Goal: Task Accomplishment & Management: Complete application form

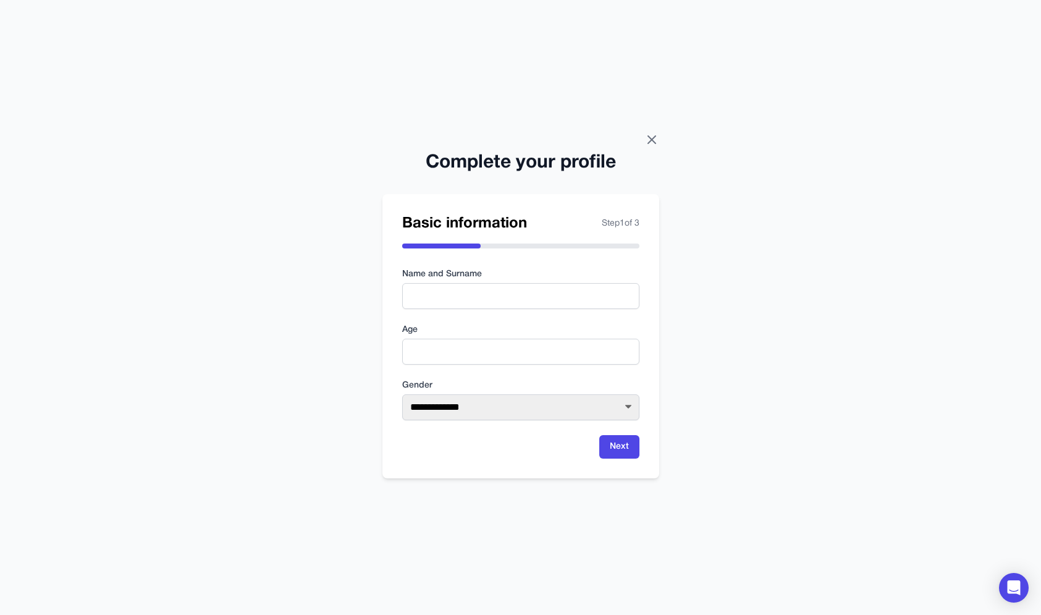
click at [652, 145] on icon at bounding box center [651, 139] width 15 height 15
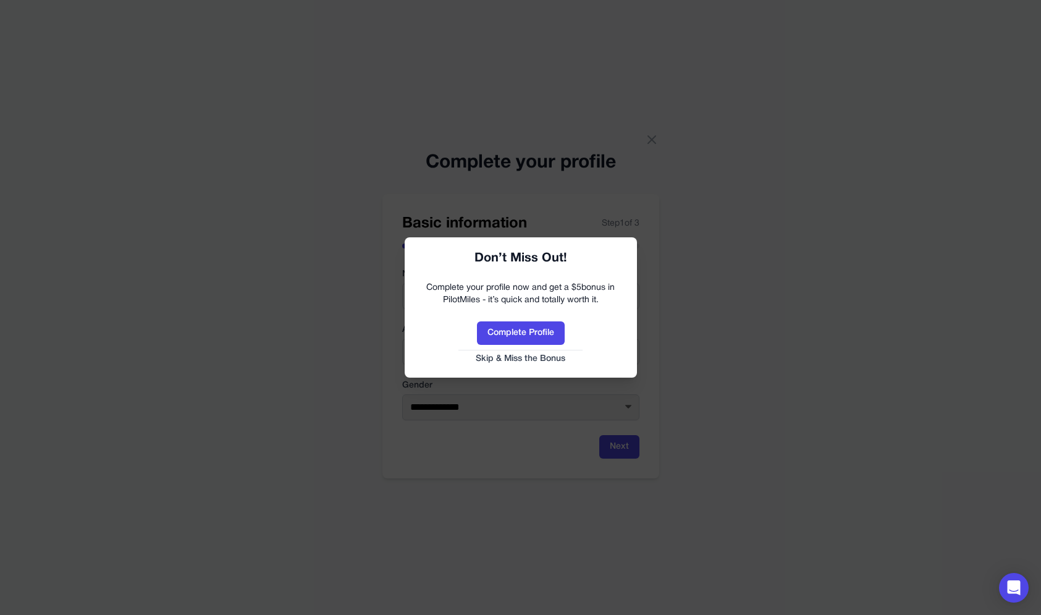
click at [537, 350] on hr at bounding box center [520, 350] width 125 height 1
click at [537, 356] on button "Skip & Miss the Bonus" at bounding box center [521, 359] width 208 height 12
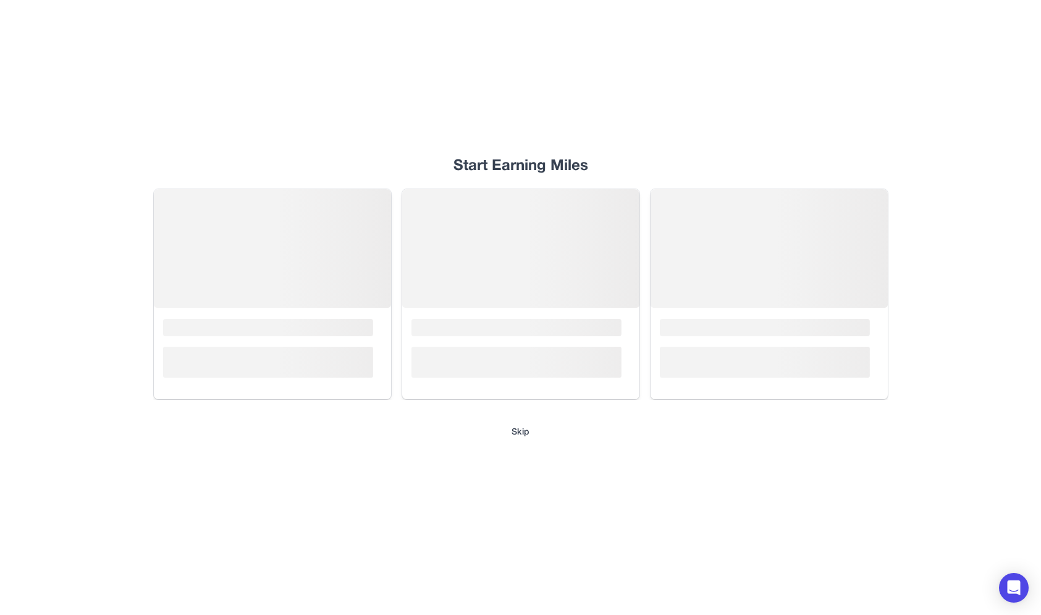
click at [524, 436] on button "Skip" at bounding box center [520, 432] width 18 height 12
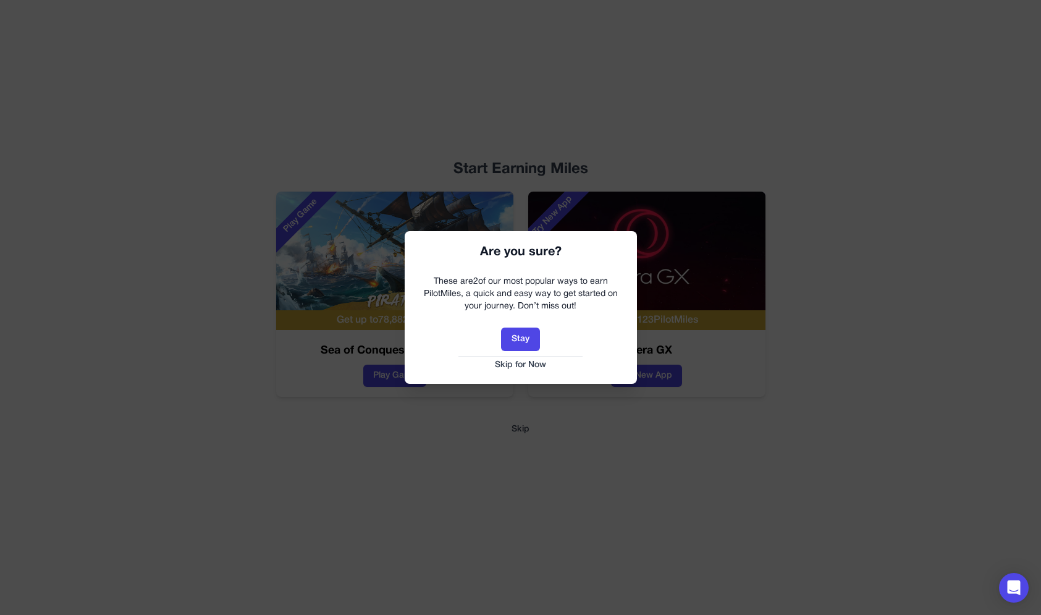
click at [538, 363] on button "Skip for Now" at bounding box center [521, 365] width 208 height 12
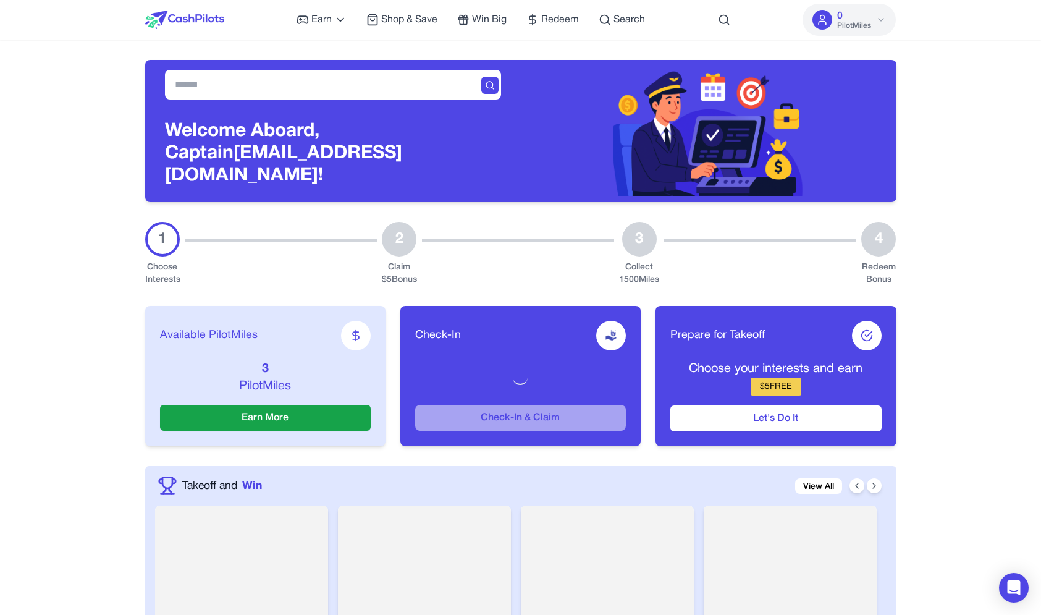
click at [361, 22] on div "Earn Play Games Enjoy fun games and earn Try New App Test new app for rewards T…" at bounding box center [471, 20] width 348 height 40
click at [385, 22] on span "Shop & Save" at bounding box center [409, 19] width 56 height 15
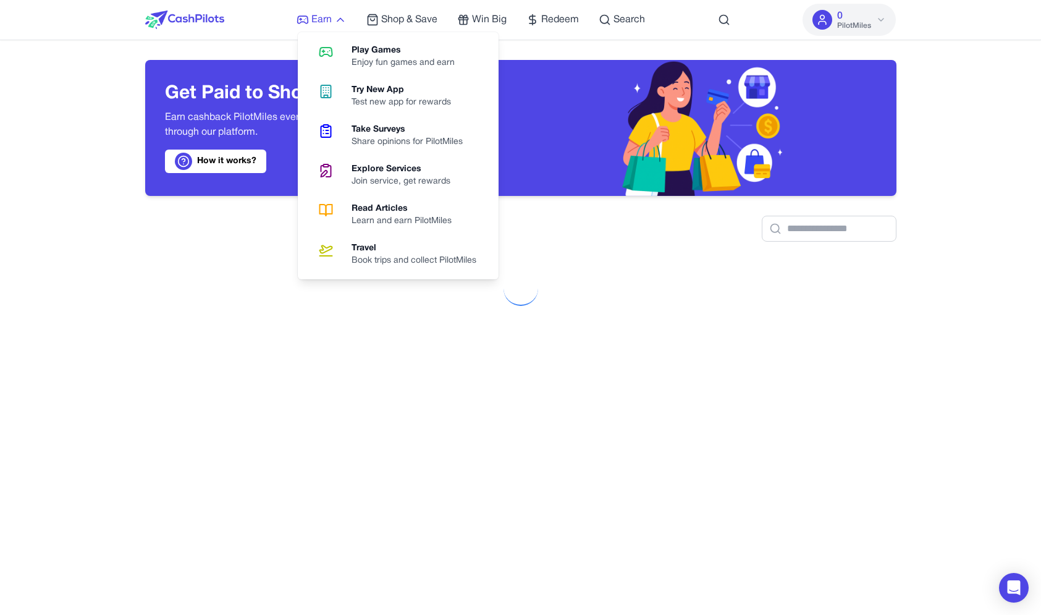
click at [305, 24] on icon at bounding box center [303, 20] width 12 height 12
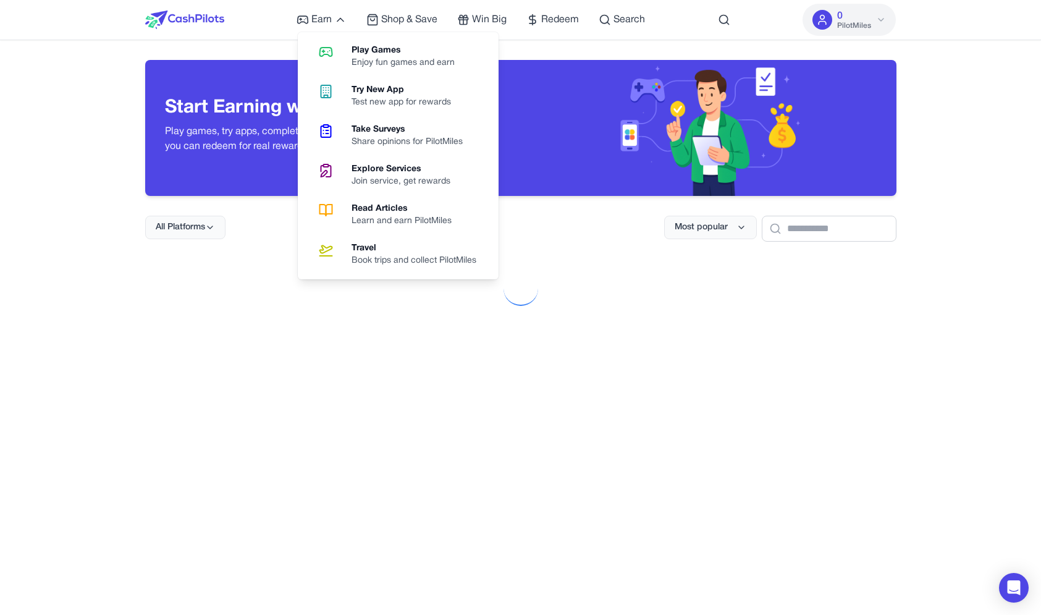
click at [178, 27] on img at bounding box center [184, 20] width 79 height 19
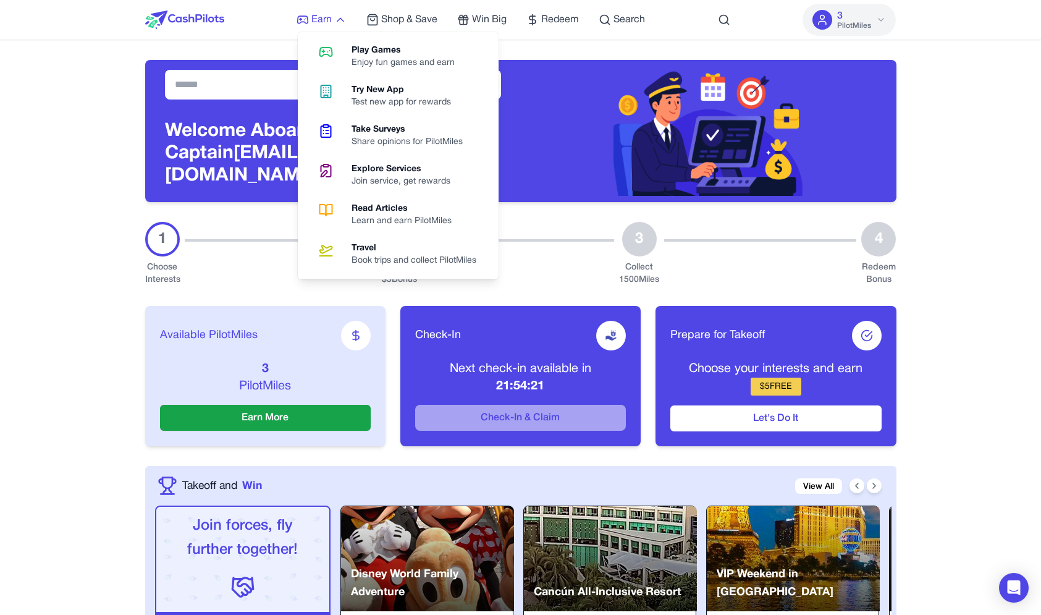
click at [327, 18] on span "Earn" at bounding box center [321, 19] width 20 height 15
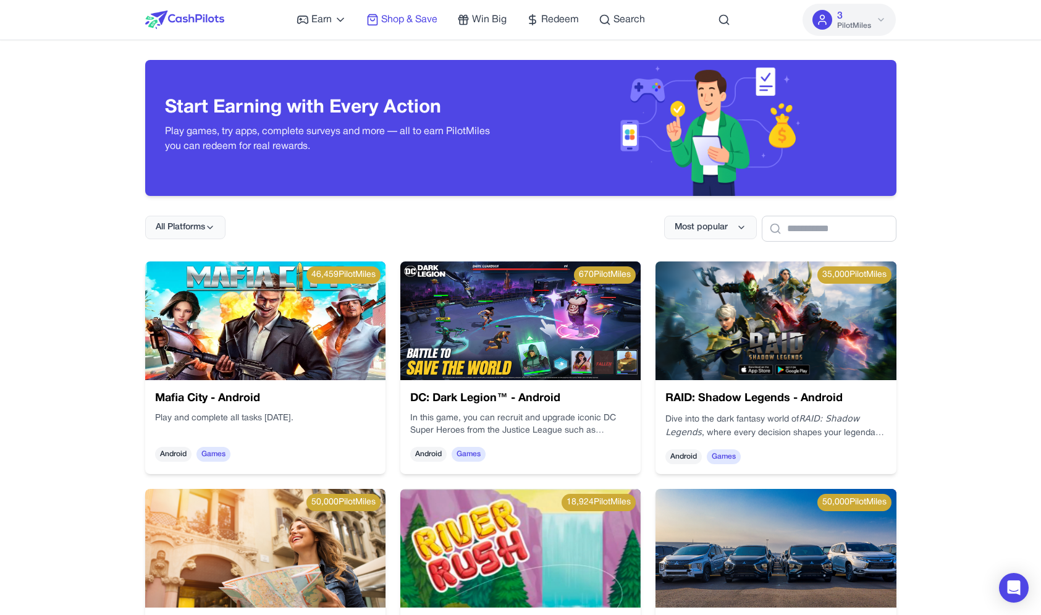
click at [385, 12] on span "Shop & Save" at bounding box center [409, 19] width 56 height 15
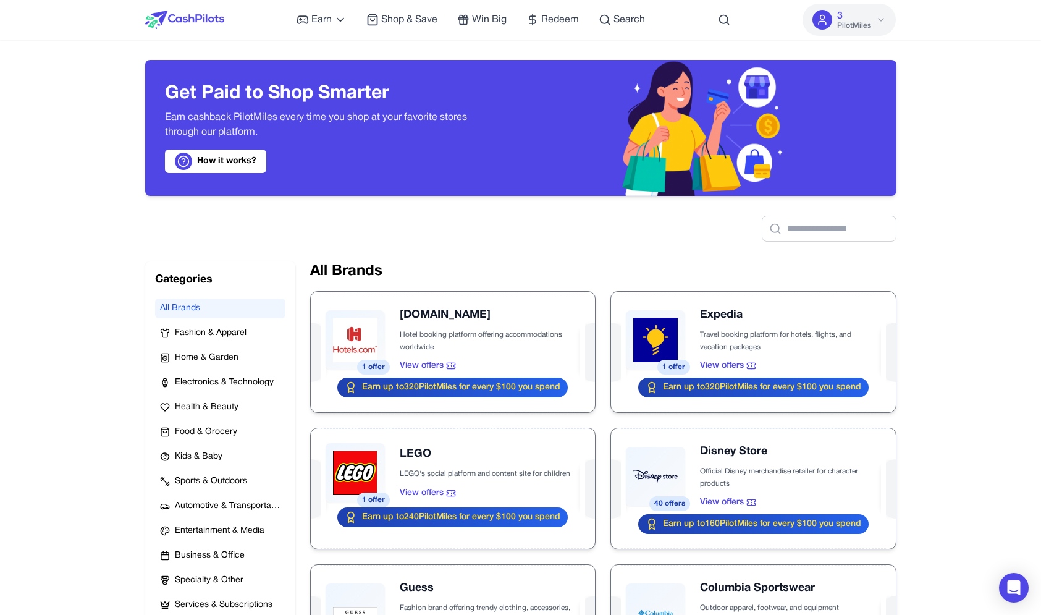
click at [192, 17] on img at bounding box center [184, 20] width 79 height 19
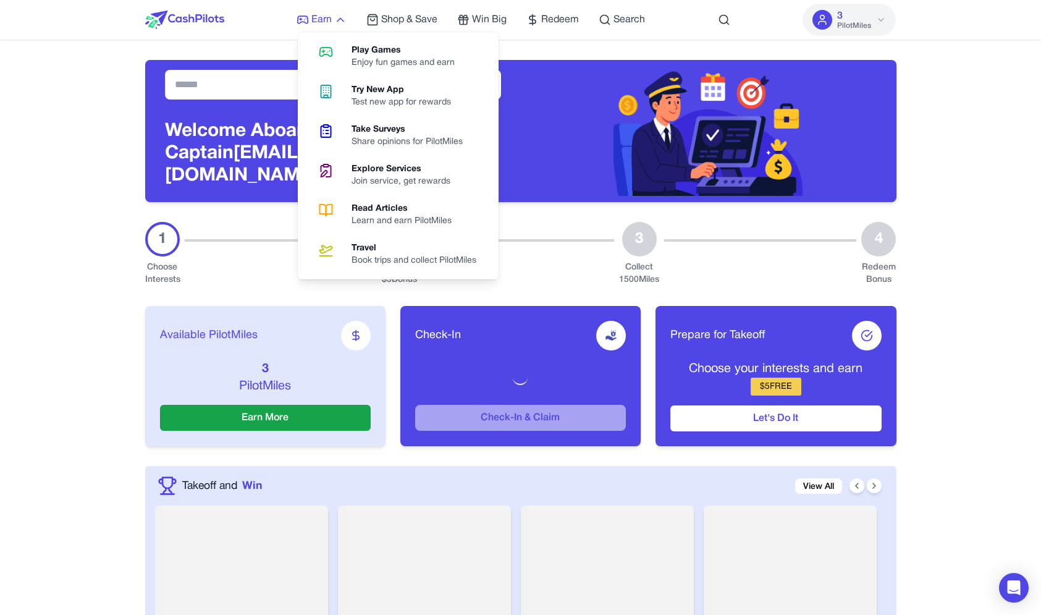
click at [347, 22] on icon at bounding box center [340, 20] width 12 height 12
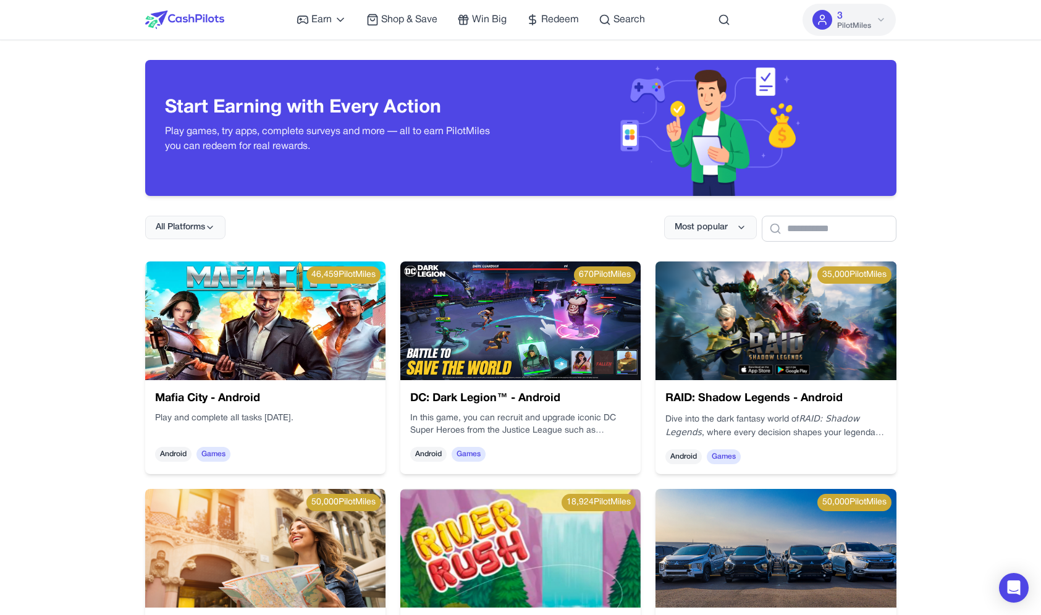
click at [195, 27] on img at bounding box center [184, 20] width 79 height 19
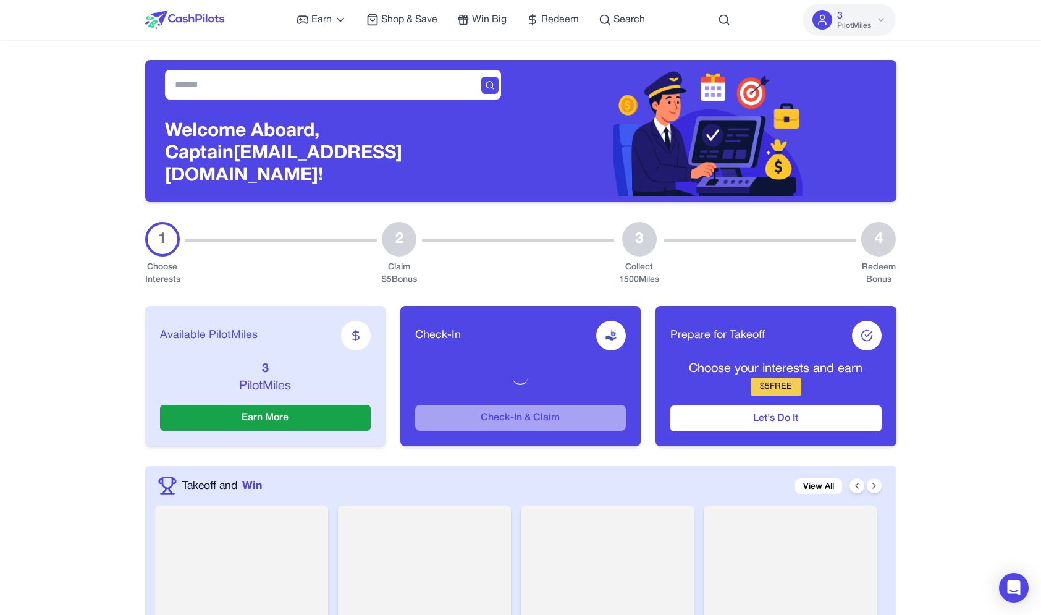
click at [305, 30] on div "Earn Play Games Enjoy fun games and earn Try New App Test new app for rewards T…" at bounding box center [471, 20] width 348 height 40
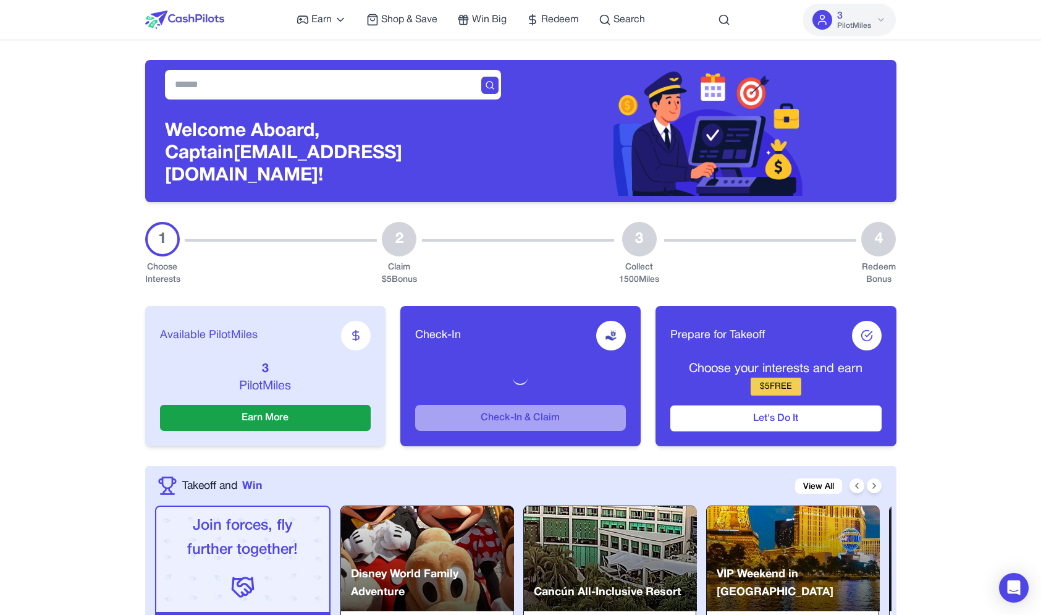
click at [222, 28] on img at bounding box center [184, 20] width 79 height 19
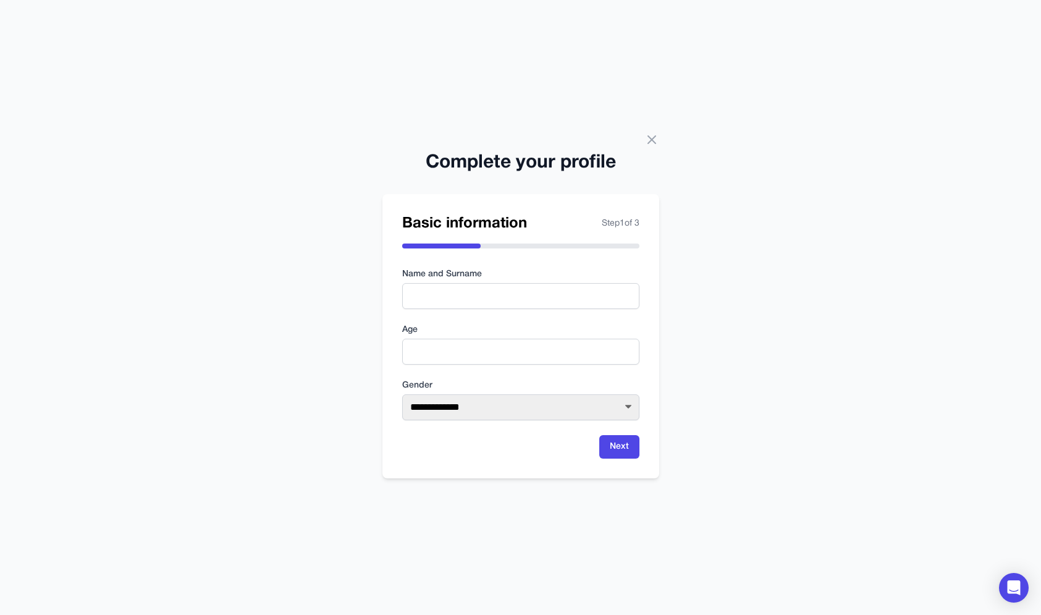
click at [361, 25] on div "**********" at bounding box center [520, 307] width 1041 height 615
drag, startPoint x: 408, startPoint y: 70, endPoint x: 597, endPoint y: 574, distance: 538.3
click at [597, 574] on div "**********" at bounding box center [520, 307] width 1041 height 615
click option "****" at bounding box center [0, 0] width 0 height 0
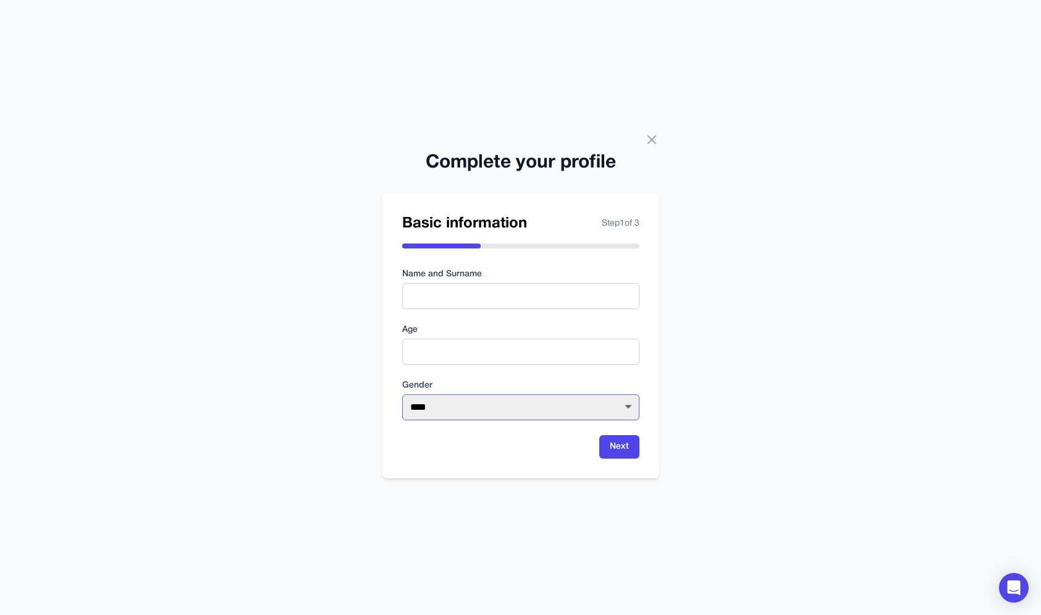
select select "******"
click option "******" at bounding box center [0, 0] width 0 height 0
click at [613, 441] on button "Next" at bounding box center [619, 446] width 40 height 23
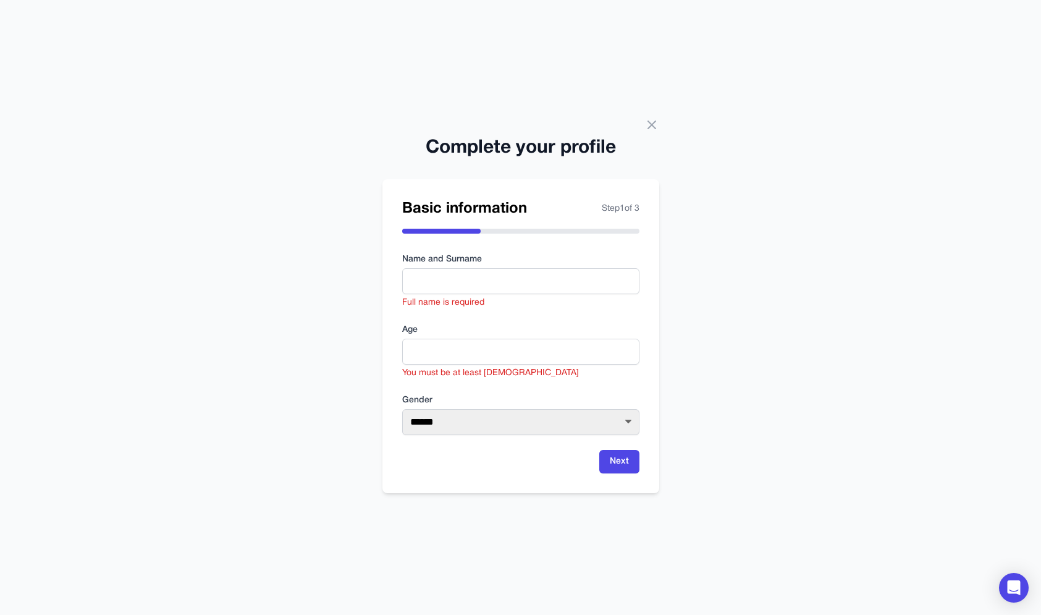
click at [734, 259] on div "**********" at bounding box center [520, 307] width 1041 height 615
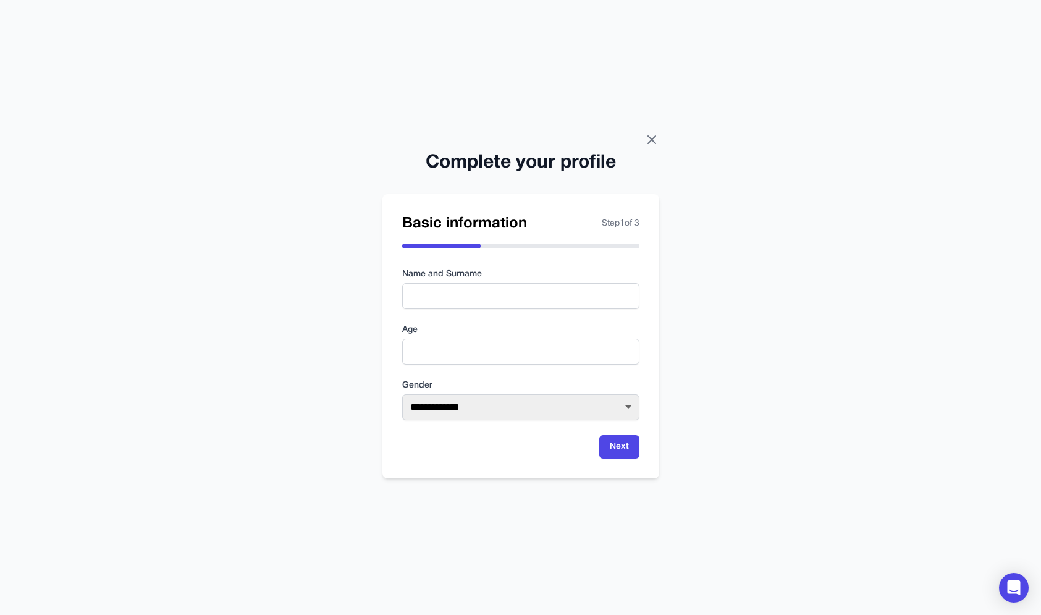
click at [657, 137] on icon at bounding box center [651, 139] width 15 height 15
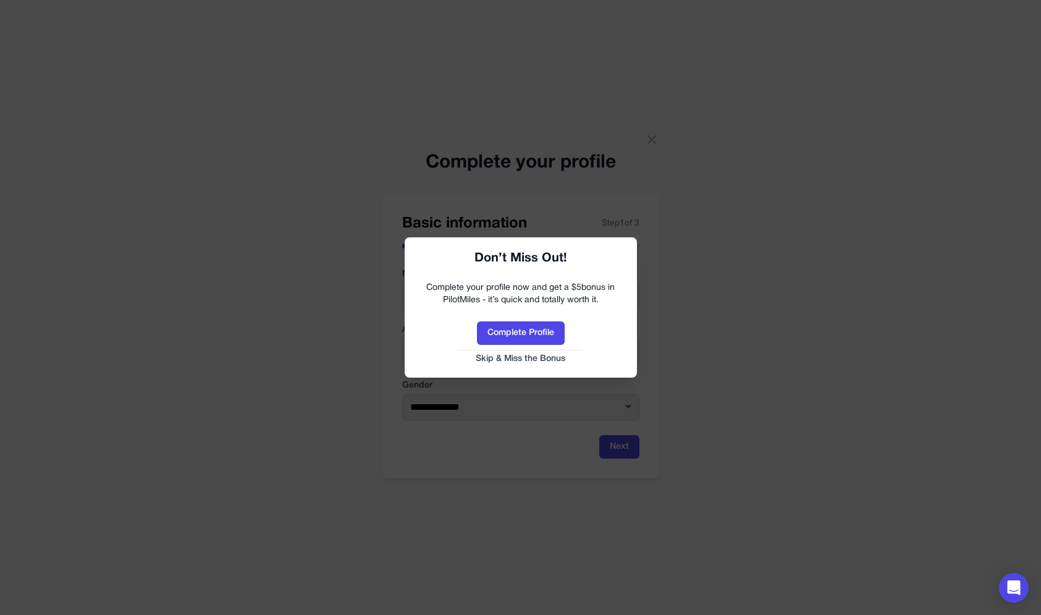
click at [547, 357] on button "Skip & Miss the Bonus" at bounding box center [521, 359] width 208 height 12
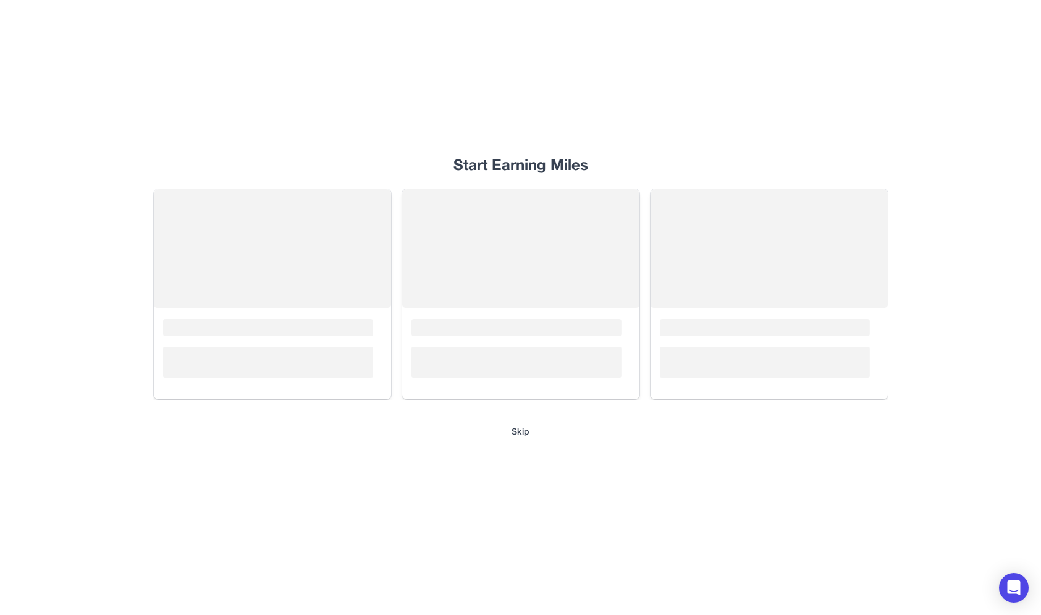
click at [518, 432] on button "Skip" at bounding box center [520, 432] width 18 height 12
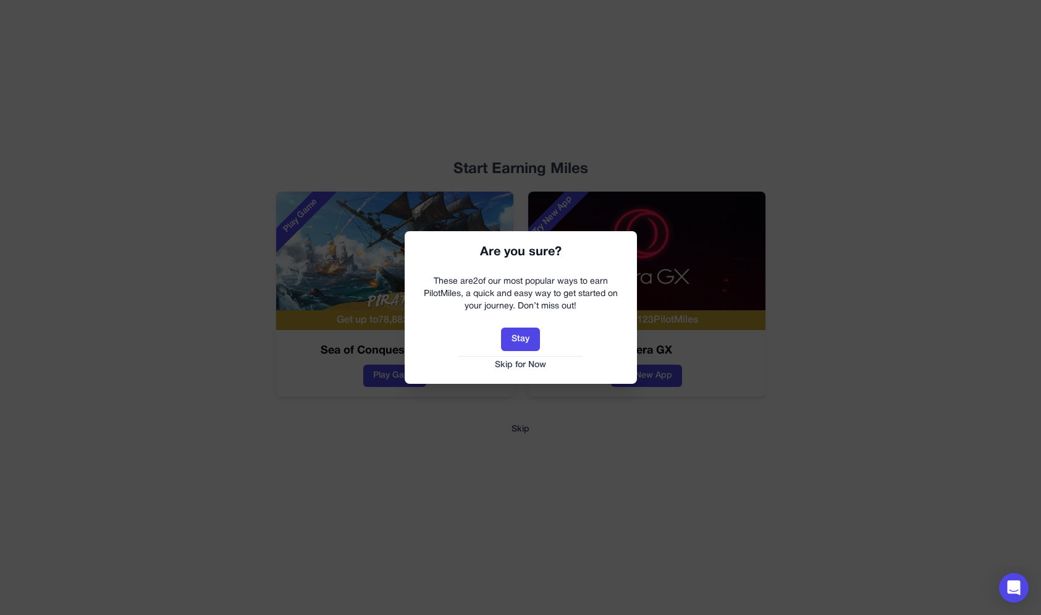
click at [539, 364] on button "Skip for Now" at bounding box center [521, 365] width 208 height 12
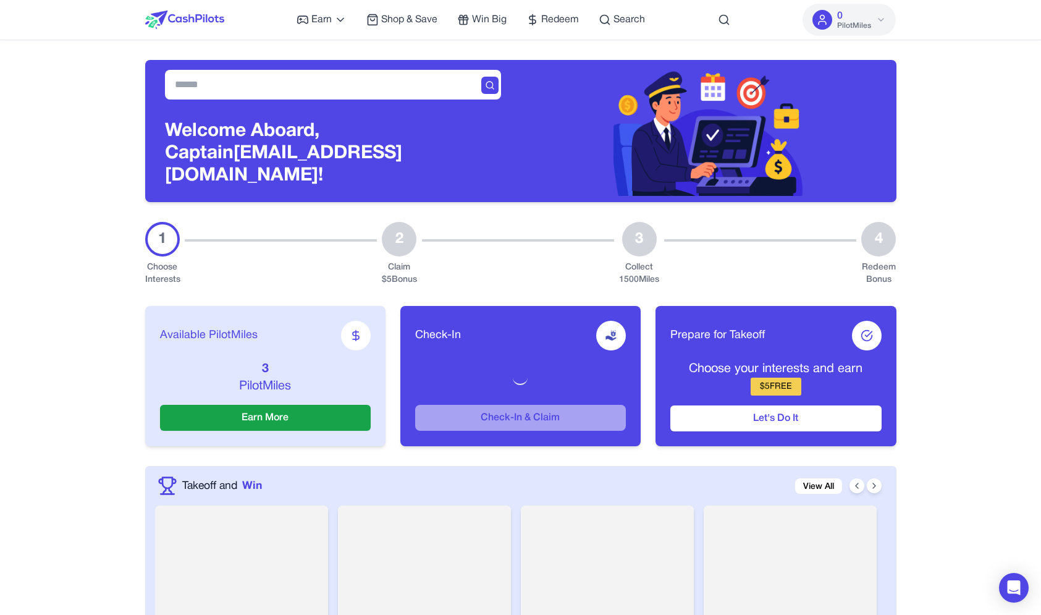
click at [541, 149] on div at bounding box center [709, 128] width 376 height 136
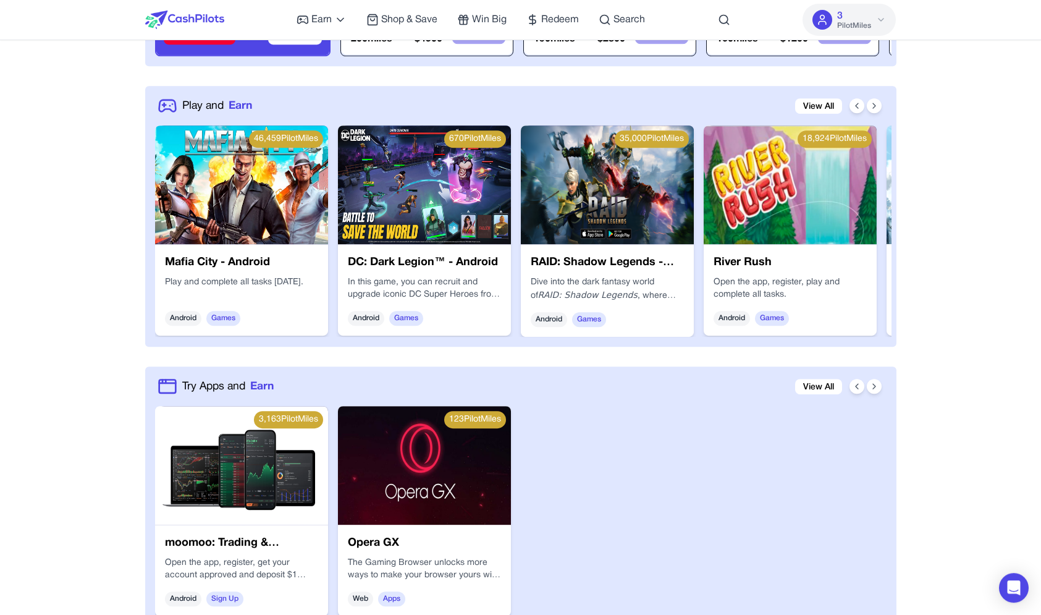
scroll to position [41, 0]
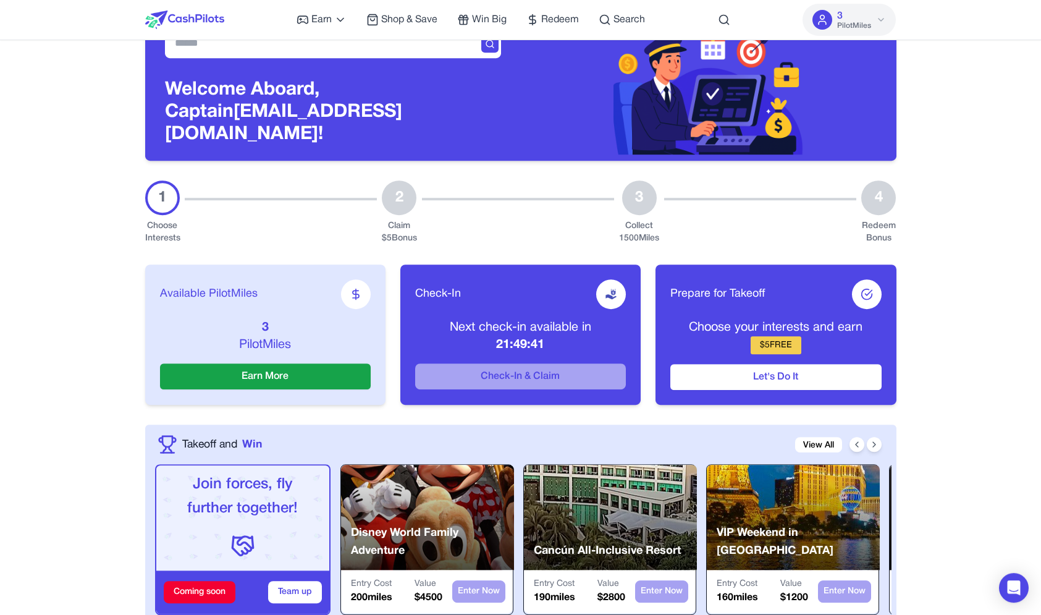
click at [490, 4] on div "Earn Play Games Enjoy fun games and earn Try New App Test new app for rewards T…" at bounding box center [471, 20] width 348 height 40
click at [489, 18] on span "Win Big" at bounding box center [489, 19] width 35 height 15
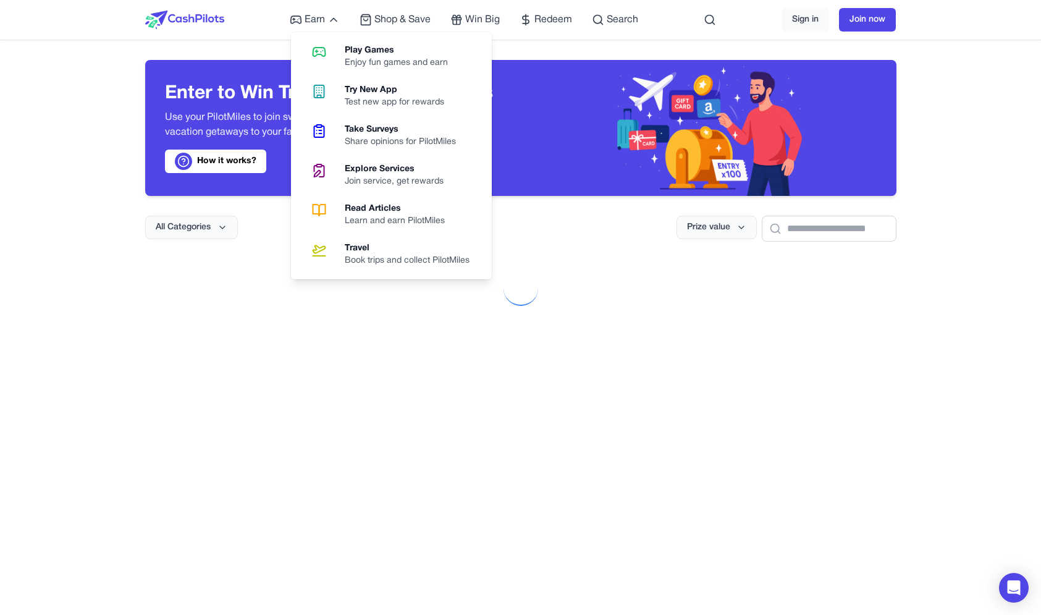
click at [213, 27] on img at bounding box center [184, 20] width 79 height 19
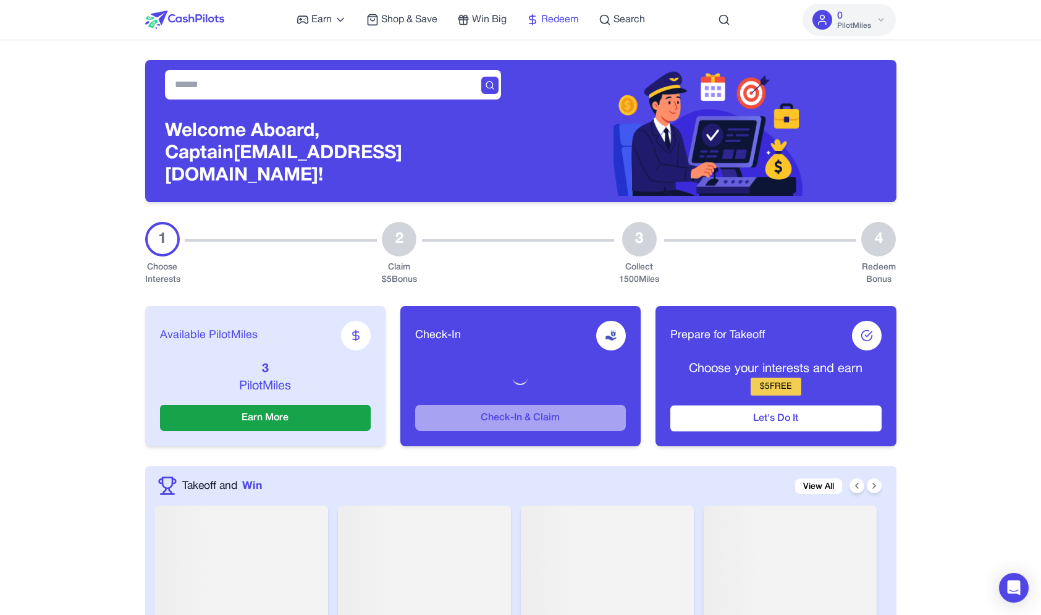
click at [534, 20] on icon at bounding box center [532, 20] width 12 height 12
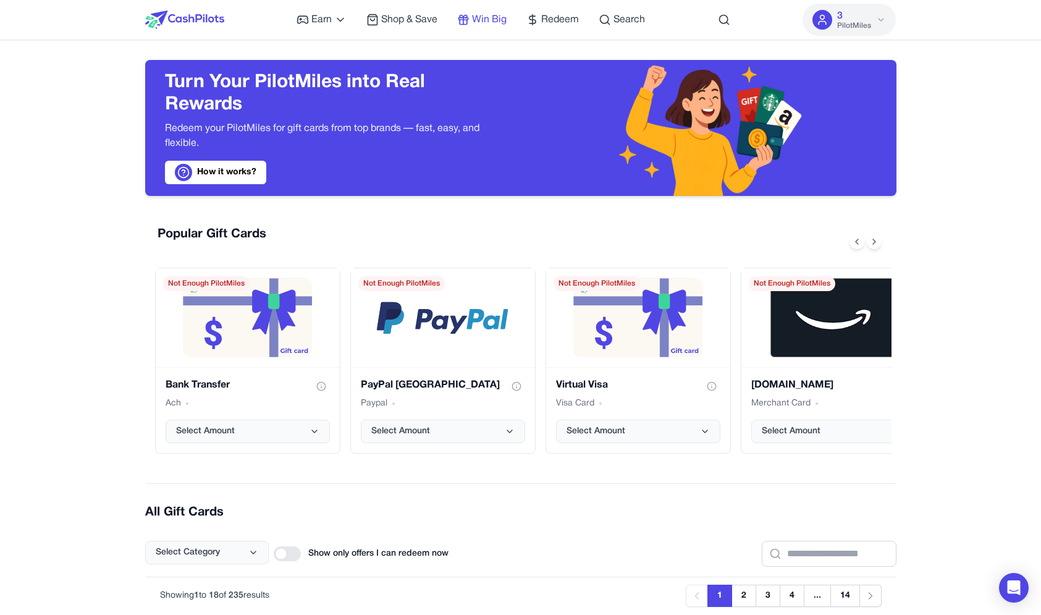
click at [484, 17] on span "Win Big" at bounding box center [489, 19] width 35 height 15
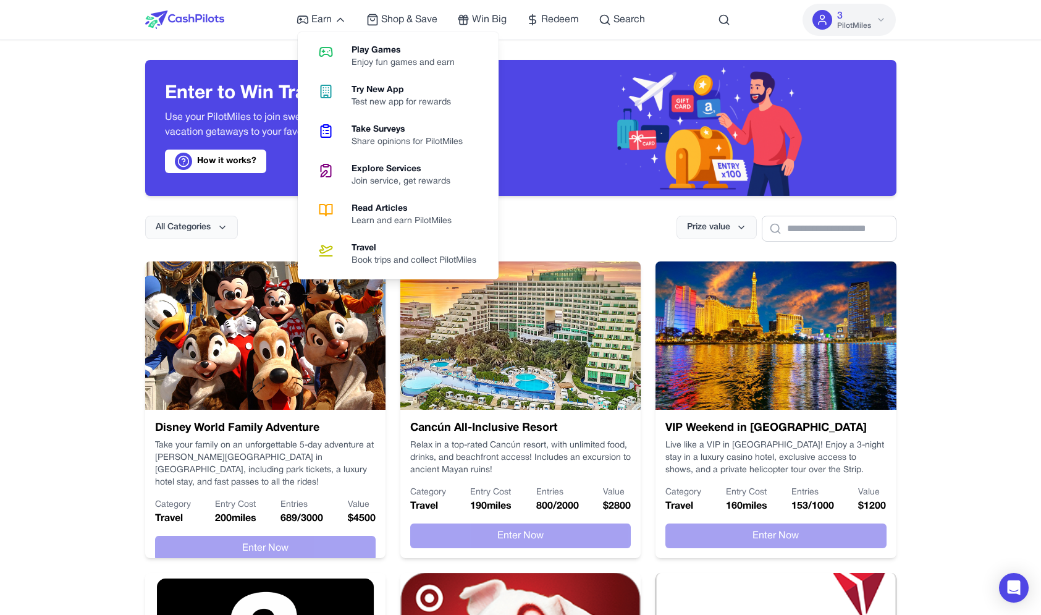
click at [217, 10] on div at bounding box center [184, 20] width 79 height 40
click at [214, 19] on img at bounding box center [184, 20] width 79 height 19
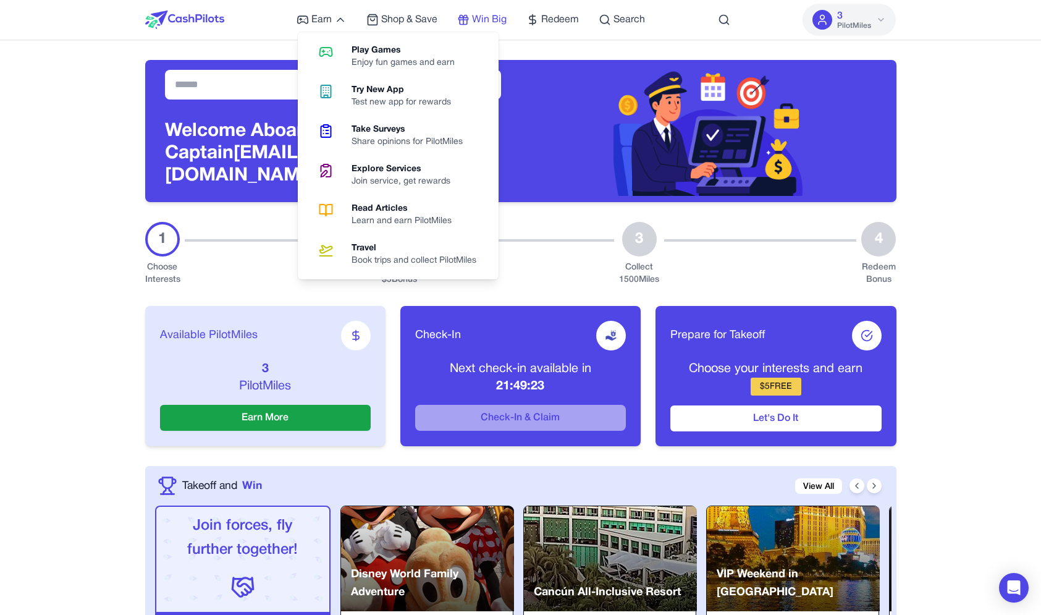
click at [495, 21] on span "Win Big" at bounding box center [489, 19] width 35 height 15
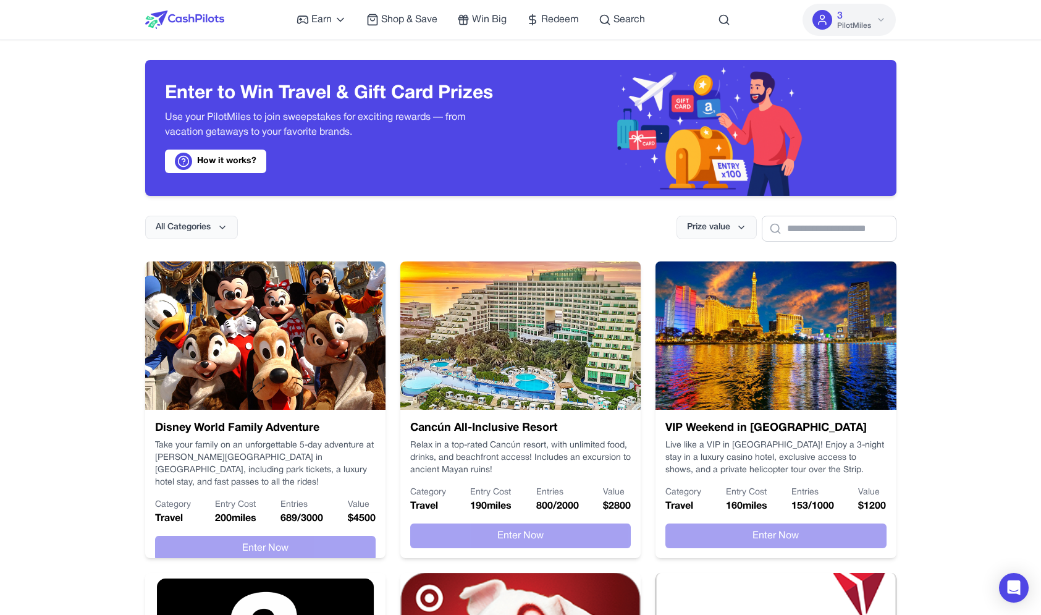
click at [588, 211] on div "All Categories Prize value" at bounding box center [520, 219] width 751 height 46
click at [486, 15] on span "Win Big" at bounding box center [489, 19] width 35 height 15
click at [562, 36] on div "Earn Play Games Enjoy fun games and earn Try New App Test new app for rewards T…" at bounding box center [471, 20] width 348 height 40
click at [555, 22] on span "Redeem" at bounding box center [560, 19] width 38 height 15
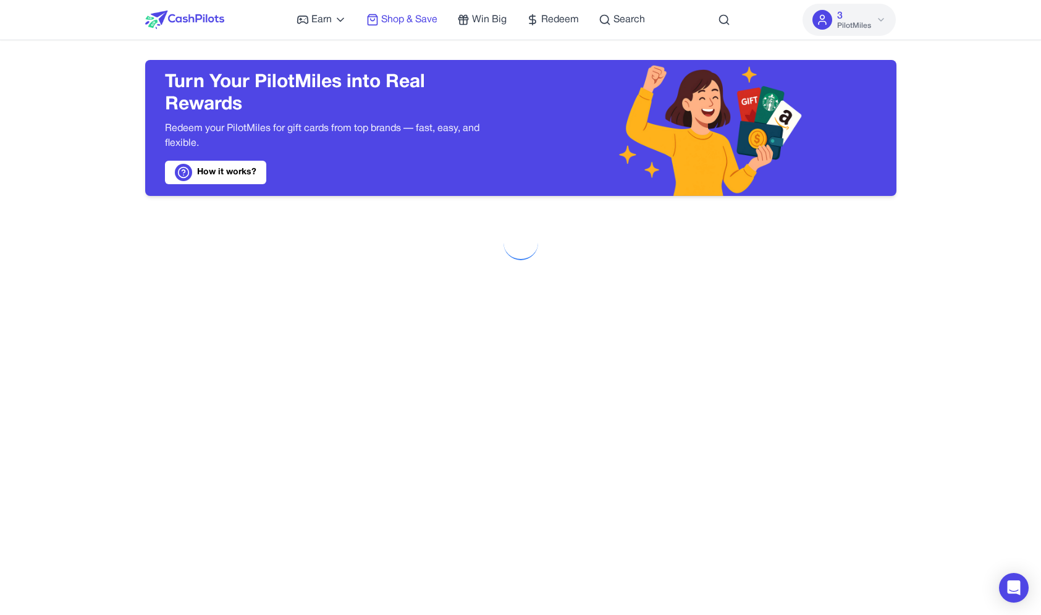
click at [405, 22] on span "Shop & Save" at bounding box center [409, 19] width 56 height 15
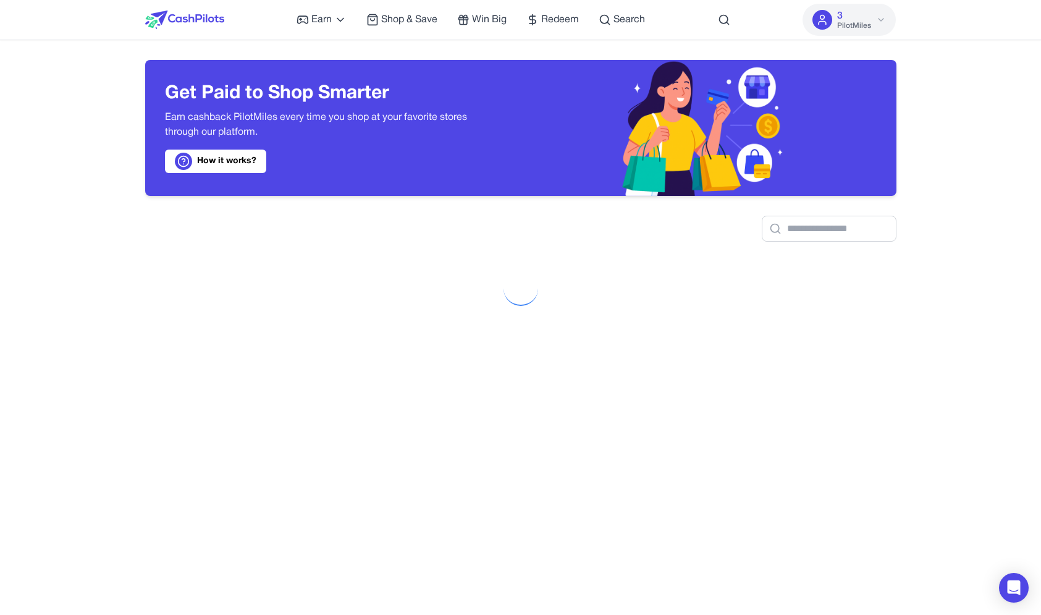
click at [211, 21] on img at bounding box center [184, 20] width 79 height 19
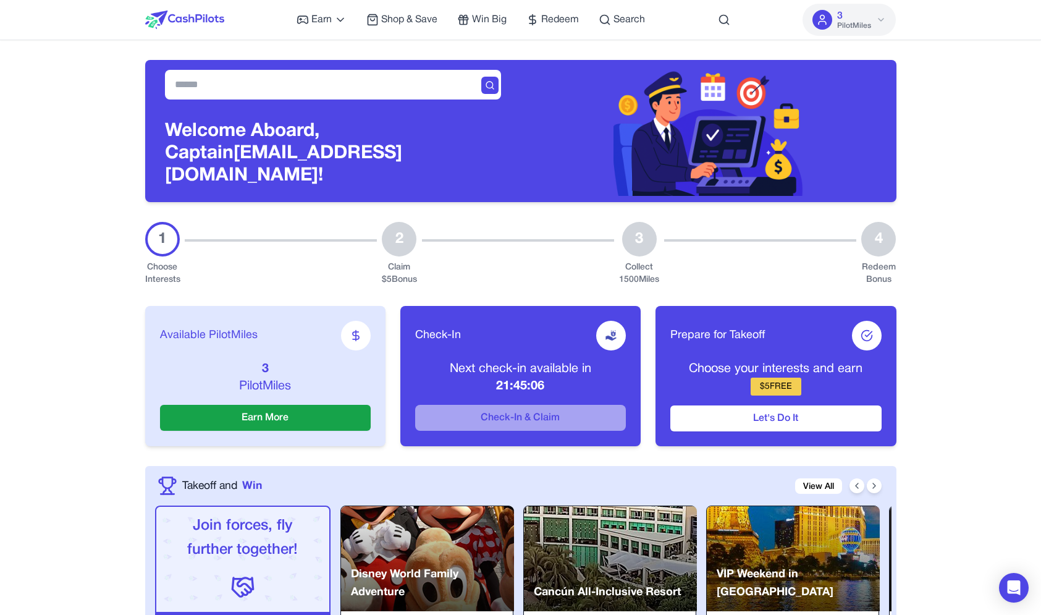
click at [552, 16] on span "Redeem" at bounding box center [560, 19] width 38 height 15
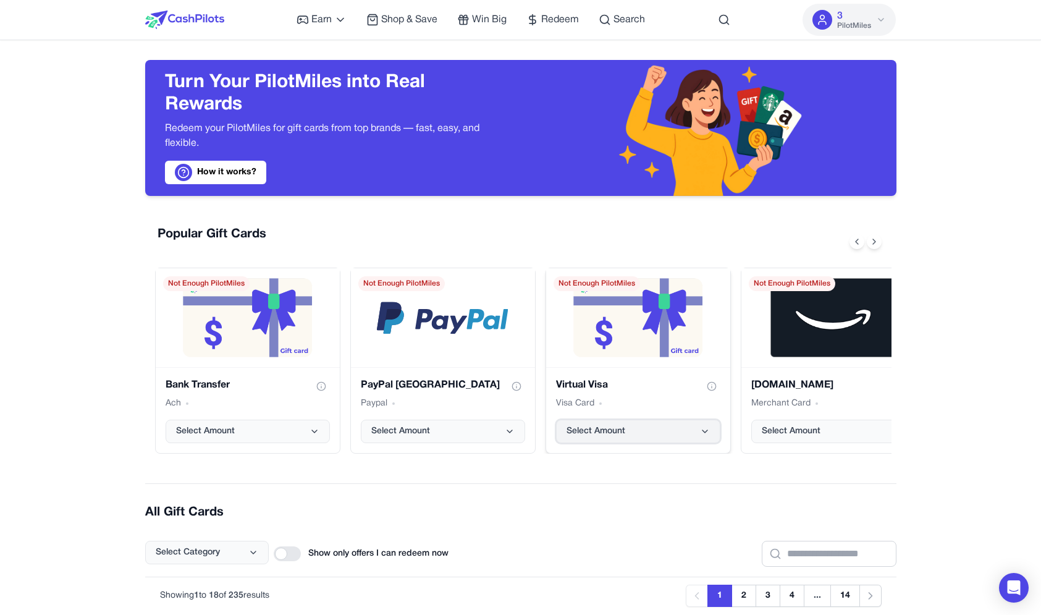
click at [584, 427] on span "Select Amount" at bounding box center [595, 431] width 59 height 12
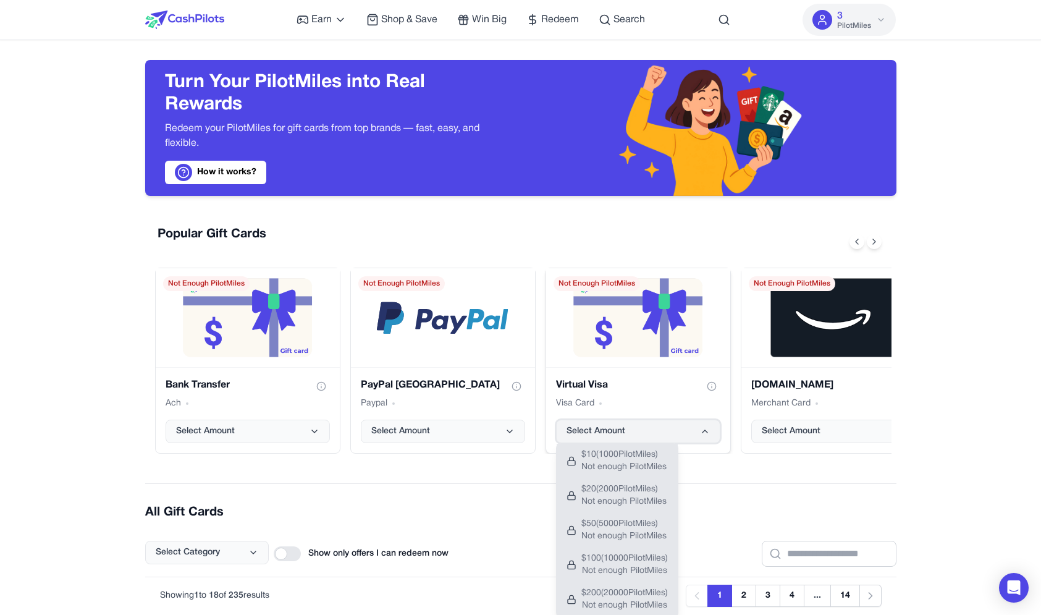
click at [584, 427] on span "Select Amount" at bounding box center [595, 431] width 59 height 12
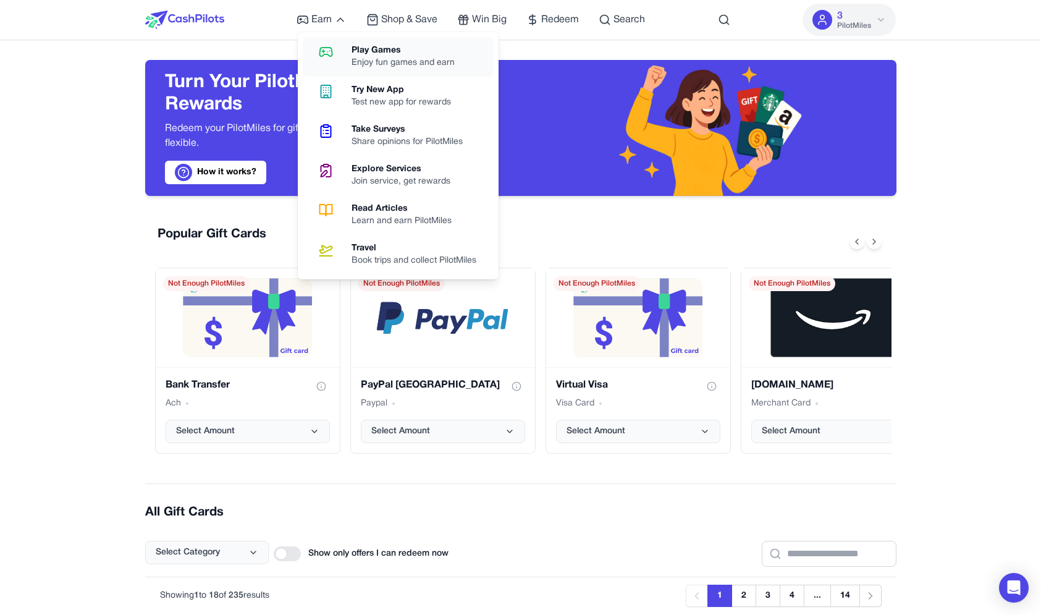
click at [334, 63] on link "Play Games Enjoy fun games and earn" at bounding box center [398, 57] width 191 height 40
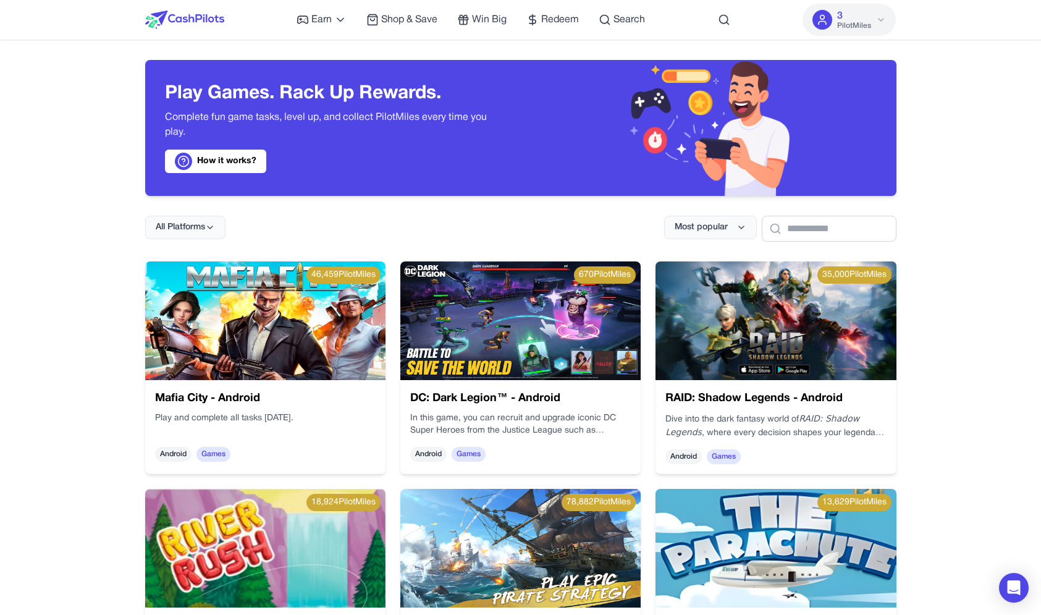
click at [189, 21] on img at bounding box center [184, 20] width 79 height 19
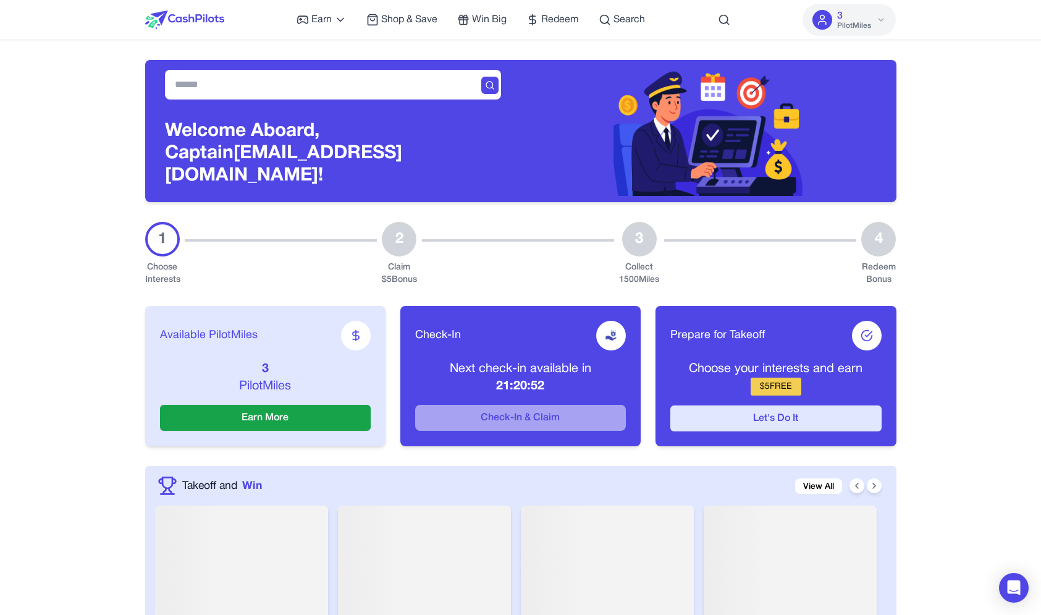
click at [733, 405] on button "Let's Do It" at bounding box center [775, 418] width 211 height 26
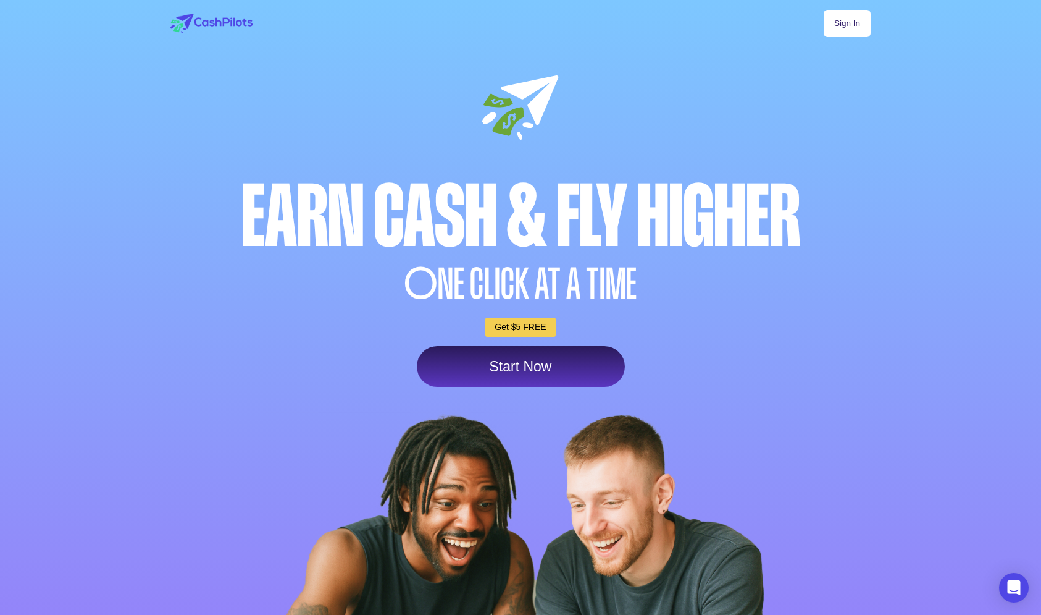
scroll to position [154, 0]
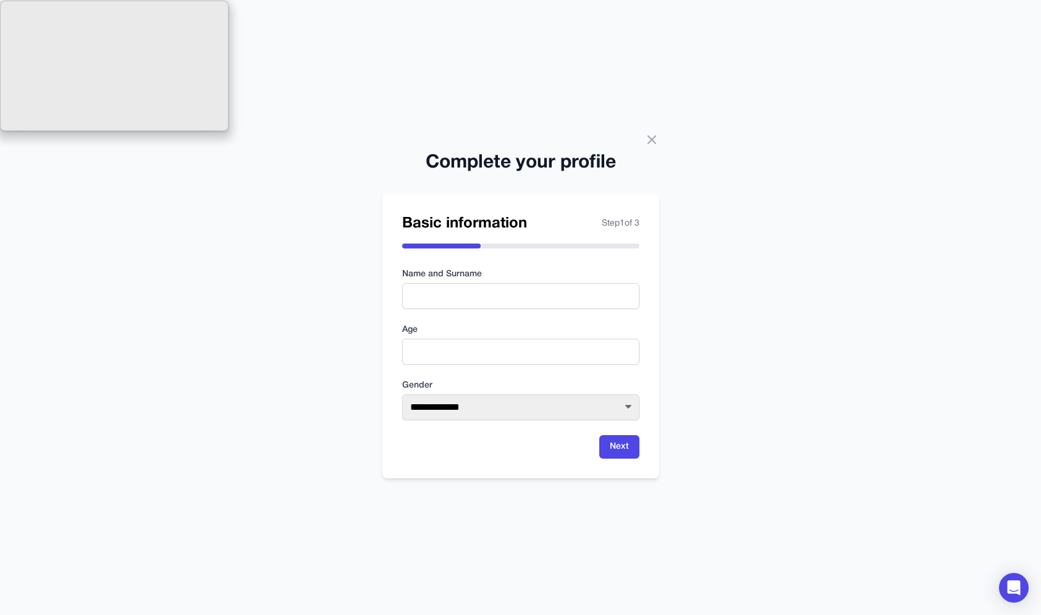
click at [513, 36] on div "**********" at bounding box center [520, 307] width 1041 height 615
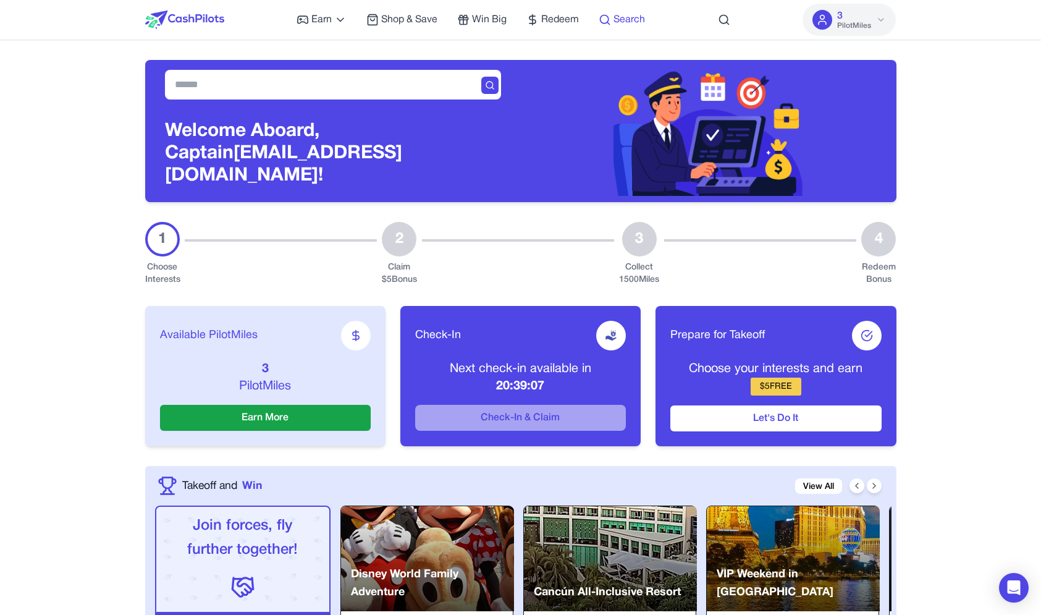
click at [623, 19] on span "Search" at bounding box center [629, 19] width 32 height 15
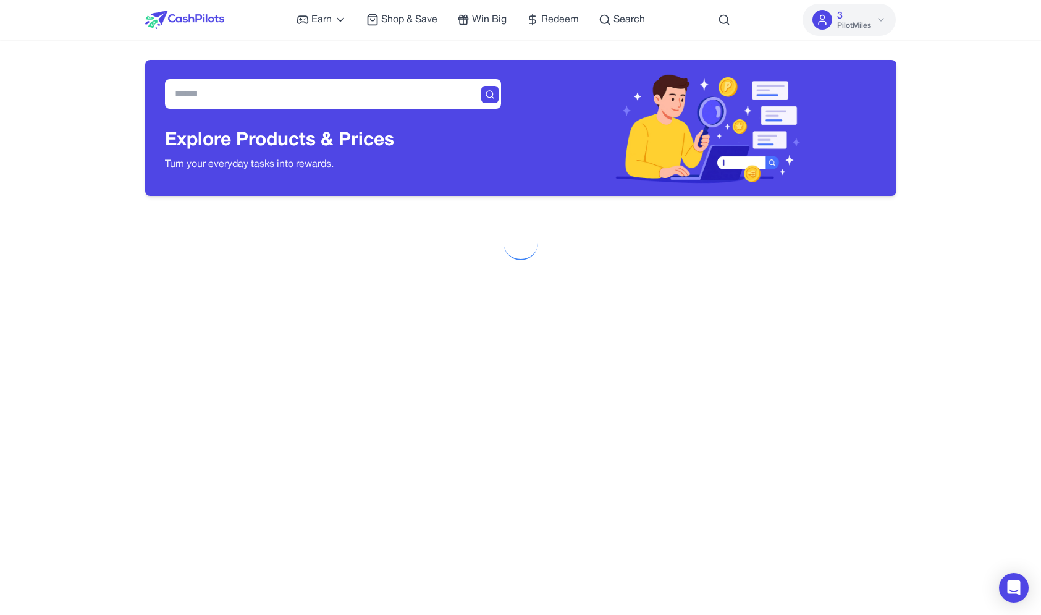
click at [734, 23] on div "Earn Play Games Enjoy fun games and earn Try New App Test new app for rewards T…" at bounding box center [520, 20] width 751 height 40
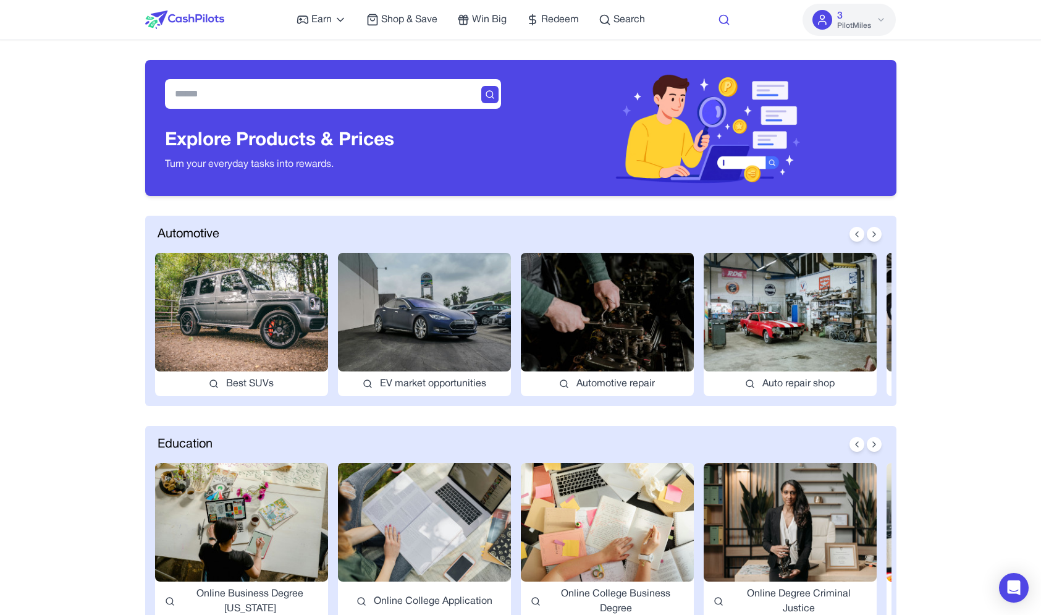
click at [725, 20] on icon at bounding box center [724, 20] width 12 height 12
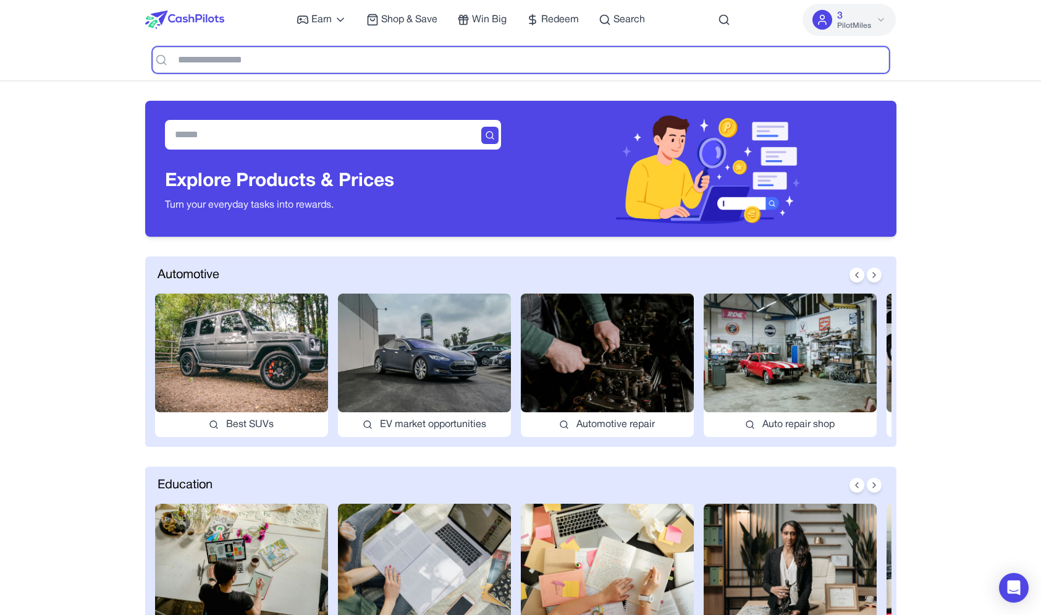
click at [586, 64] on input "text" at bounding box center [521, 60] width 736 height 26
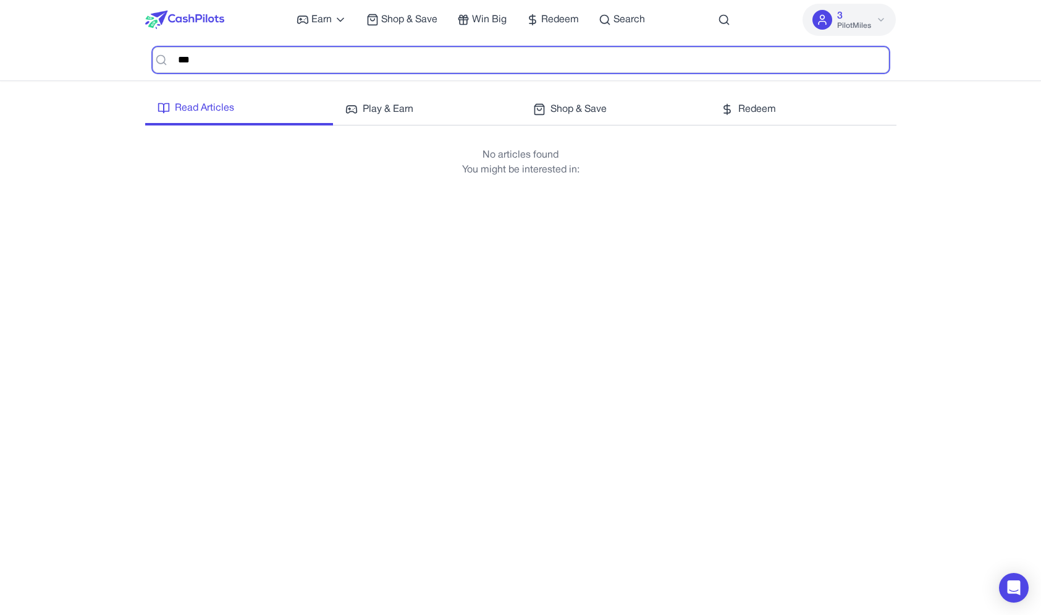
click at [442, 59] on input "***" at bounding box center [521, 60] width 736 height 26
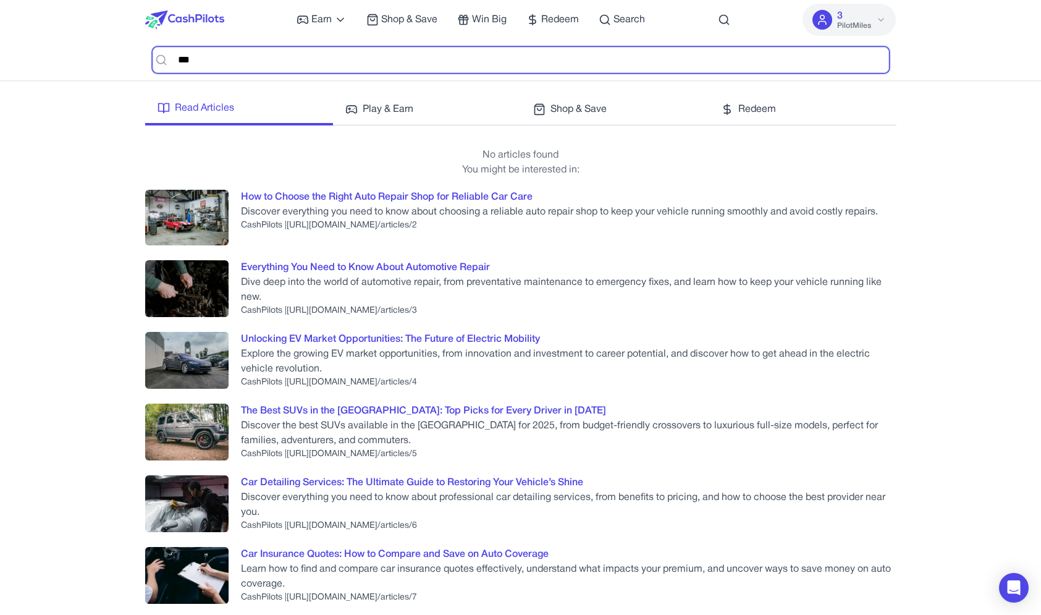
click at [678, 65] on input "***" at bounding box center [521, 60] width 736 height 26
type input "******"
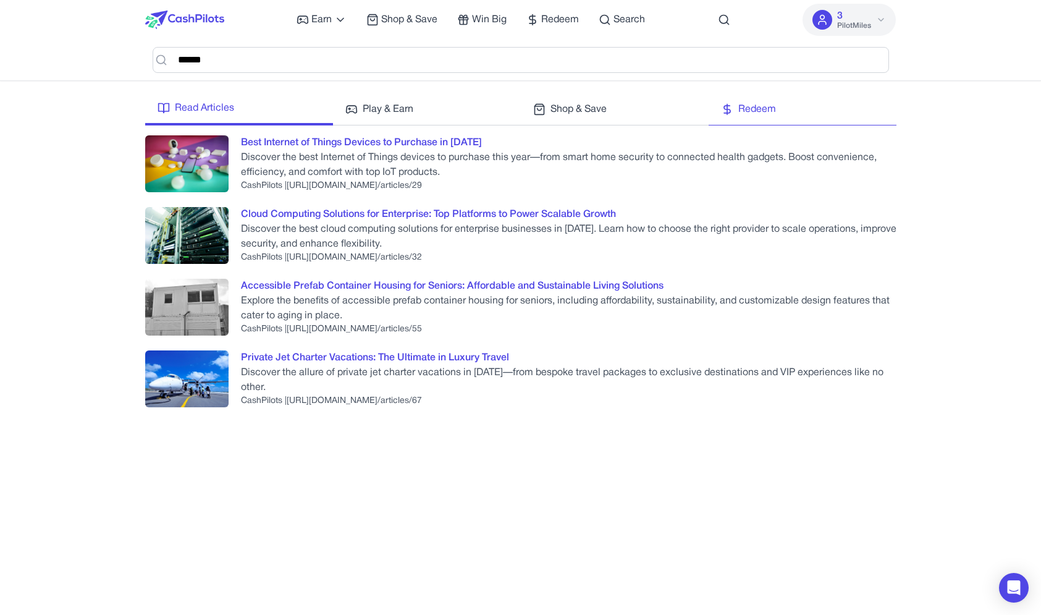
click at [756, 112] on span "Redeem" at bounding box center [757, 109] width 38 height 15
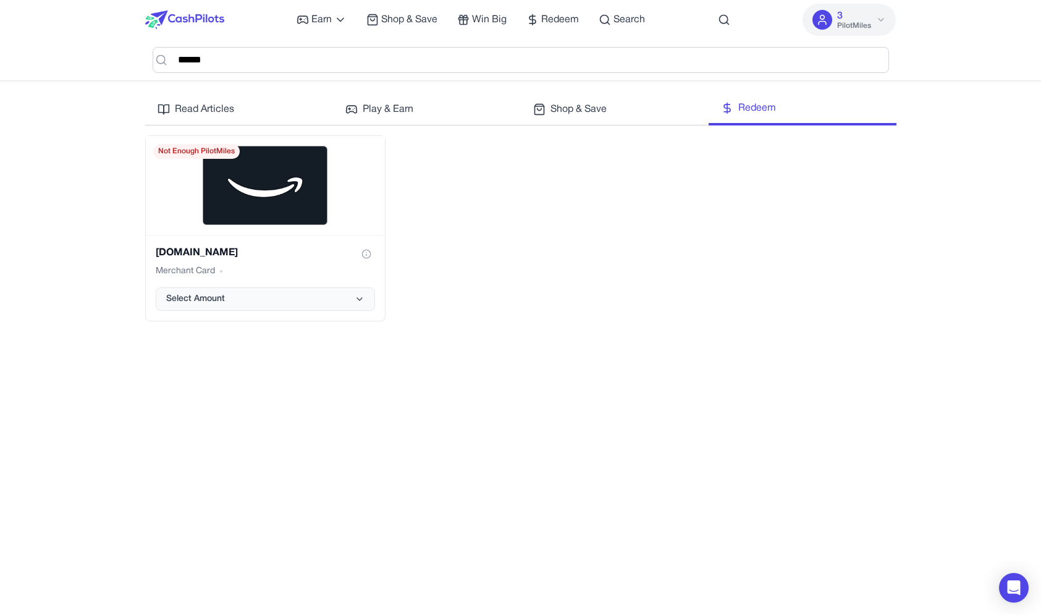
click at [595, 95] on div "Earn Play Games Enjoy fun games and earn Try New App Test new app for rewards T…" at bounding box center [520, 537] width 1041 height 1075
click at [586, 102] on span "Shop & Save" at bounding box center [578, 109] width 56 height 15
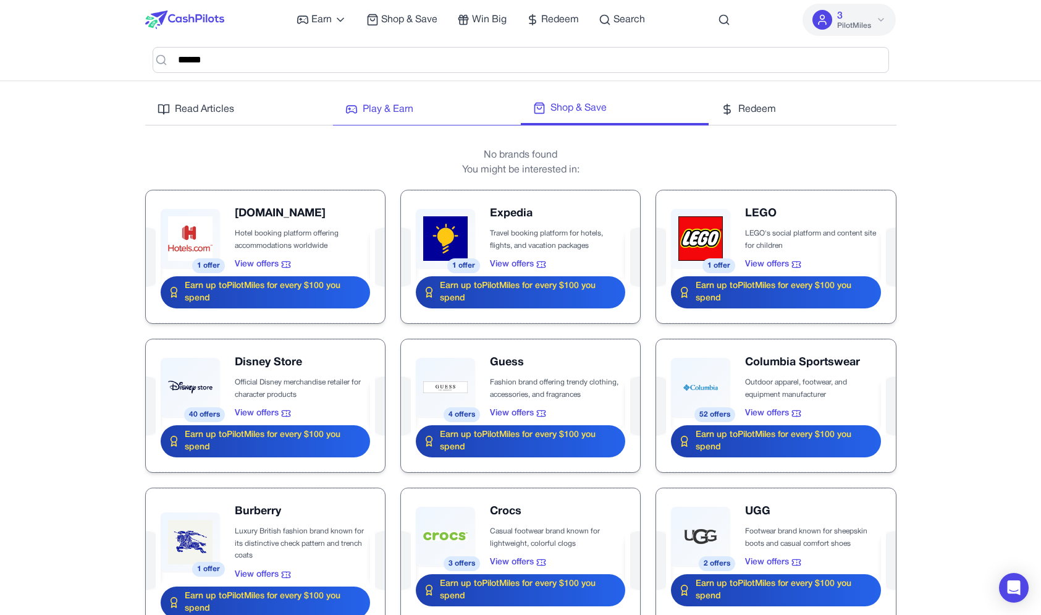
click at [403, 113] on span "Play & Earn" at bounding box center [388, 109] width 51 height 15
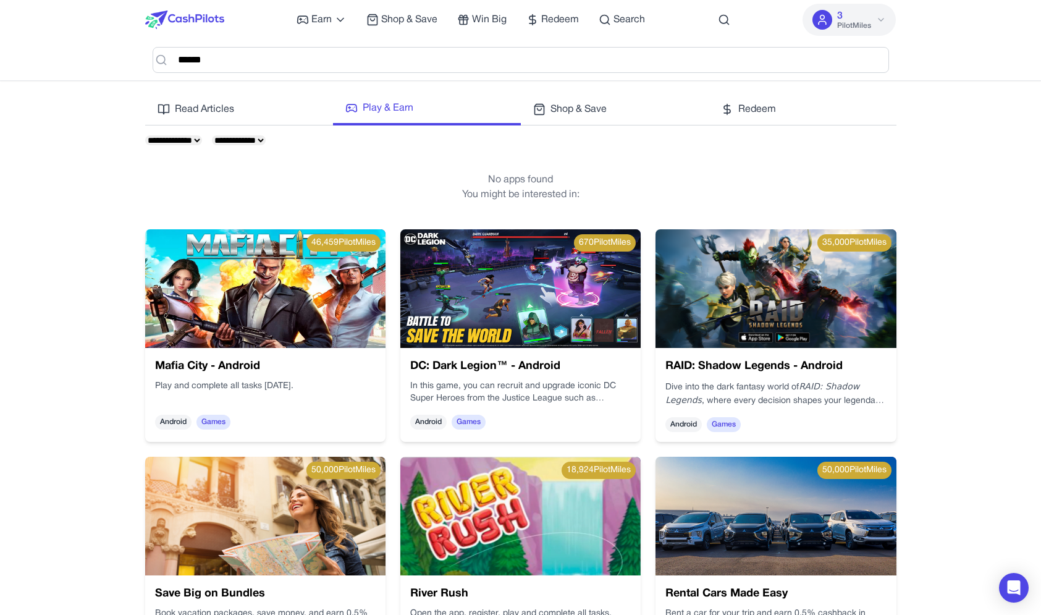
click option "**********" at bounding box center [0, 0] width 0 height 0
click at [261, 115] on link "Read Articles" at bounding box center [239, 113] width 188 height 25
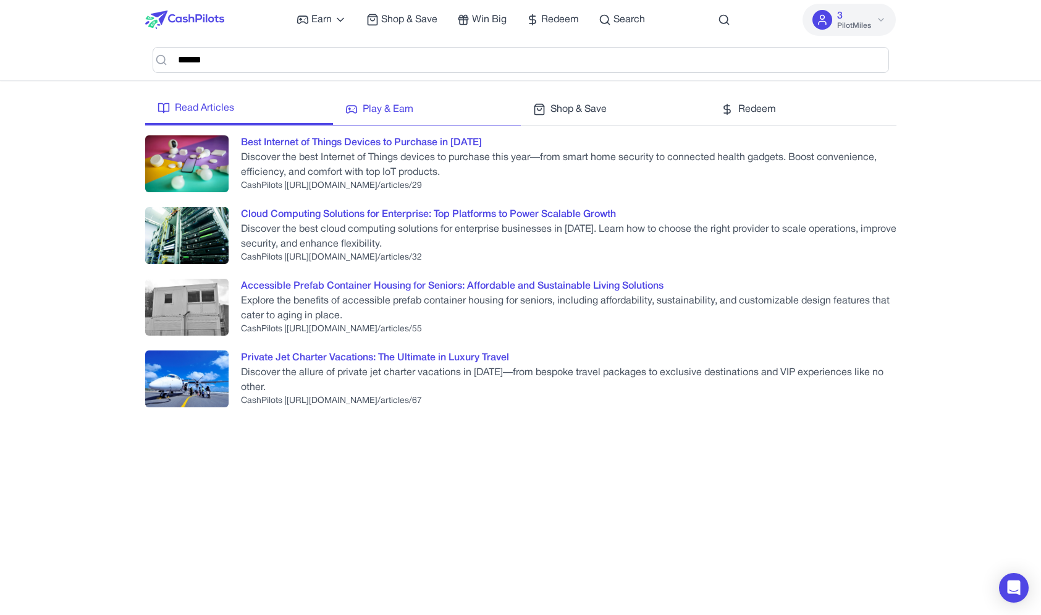
click at [383, 110] on span "Play & Earn" at bounding box center [388, 109] width 51 height 15
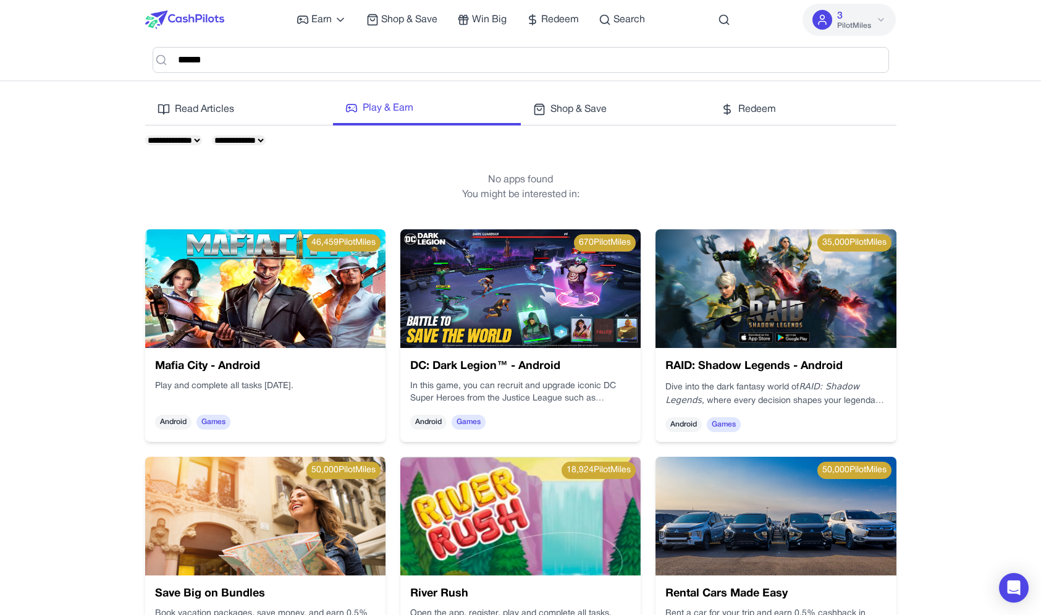
click option "**********" at bounding box center [0, 0] width 0 height 0
select select "*******"
click option "*******" at bounding box center [0, 0] width 0 height 0
click at [175, 8] on div at bounding box center [184, 20] width 79 height 40
click at [175, 22] on img at bounding box center [184, 20] width 79 height 19
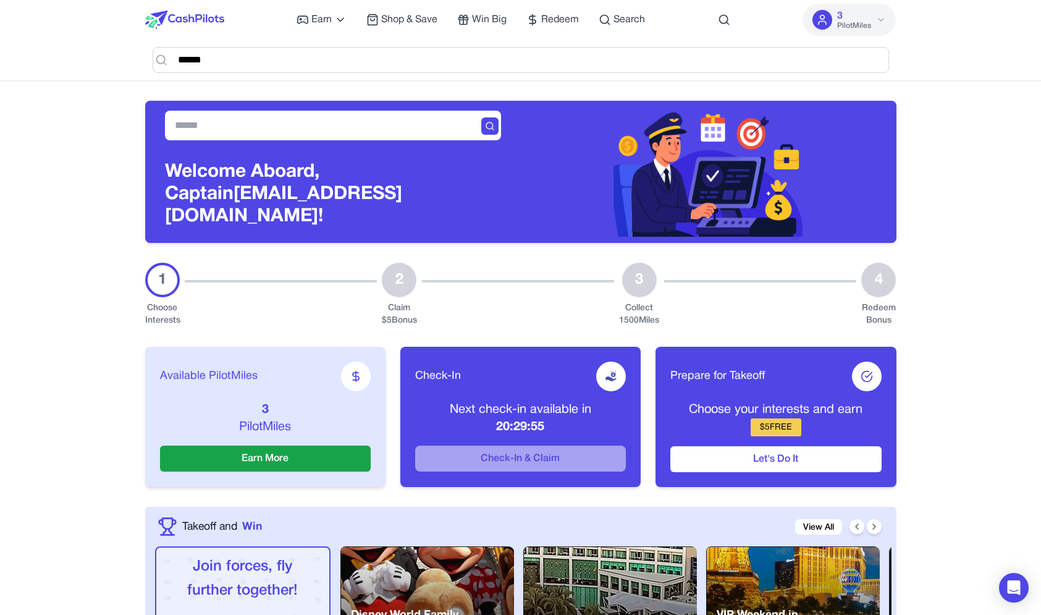
click at [861, 30] on span "PilotMiles" at bounding box center [854, 26] width 34 height 10
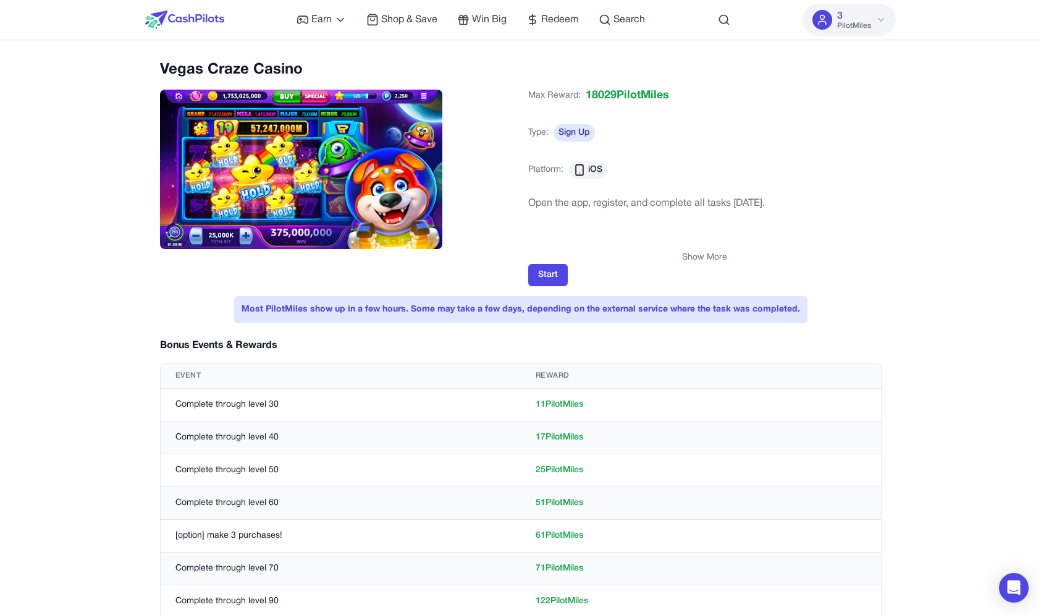
click at [680, 181] on div "Max Reward: 18029 PilotMiles Type: Sign Up Platform: iOS" at bounding box center [704, 137] width 353 height 111
click at [686, 253] on button "Show More" at bounding box center [704, 257] width 45 height 12
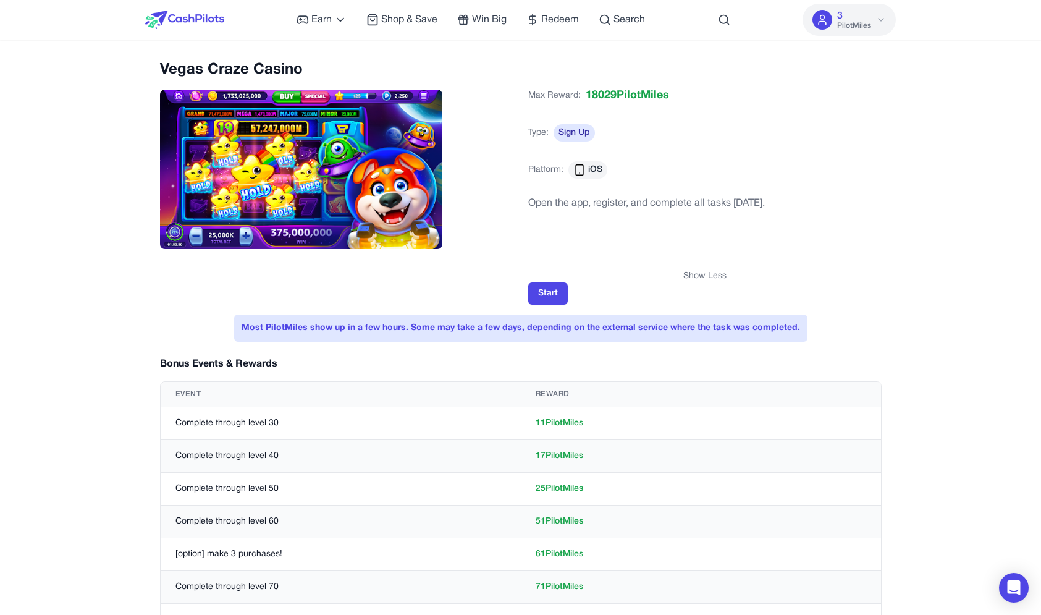
click at [686, 253] on div "Open the app, register, and complete all tasks within 60 days." at bounding box center [646, 233] width 237 height 74
click at [683, 254] on div "Open the app, register, and complete all tasks within 60 days." at bounding box center [646, 233] width 237 height 74
click at [722, 278] on button "Show Less" at bounding box center [704, 276] width 43 height 12
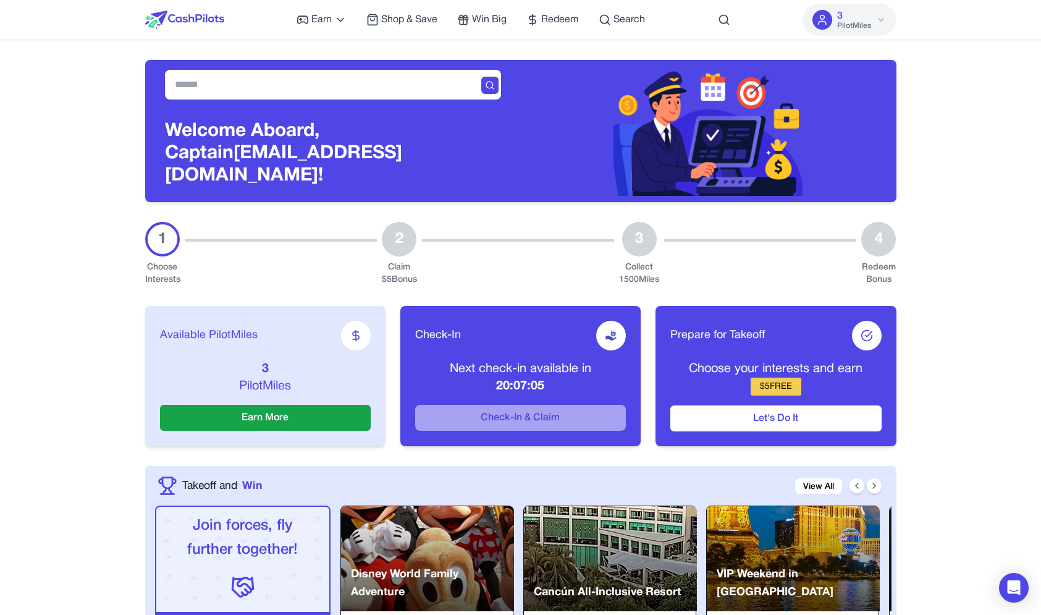
click at [750, 419] on button "Let's Do It" at bounding box center [775, 418] width 211 height 26
click at [728, 412] on button "Let's Do It" at bounding box center [775, 418] width 211 height 26
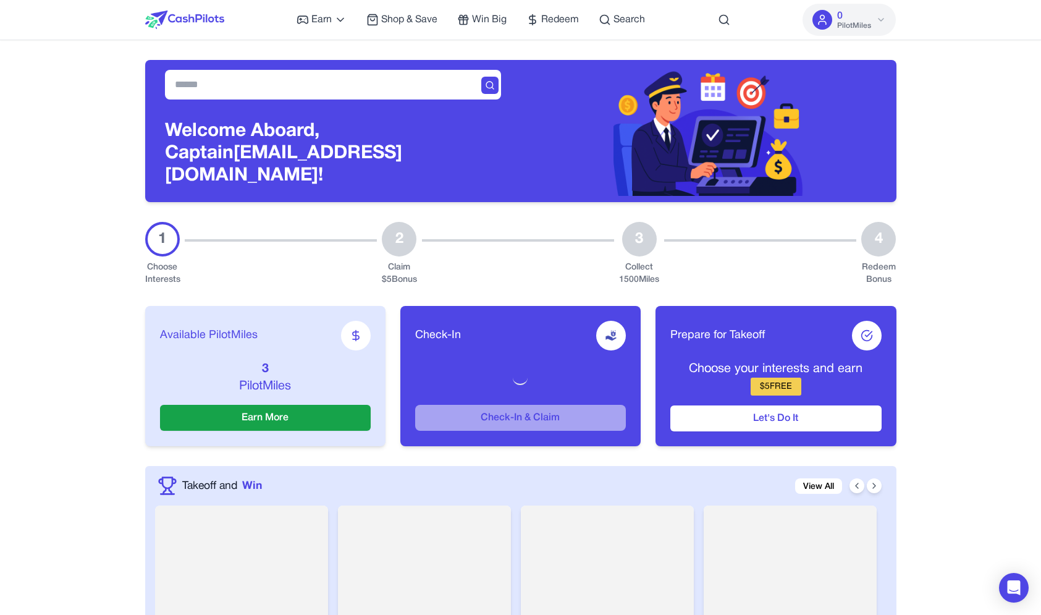
click at [713, 25] on div "Earn Play Games Enjoy fun games and earn Try New App Test new app for rewards T…" at bounding box center [520, 20] width 751 height 40
click at [720, 25] on icon at bounding box center [724, 20] width 12 height 12
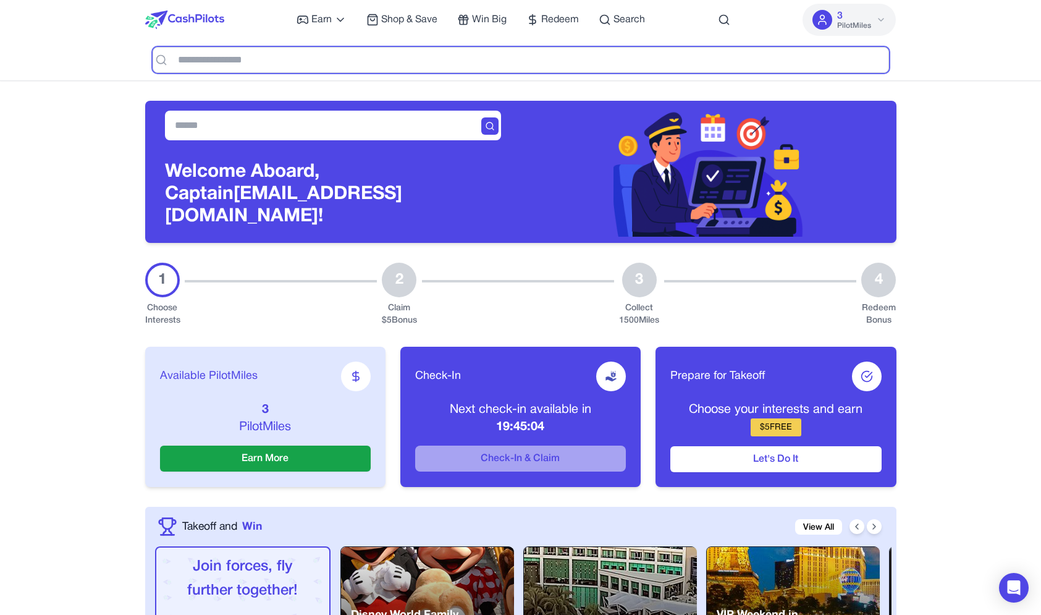
click at [707, 64] on input "text" at bounding box center [521, 60] width 736 height 26
type input "***"
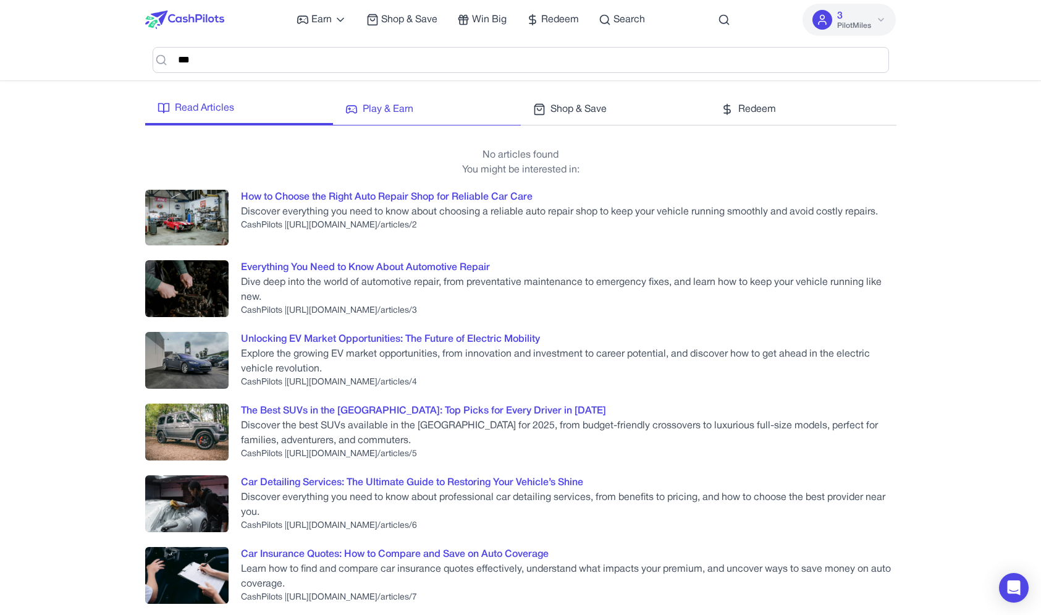
click at [374, 119] on link "Play & Earn" at bounding box center [427, 113] width 188 height 25
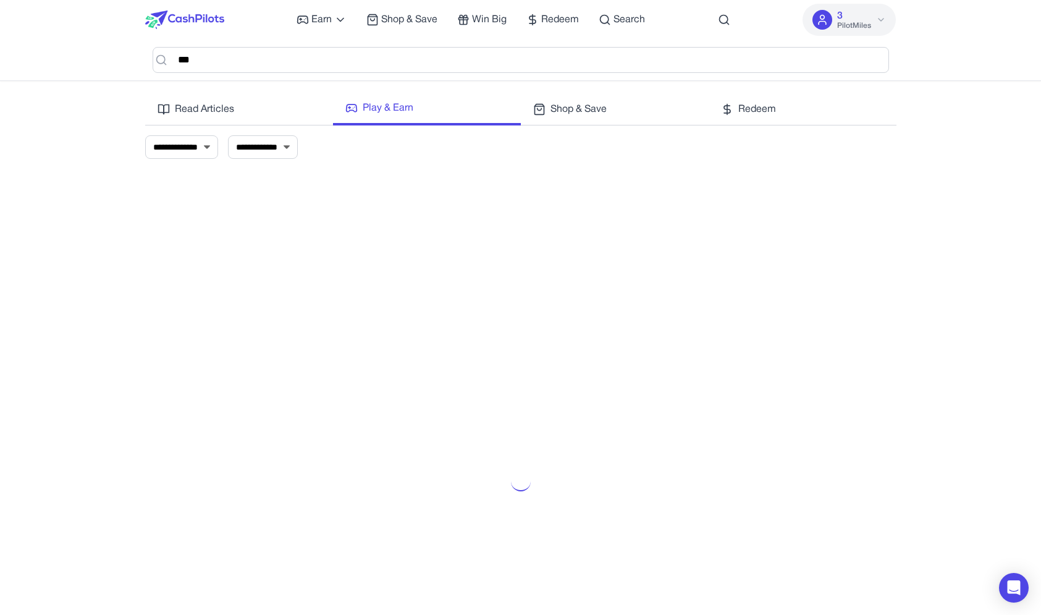
click at [145, 135] on select "**********" at bounding box center [181, 146] width 73 height 23
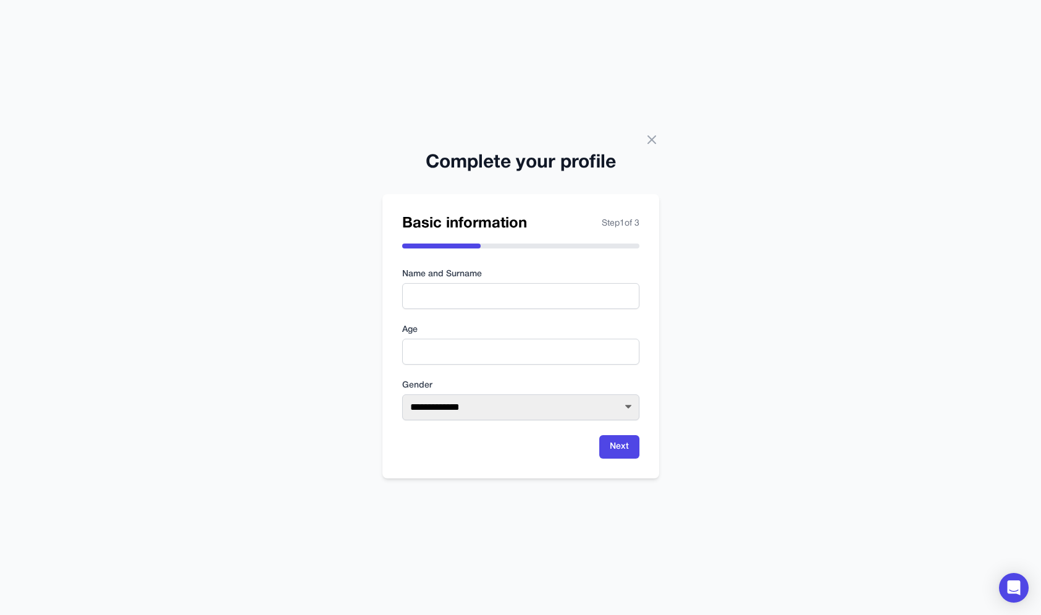
click at [659, 141] on div "**********" at bounding box center [520, 307] width 1041 height 615
click at [658, 141] on icon at bounding box center [651, 139] width 15 height 15
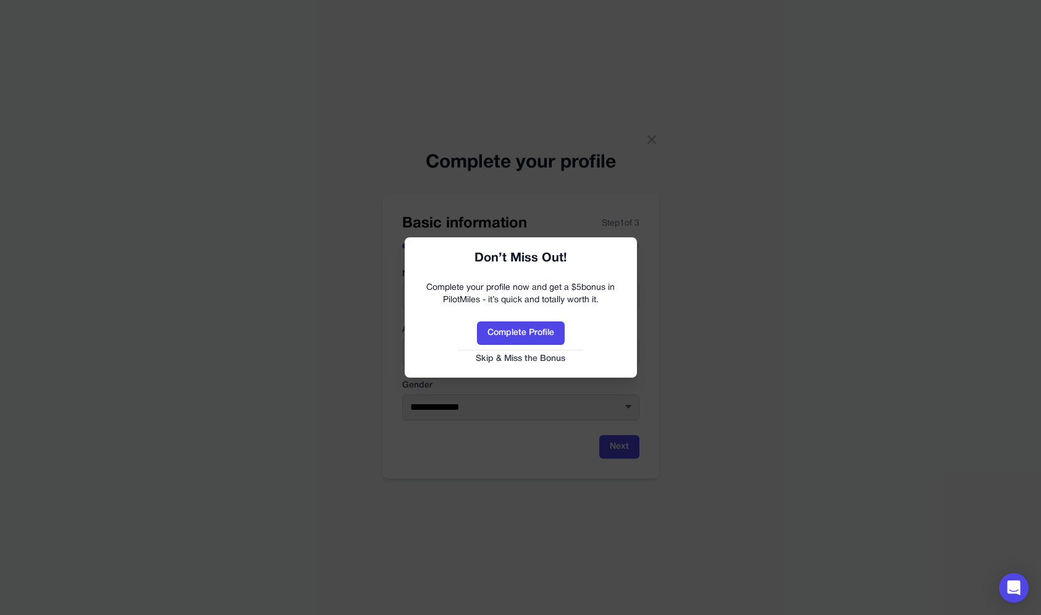
click at [515, 358] on button "Skip & Miss the Bonus" at bounding box center [521, 359] width 208 height 12
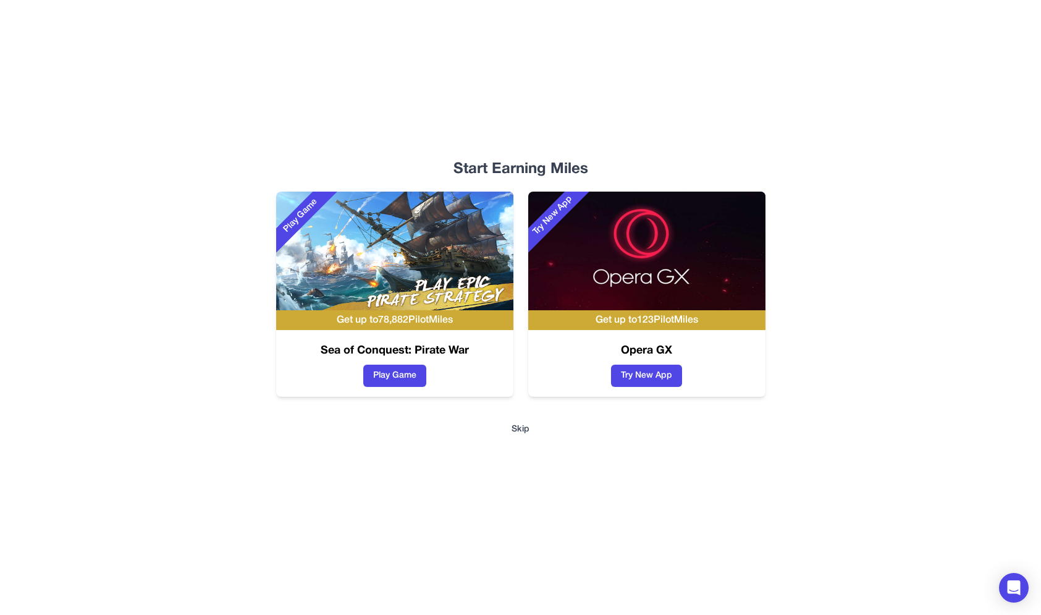
click at [517, 434] on button "Skip" at bounding box center [520, 429] width 18 height 12
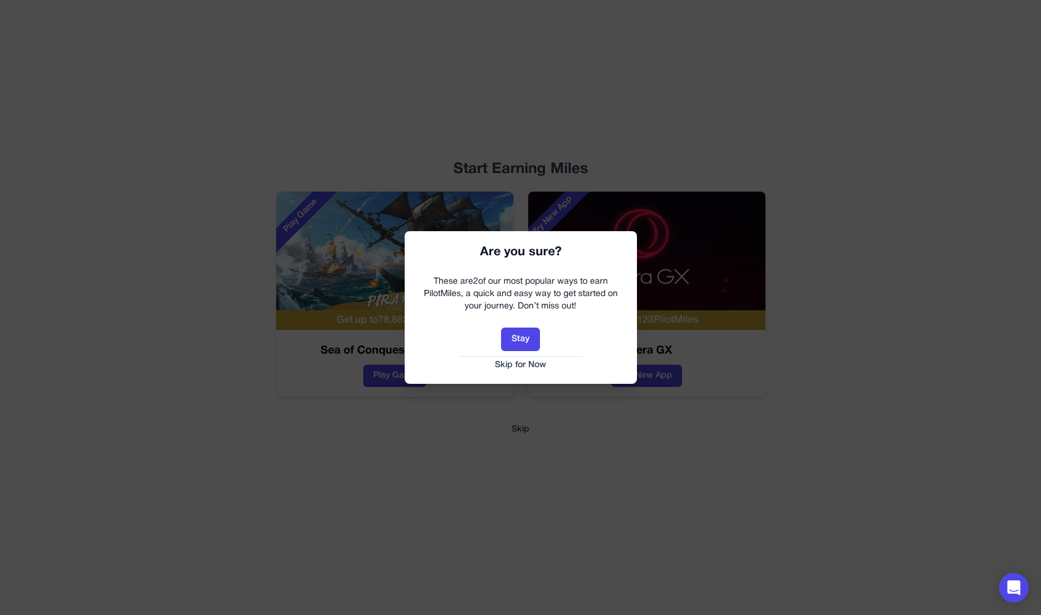
click at [542, 366] on button "Skip for Now" at bounding box center [521, 365] width 208 height 12
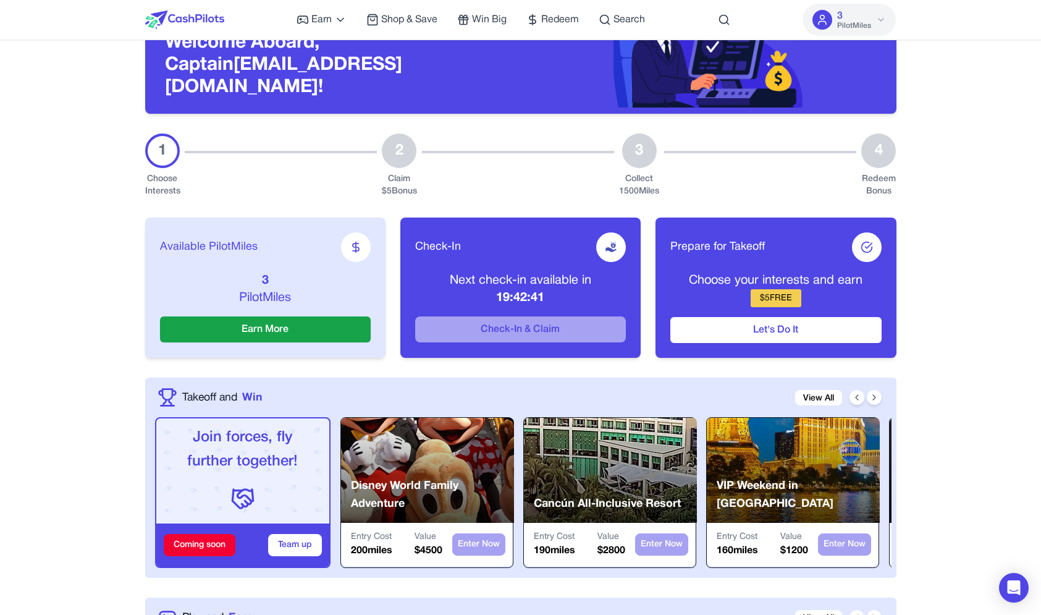
scroll to position [372, 0]
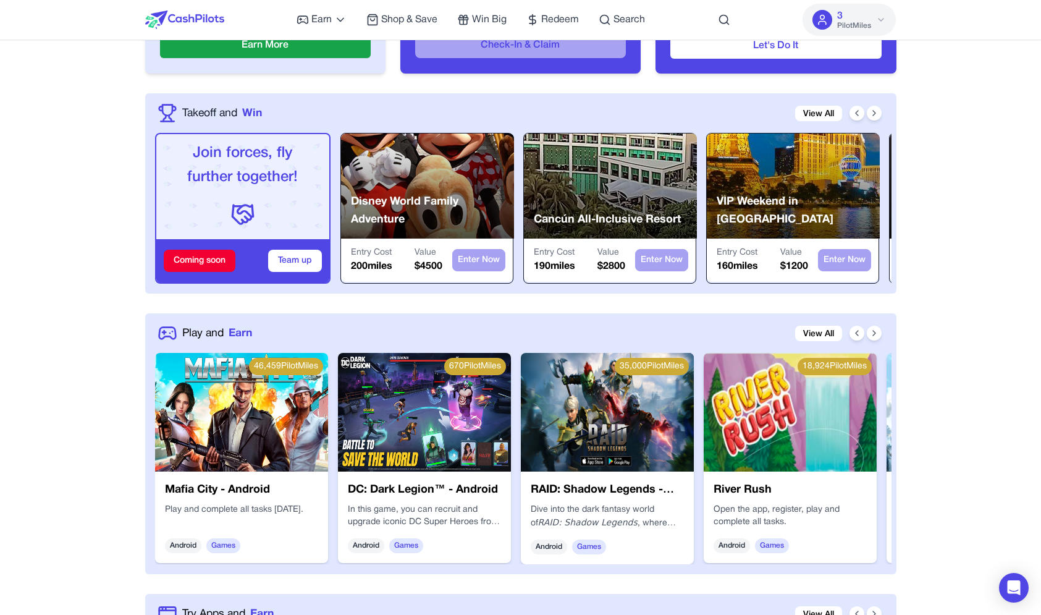
click at [287, 421] on img at bounding box center [241, 412] width 173 height 119
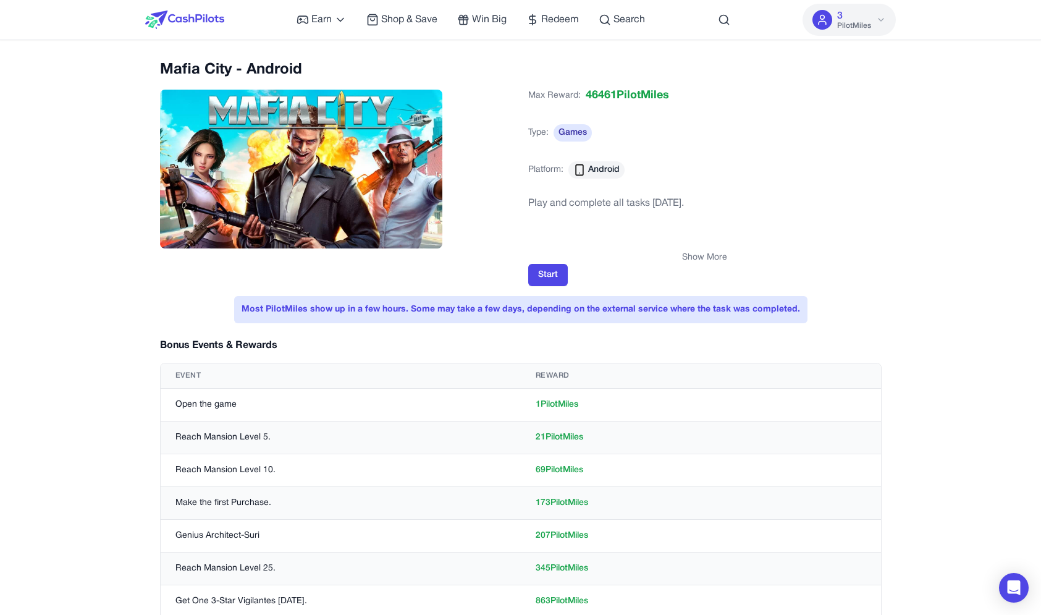
scroll to position [528, 0]
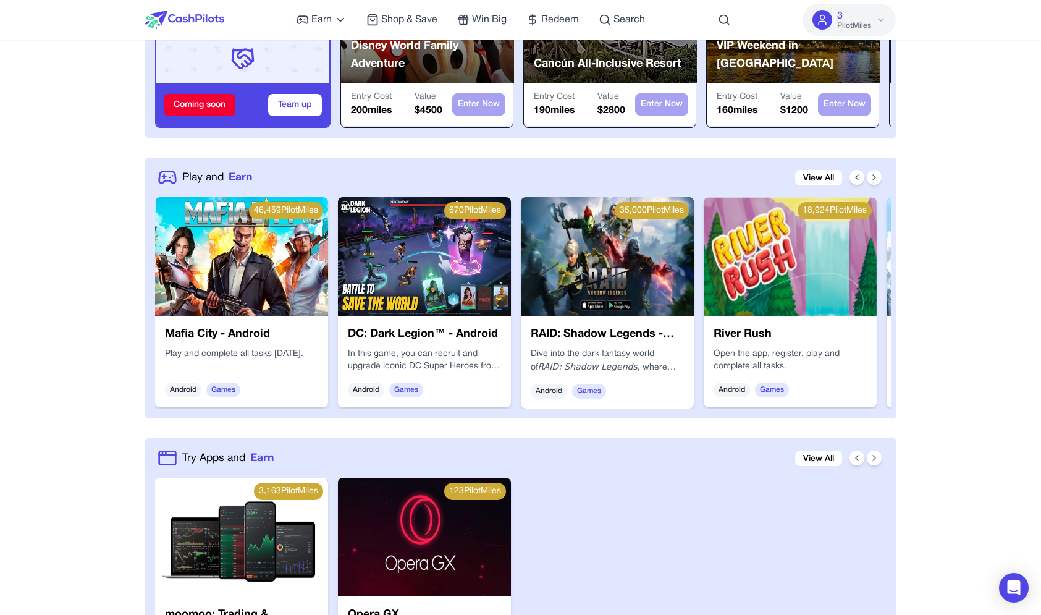
click at [279, 341] on div "Mafia City - Android Play and complete all tasks within 30 days. Android Games" at bounding box center [241, 361] width 173 height 91
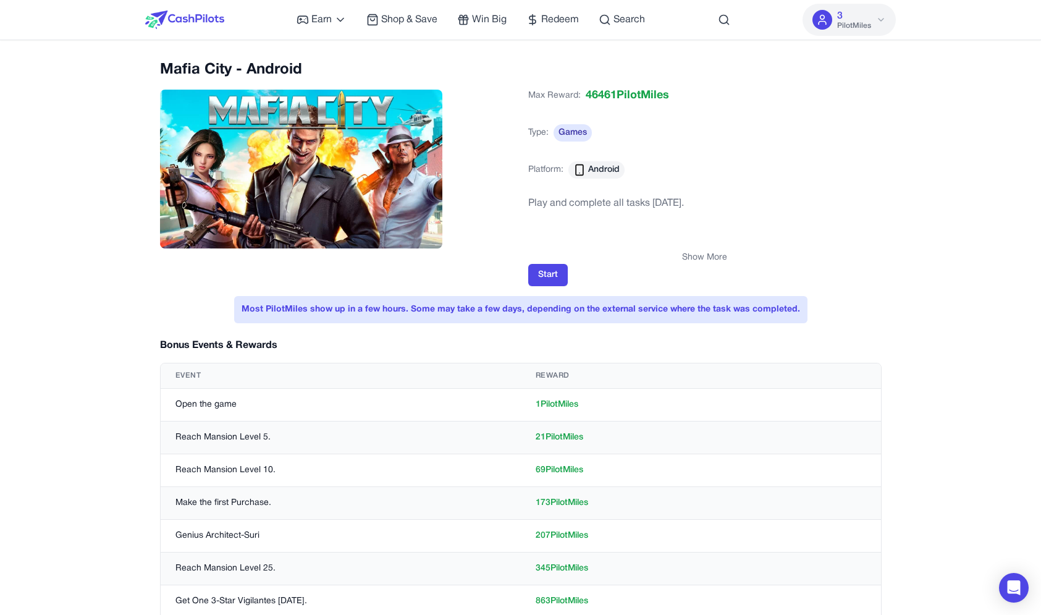
click at [402, 61] on h2 "Mafia City - Android" at bounding box center [336, 70] width 353 height 20
click at [730, 253] on div "Show More" at bounding box center [704, 257] width 353 height 12
click at [720, 251] on button "Show More" at bounding box center [704, 257] width 45 height 12
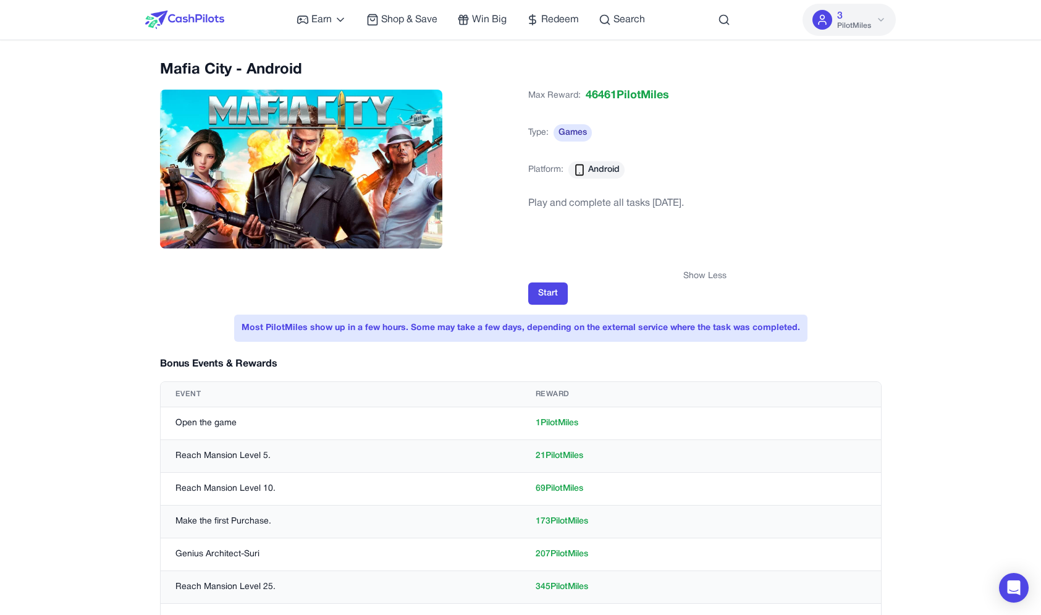
click at [720, 251] on div "Max Reward: 46461 PilotMiles Type: Games Platform: Android Play and complete al…" at bounding box center [704, 193] width 353 height 222
click at [168, 11] on div at bounding box center [184, 20] width 79 height 40
click at [168, 24] on img at bounding box center [184, 20] width 79 height 19
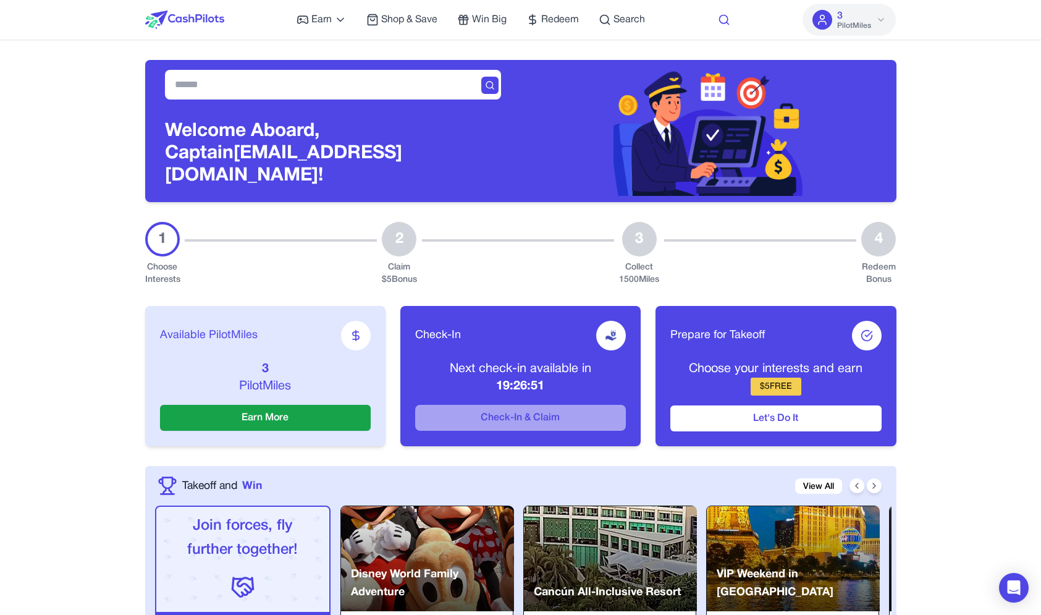
click at [724, 17] on icon at bounding box center [724, 20] width 12 height 12
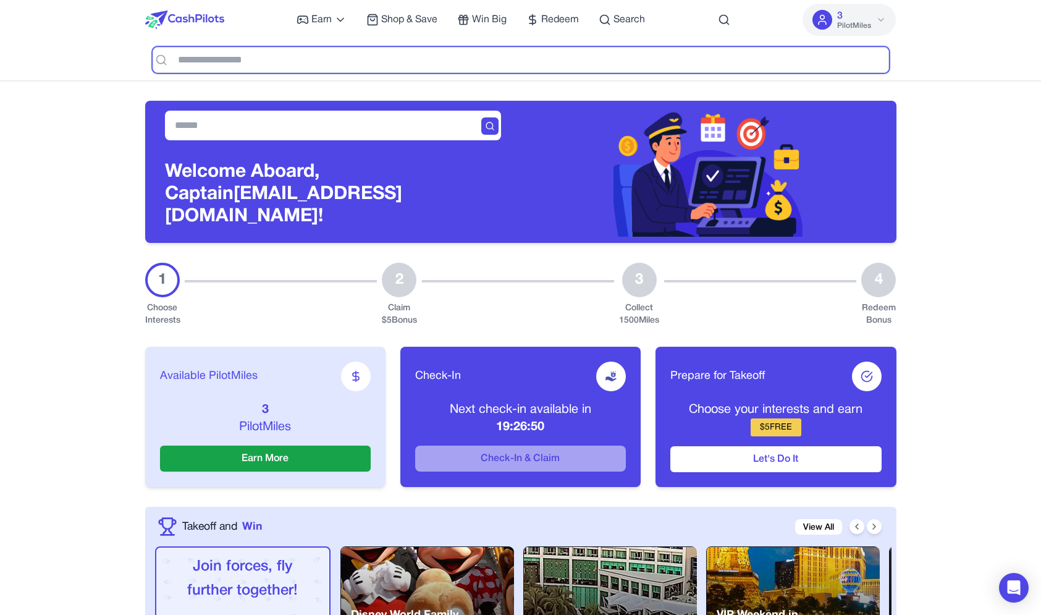
click at [456, 67] on input "text" at bounding box center [521, 60] width 736 height 26
type input "*"
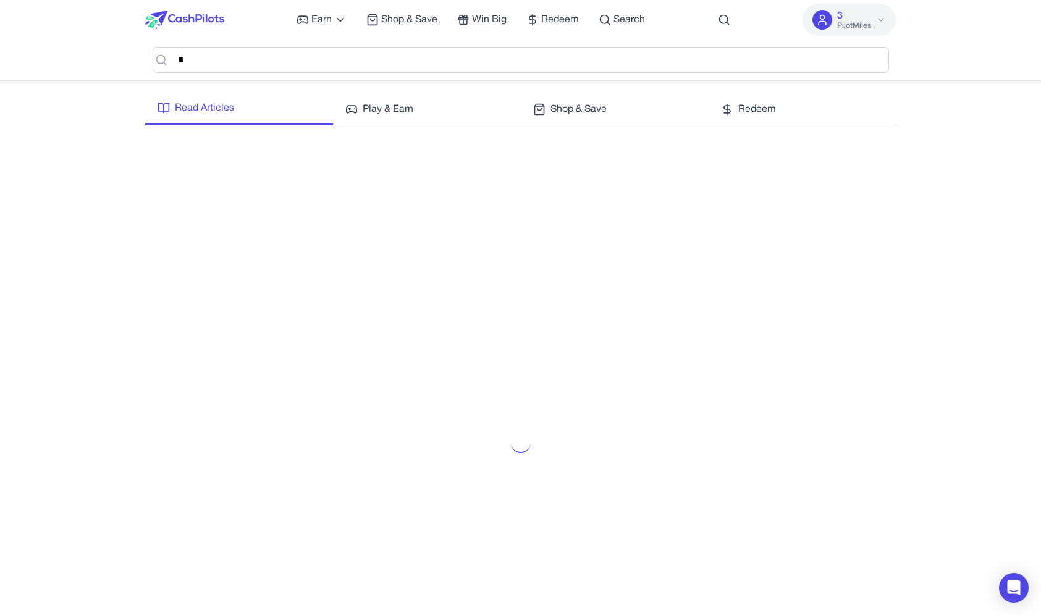
click at [405, 97] on div "Earn Play Games Enjoy fun games and earn Try New App Test new app for rewards T…" at bounding box center [520, 537] width 1041 height 1075
click at [393, 104] on span "Play & Earn" at bounding box center [388, 109] width 51 height 15
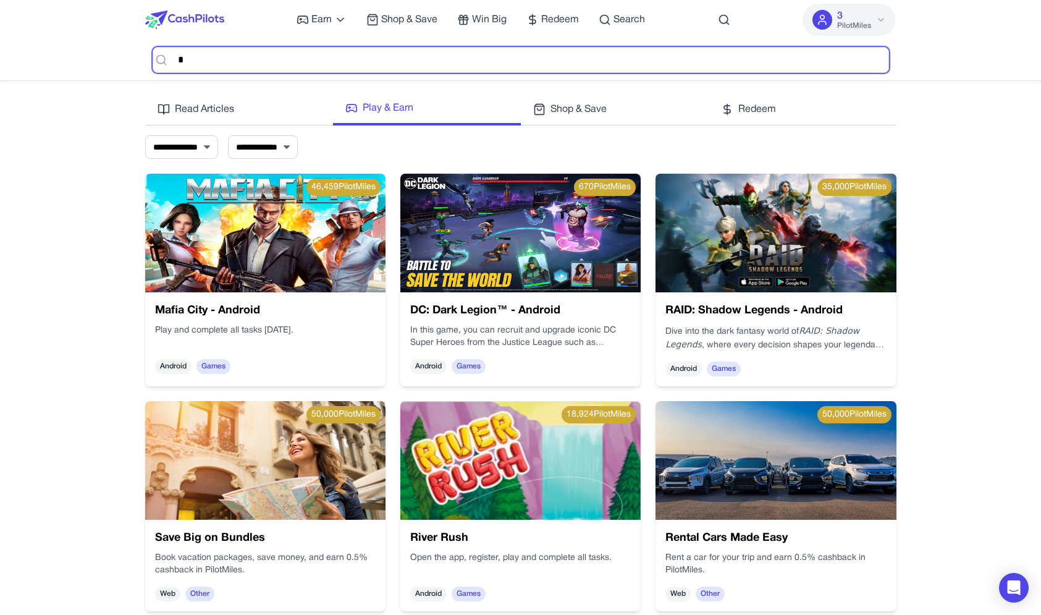
click at [288, 69] on input "*" at bounding box center [521, 60] width 736 height 26
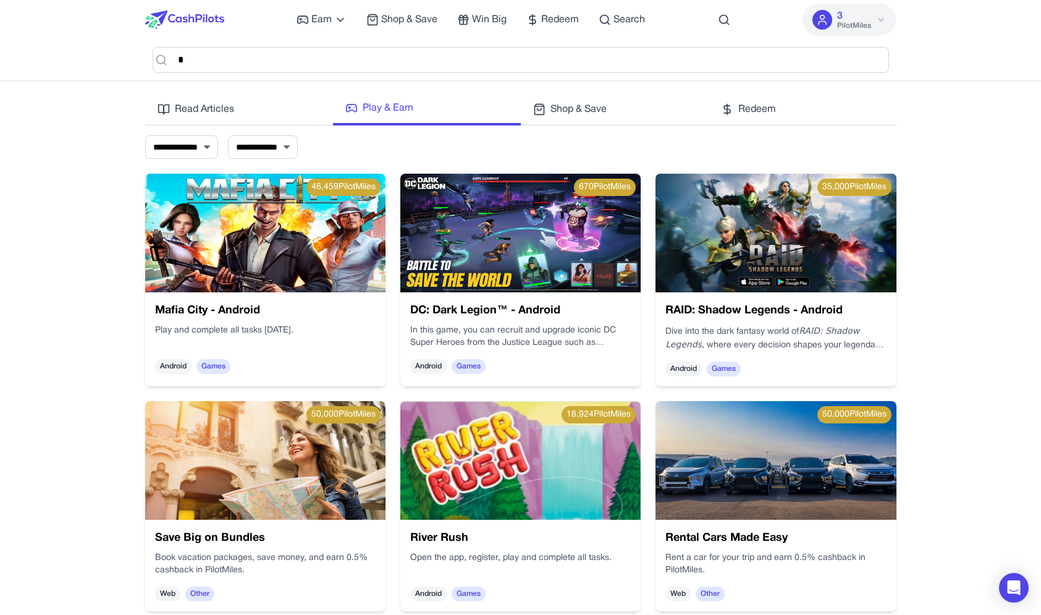
select select "*******"
click option "*******" at bounding box center [0, 0] width 0 height 0
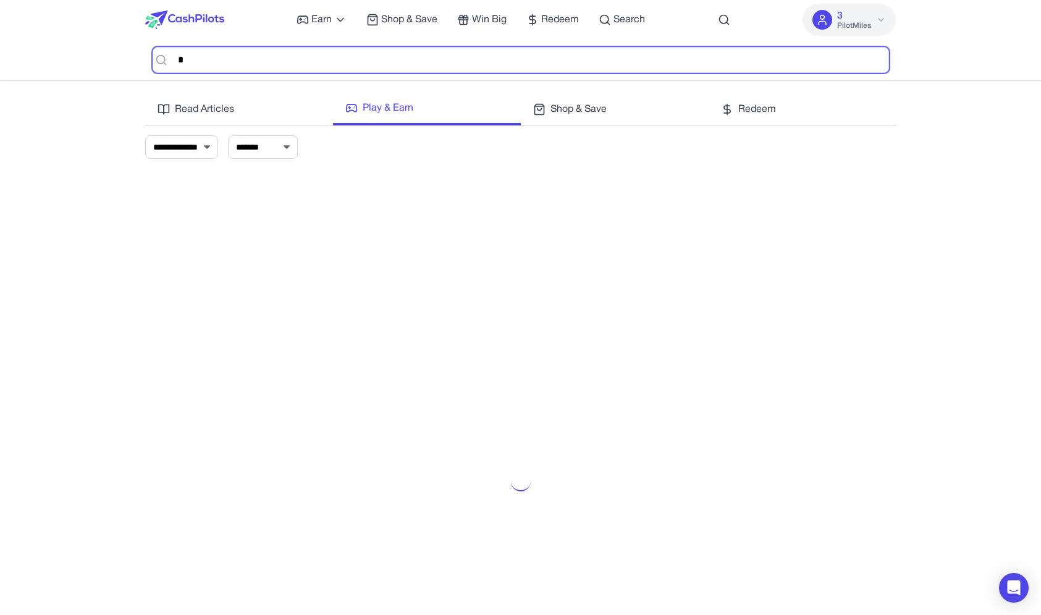
click at [276, 57] on input "*" at bounding box center [521, 60] width 736 height 26
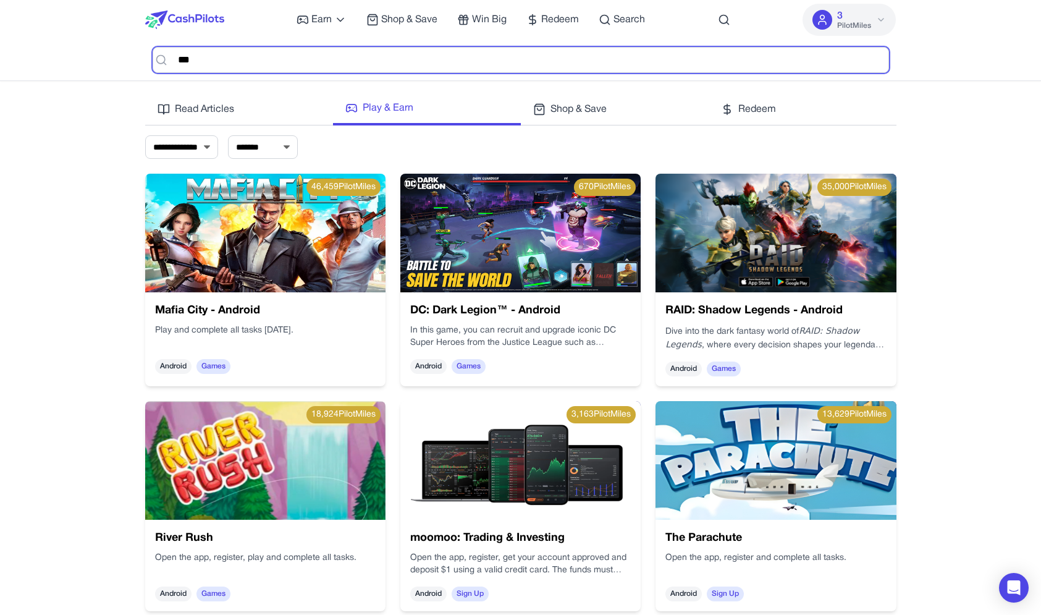
type input "***"
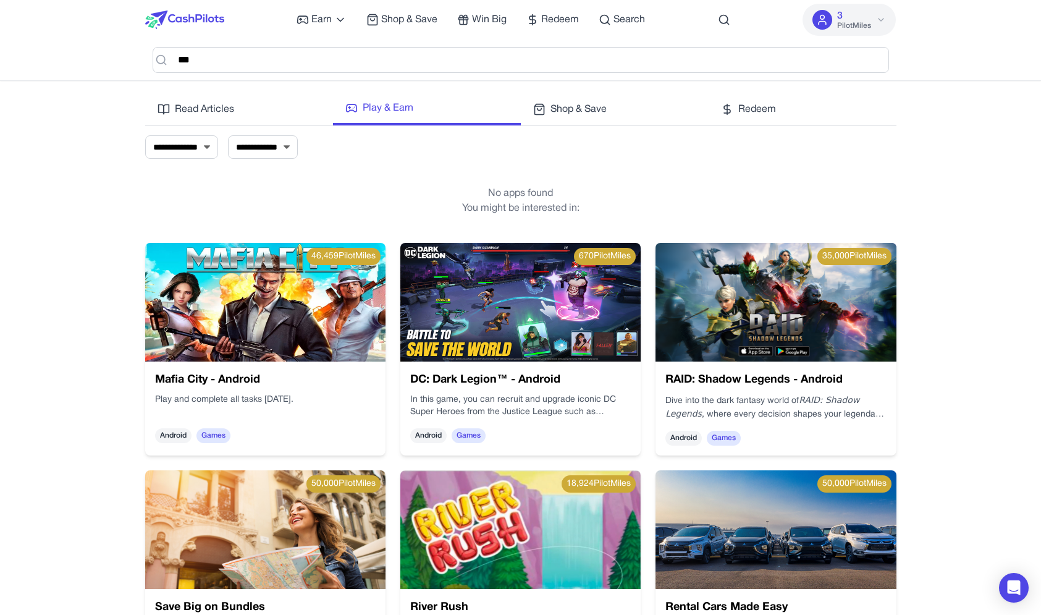
click at [278, 202] on p "You might be interested in:" at bounding box center [520, 208] width 751 height 15
select select "***"
click option "***" at bounding box center [0, 0] width 0 height 0
click at [77, 76] on nav "Earn Play Games Enjoy fun games and earn Try New App Test new app for rewards T…" at bounding box center [520, 40] width 1041 height 81
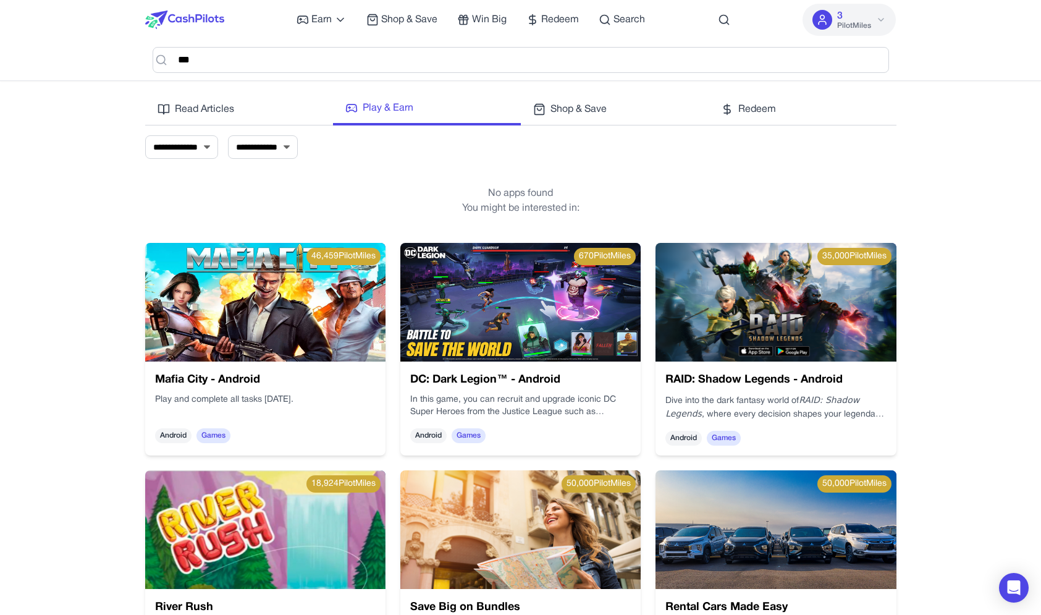
drag, startPoint x: 520, startPoint y: 187, endPoint x: 520, endPoint y: 196, distance: 9.3
click at [520, 196] on p "No apps found" at bounding box center [520, 193] width 751 height 15
click at [512, 198] on p "No apps found" at bounding box center [520, 193] width 751 height 15
drag, startPoint x: 512, startPoint y: 198, endPoint x: 510, endPoint y: 208, distance: 10.1
click at [510, 208] on div "No apps found You might be interested in:" at bounding box center [520, 201] width 751 height 54
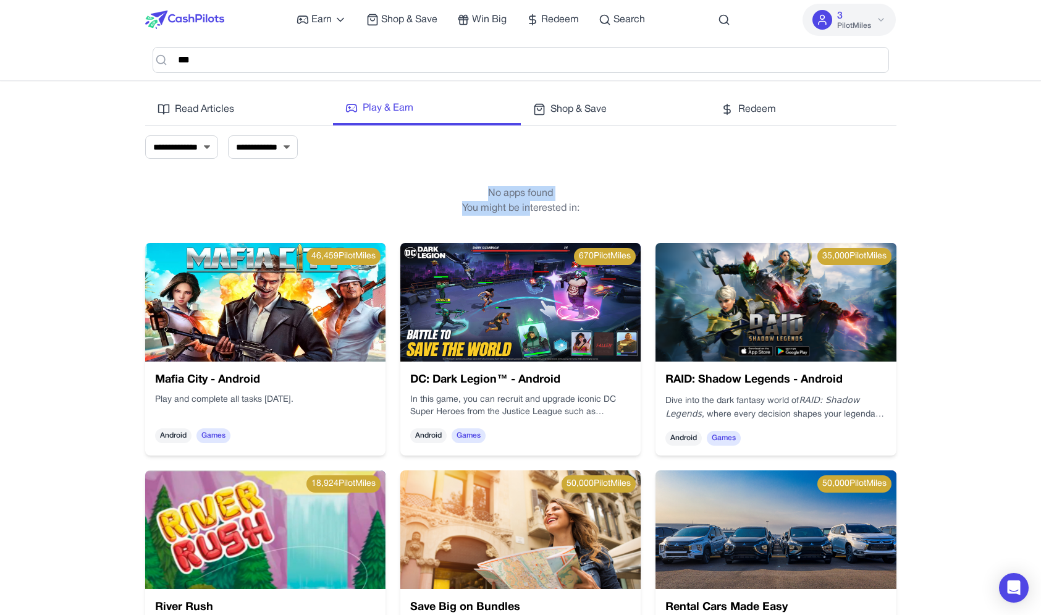
drag, startPoint x: 531, startPoint y: 207, endPoint x: 532, endPoint y: 185, distance: 21.6
click at [532, 185] on div "No apps found You might be interested in:" at bounding box center [520, 201] width 751 height 54
select select "*******"
click option "*******" at bounding box center [0, 0] width 0 height 0
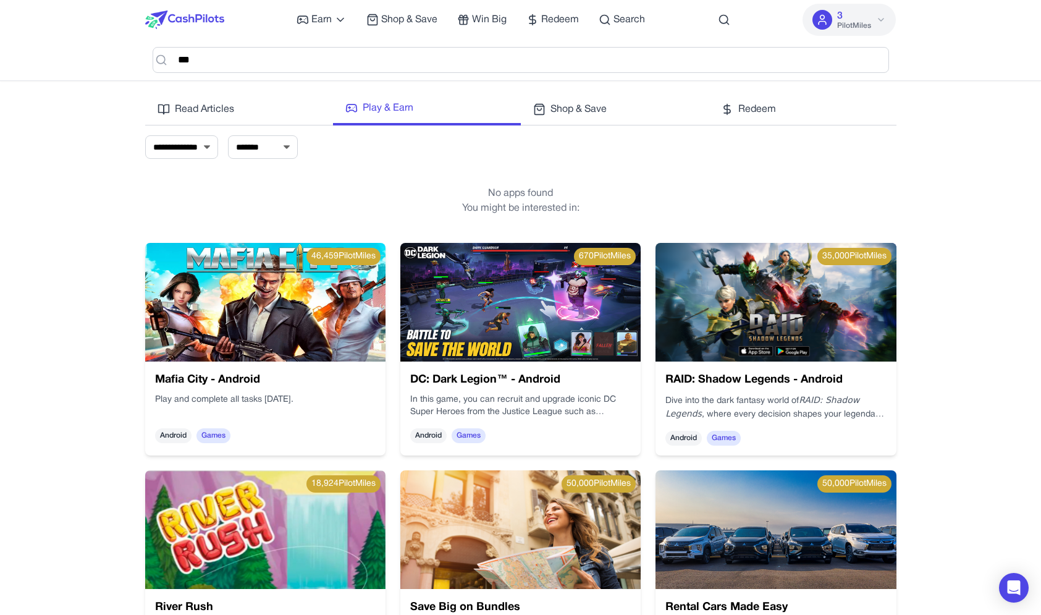
click at [203, 15] on img at bounding box center [184, 20] width 79 height 19
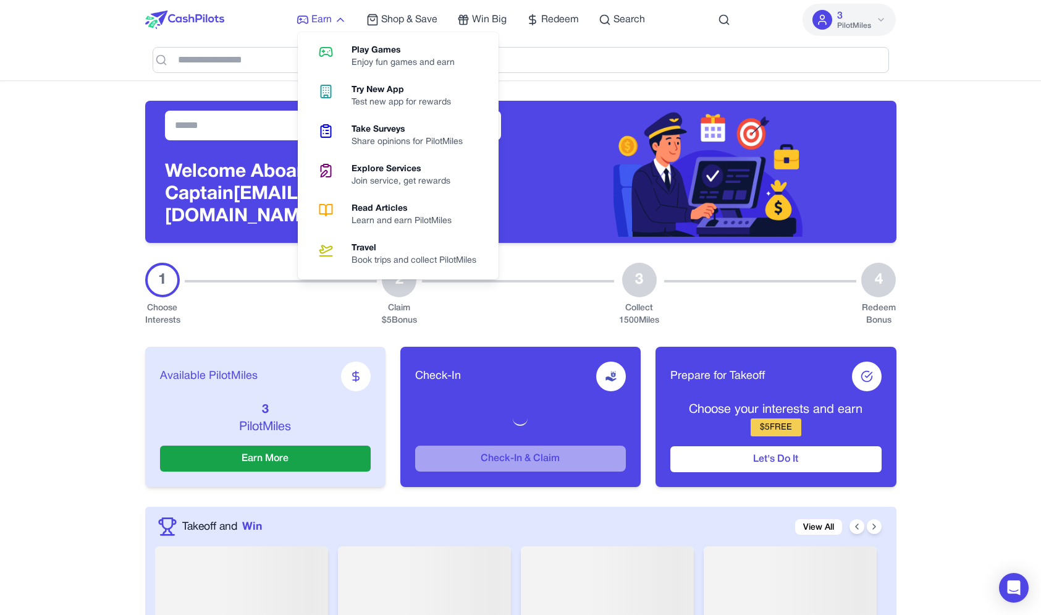
click at [299, 19] on icon at bounding box center [303, 19] width 11 height 7
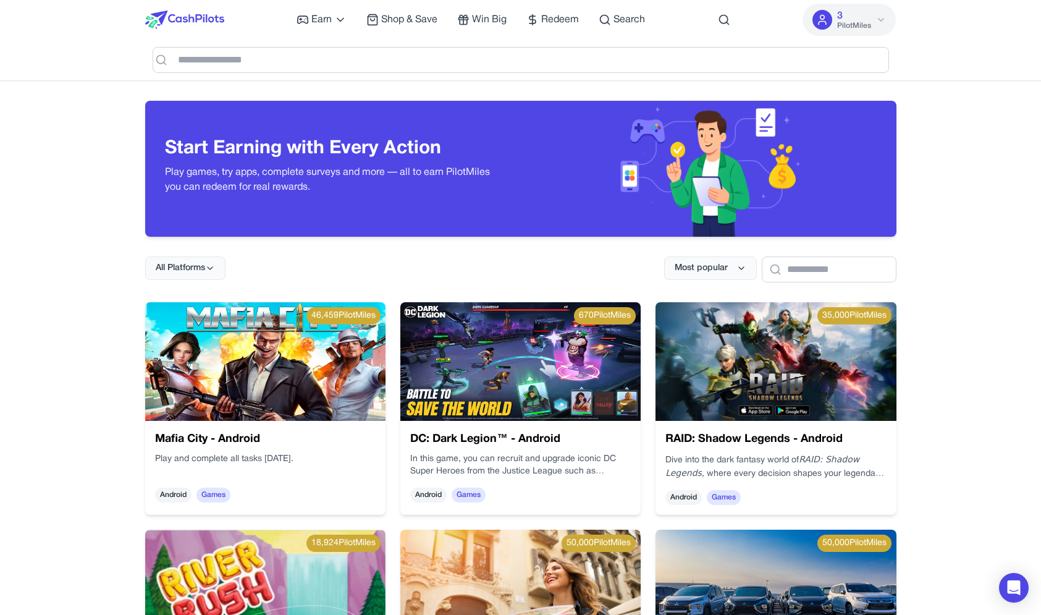
click at [733, 28] on div "Earn Play Games Enjoy fun games and earn Try New App Test new app for rewards T…" at bounding box center [520, 20] width 751 height 40
click at [731, 26] on div "Earn Play Games Enjoy fun games and earn Try New App Test new app for rewards T…" at bounding box center [520, 20] width 751 height 40
click at [726, 22] on circle at bounding box center [723, 19] width 8 height 8
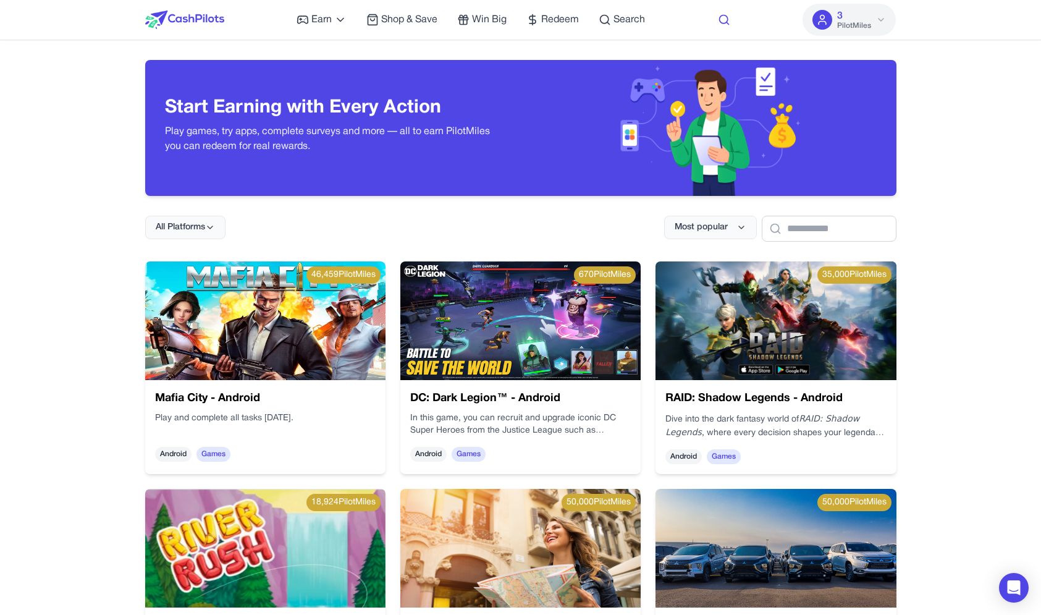
click at [726, 20] on icon at bounding box center [724, 20] width 12 height 12
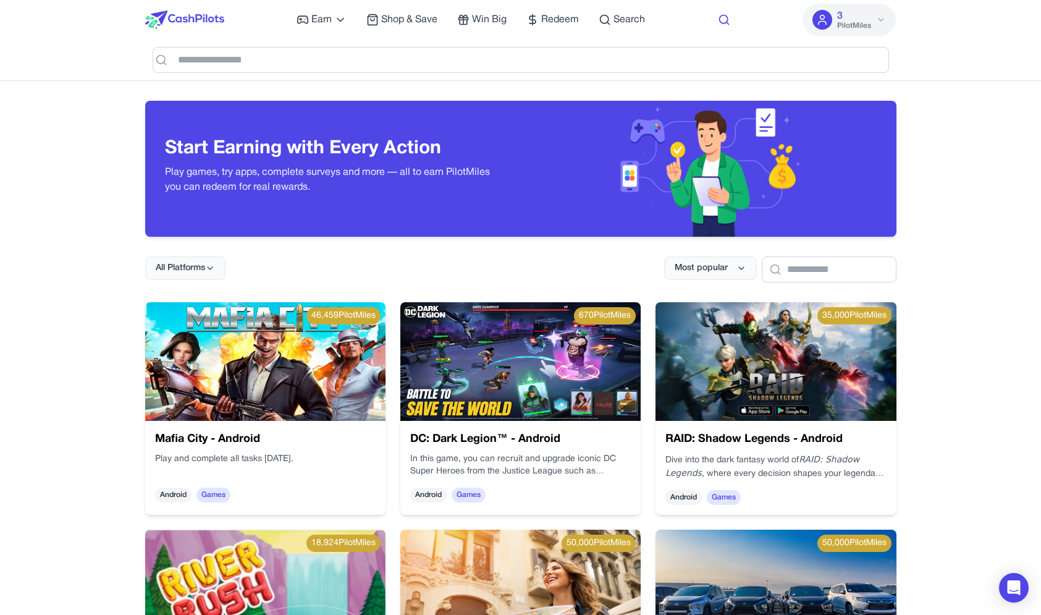
click at [726, 20] on icon at bounding box center [724, 20] width 12 height 12
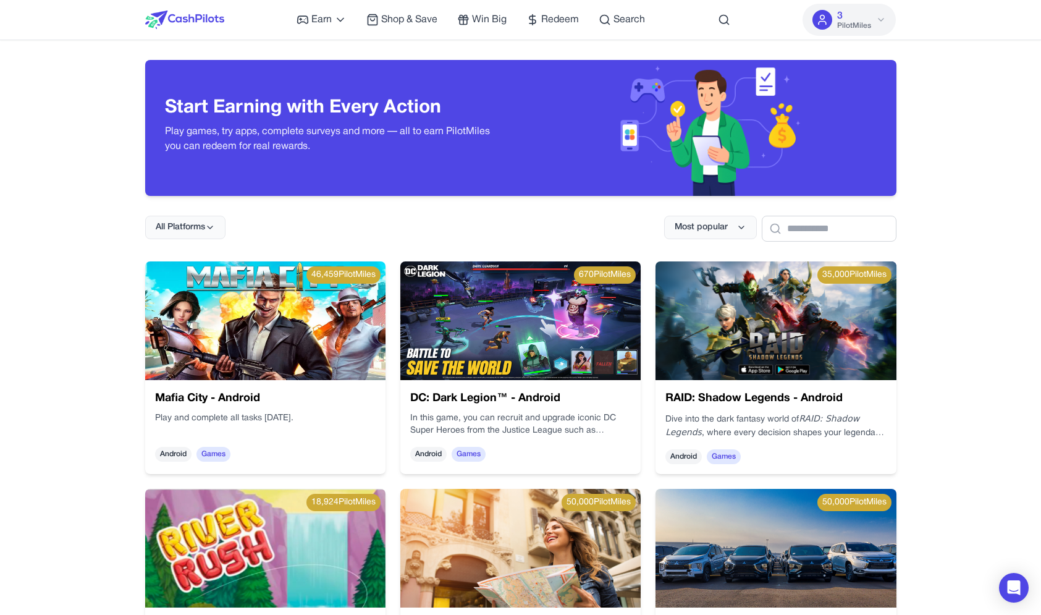
click at [347, 356] on img at bounding box center [265, 320] width 240 height 119
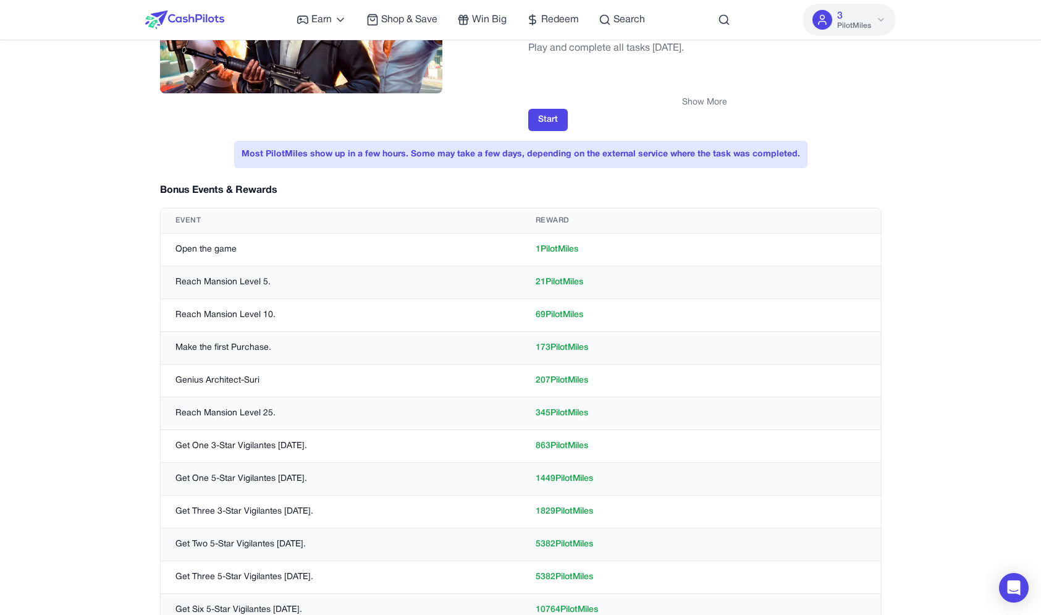
scroll to position [568, 0]
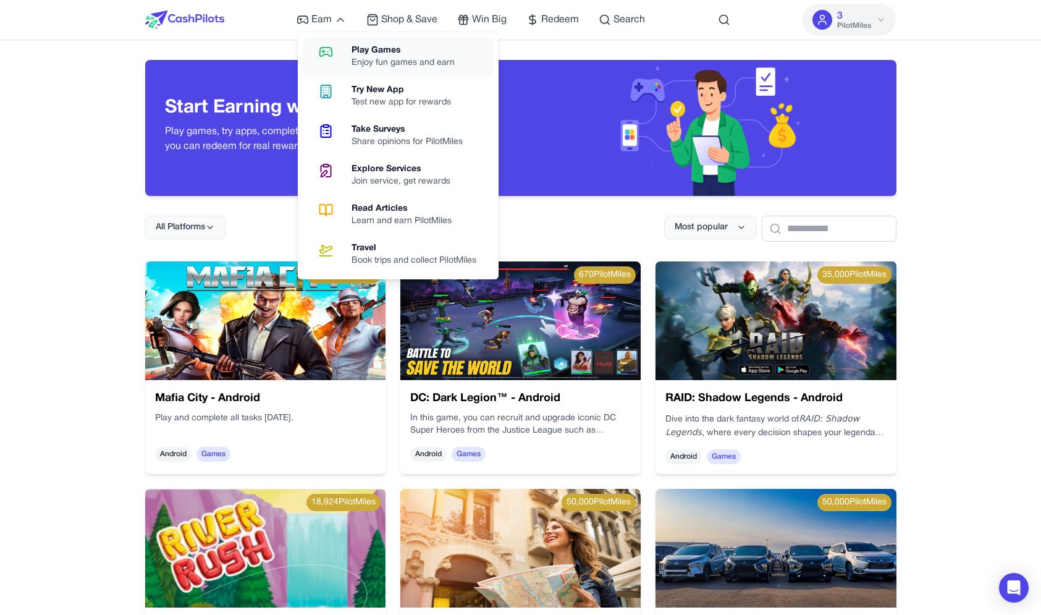
click at [337, 62] on link "Play Games Enjoy fun games and earn" at bounding box center [398, 57] width 191 height 40
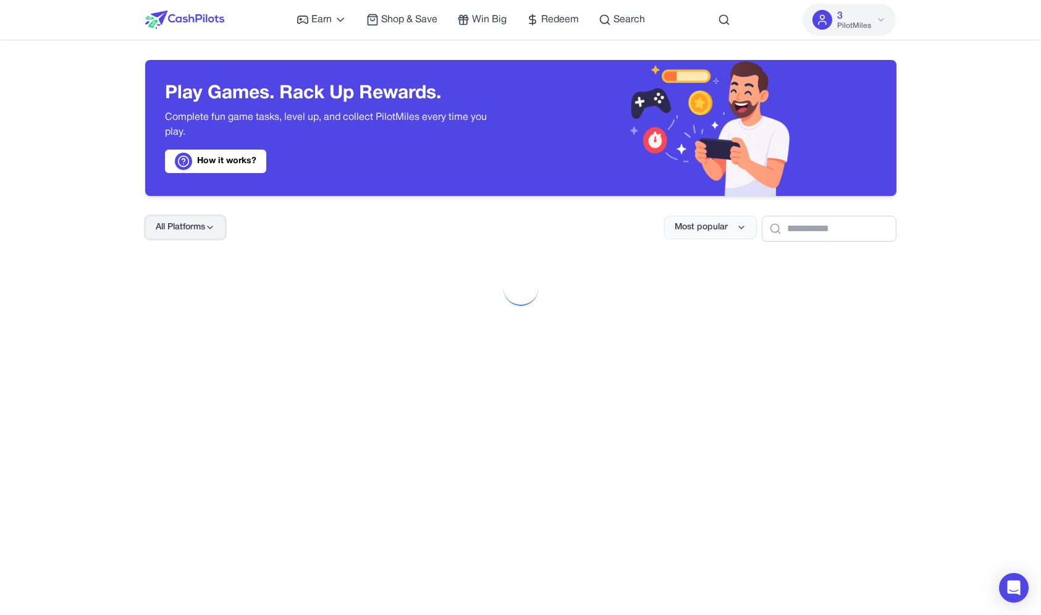
click at [201, 225] on span "All Platforms" at bounding box center [180, 227] width 49 height 12
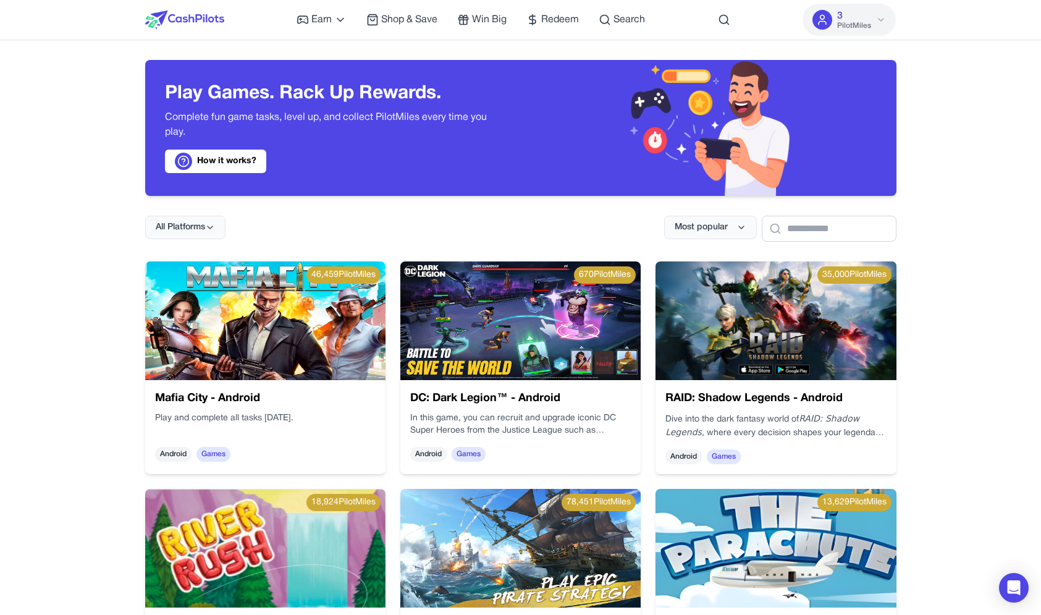
click at [329, 205] on div "All Platforms Most popular" at bounding box center [520, 219] width 751 height 46
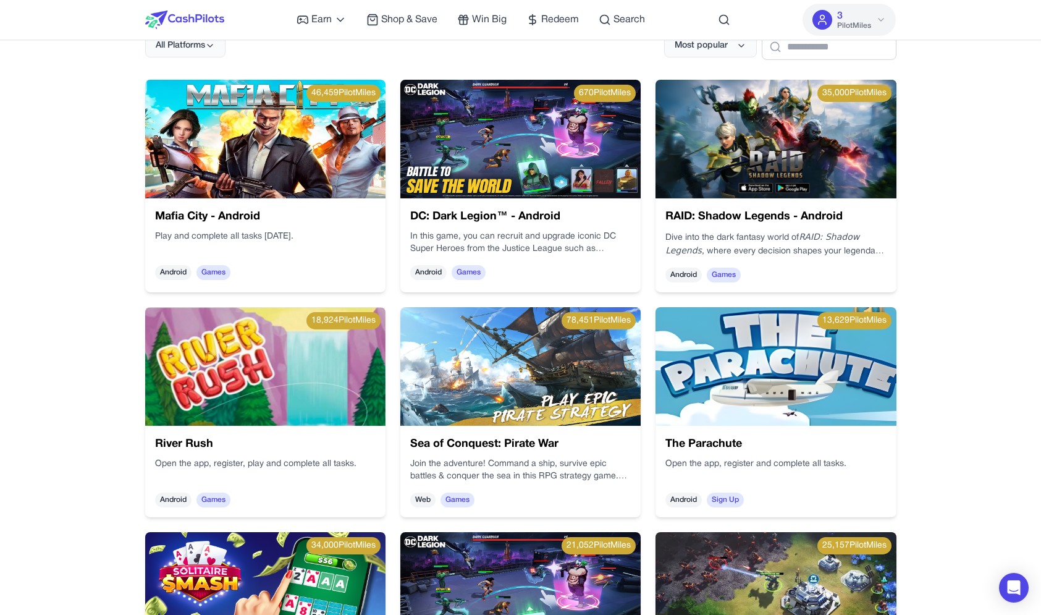
scroll to position [5, 0]
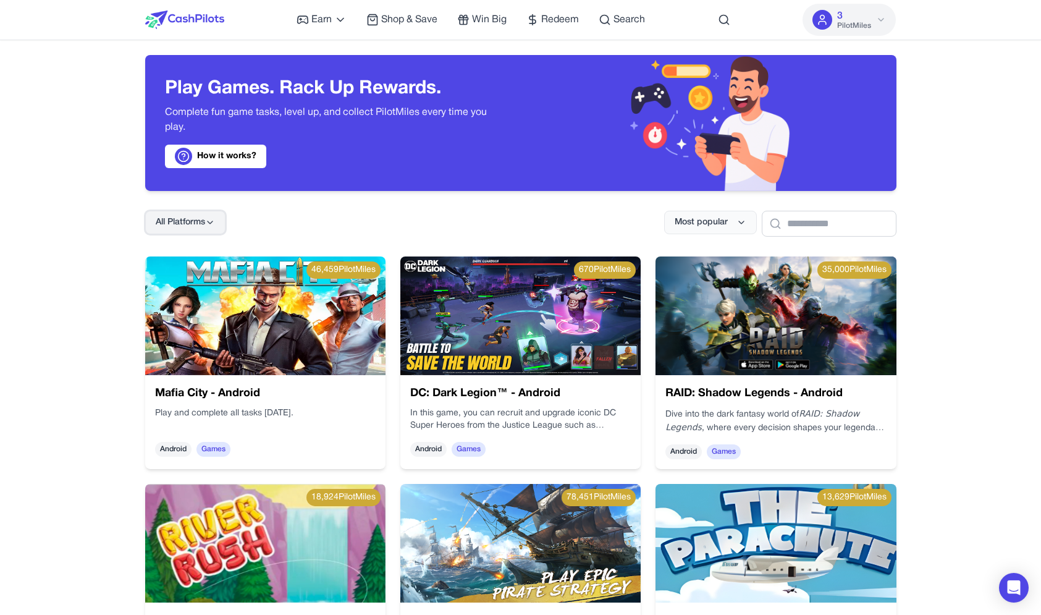
click at [210, 221] on icon at bounding box center [210, 222] width 10 height 10
click at [191, 327] on div "iOS" at bounding box center [184, 328] width 77 height 26
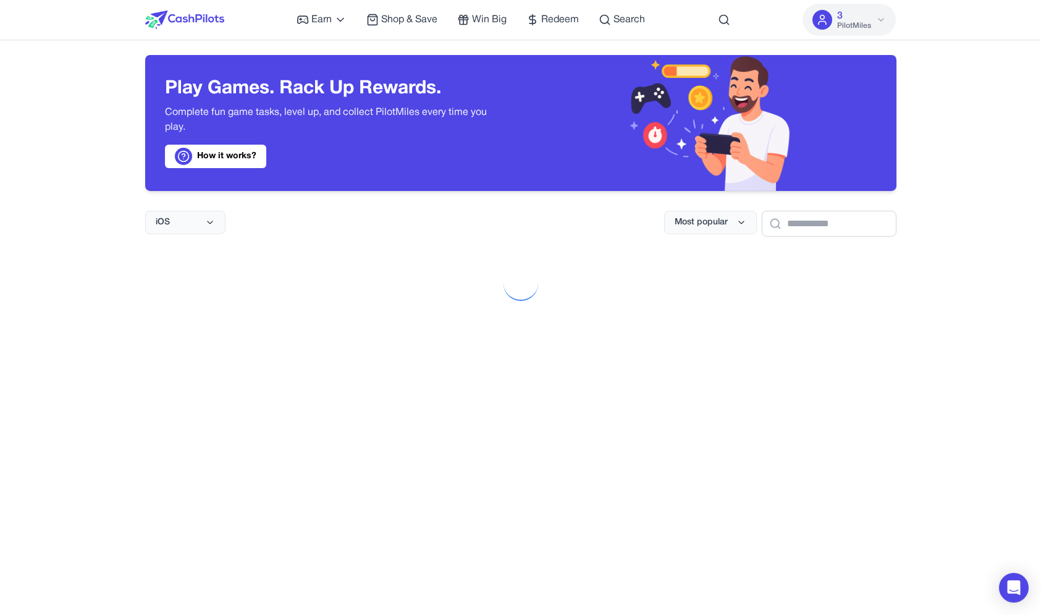
click at [361, 206] on div "iOS Most popular" at bounding box center [520, 214] width 751 height 46
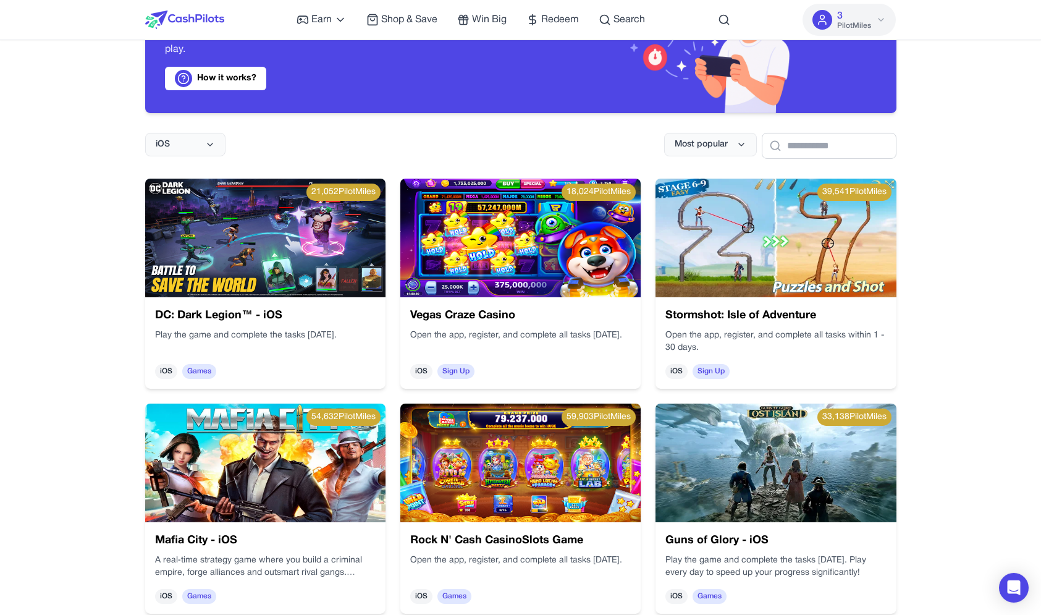
scroll to position [82, 0]
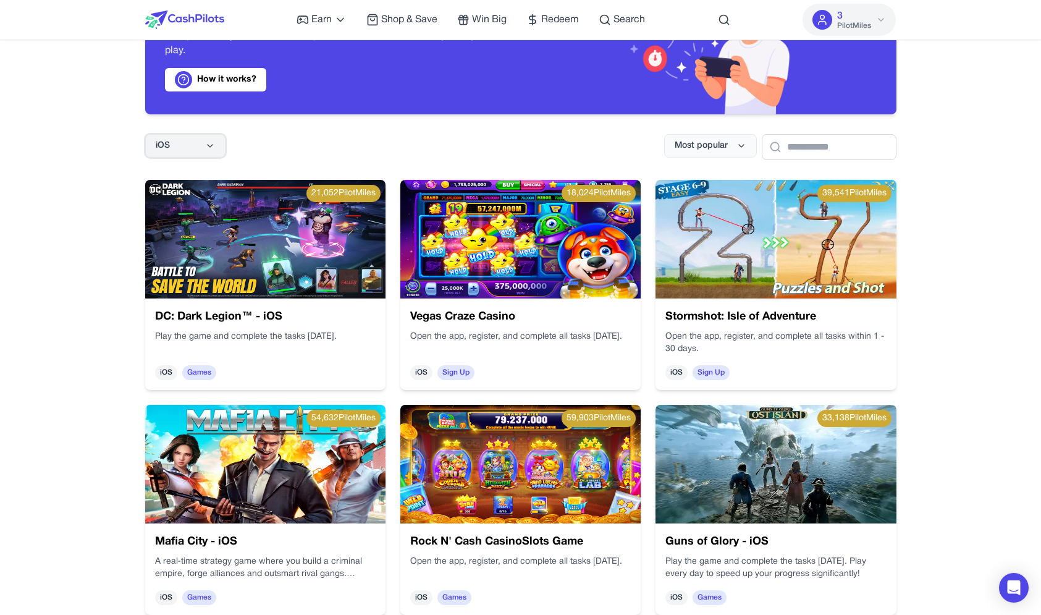
click at [204, 137] on button "iOS" at bounding box center [185, 145] width 80 height 23
click at [267, 242] on img at bounding box center [350, 150] width 268 height 205
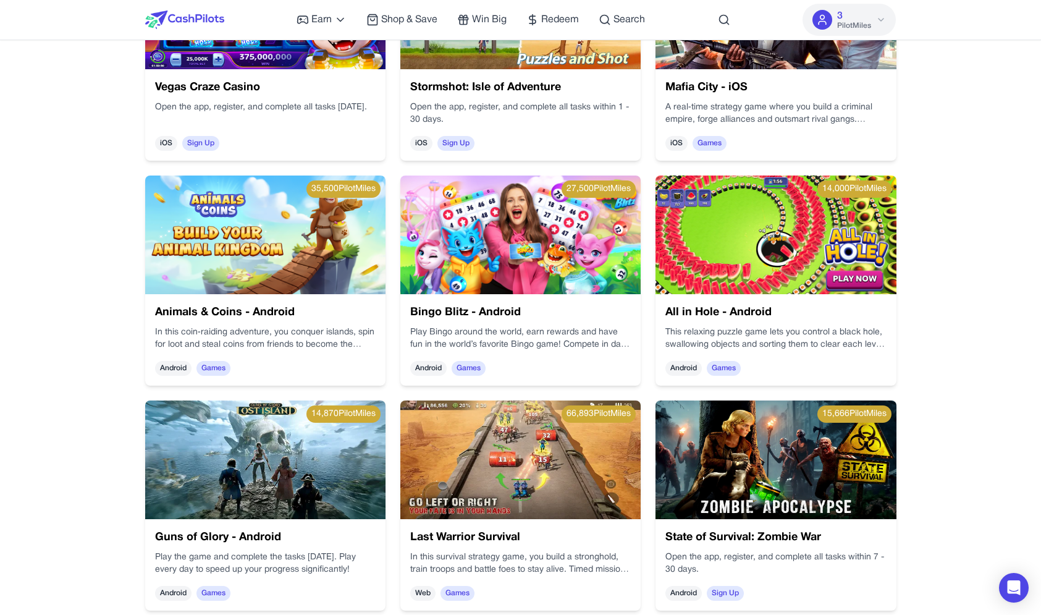
scroll to position [1108, 0]
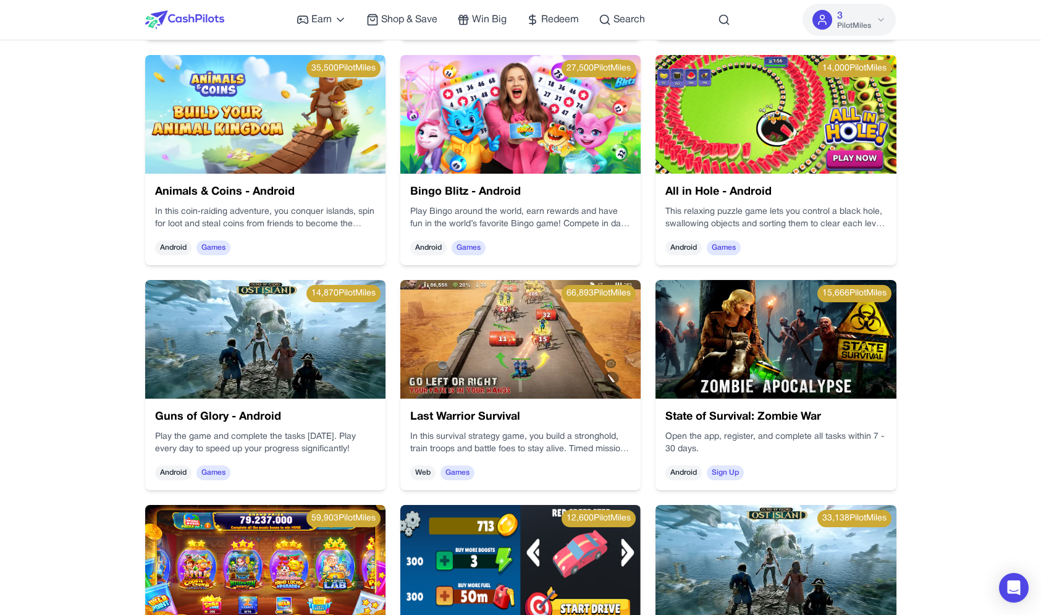
click at [523, 374] on img at bounding box center [520, 339] width 240 height 119
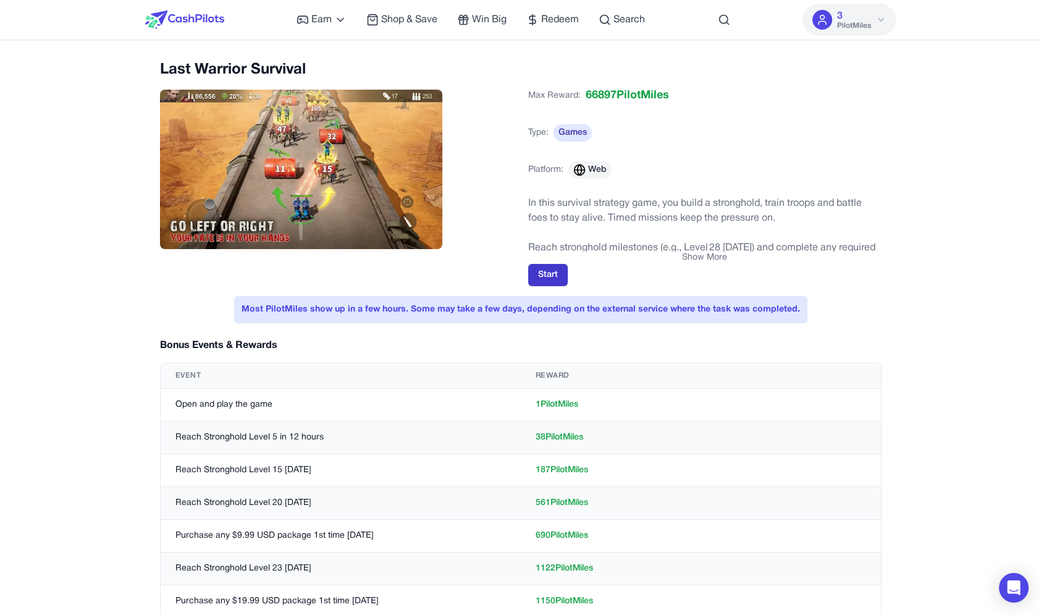
click at [555, 278] on button "Start" at bounding box center [548, 275] width 40 height 22
click at [567, 165] on div "Platform: Web" at bounding box center [569, 169] width 83 height 27
click at [555, 268] on button "Start" at bounding box center [548, 275] width 40 height 22
click at [555, 279] on button "Start" at bounding box center [548, 275] width 40 height 22
click at [241, 73] on h2 "Last Warrior Survival" at bounding box center [336, 70] width 353 height 20
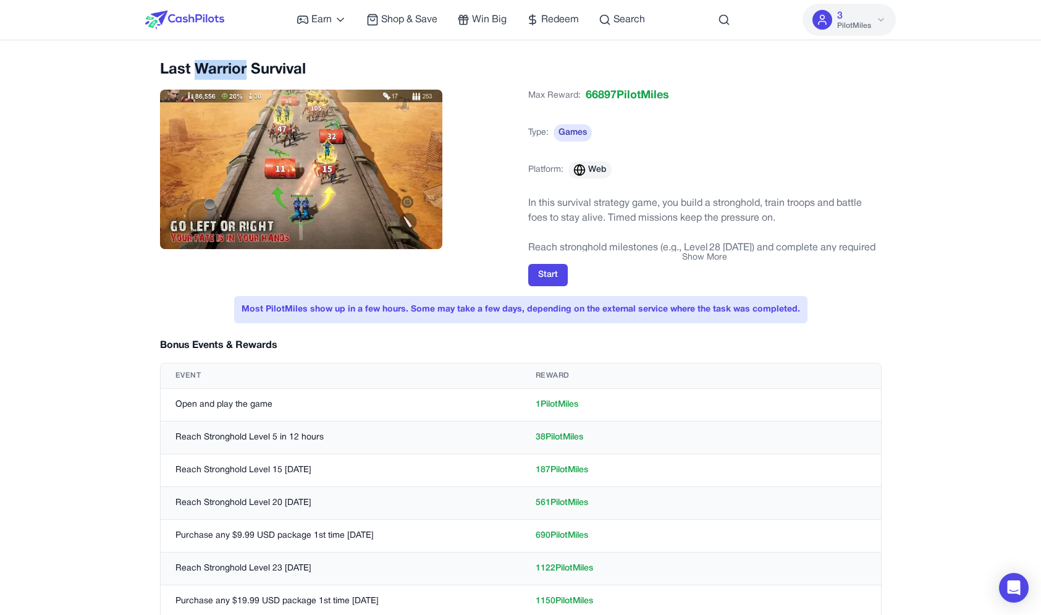
click at [241, 73] on h2 "Last Warrior Survival" at bounding box center [336, 70] width 353 height 20
click at [315, 91] on img at bounding box center [301, 169] width 283 height 159
click at [315, 53] on div "Earn Play Games Enjoy fun games and earn Try New App Test new app for rewards T…" at bounding box center [520, 544] width 1041 height 1089
click at [177, 24] on img at bounding box center [184, 20] width 79 height 19
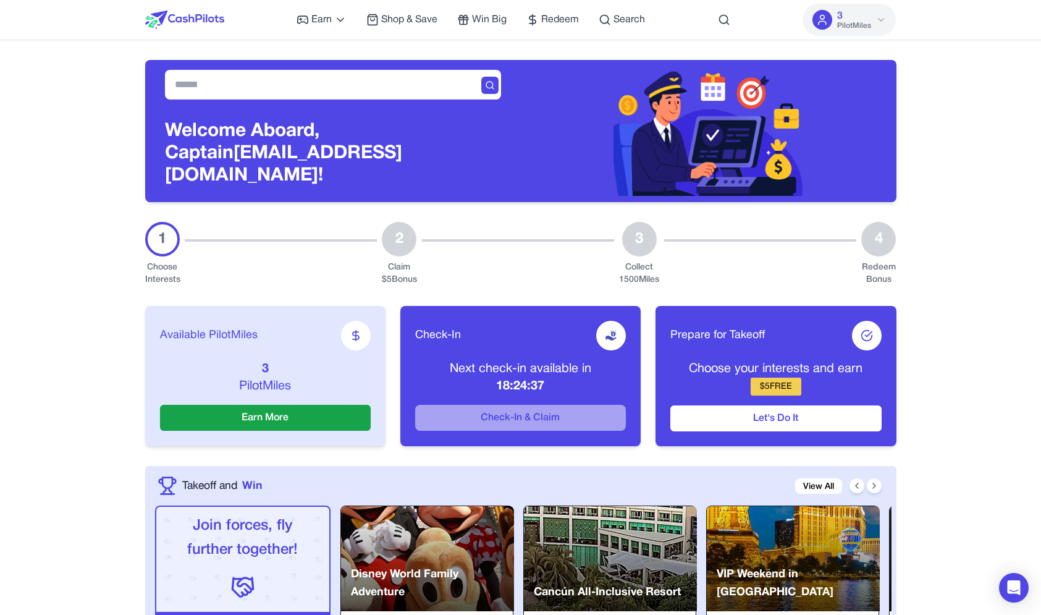
click at [880, 145] on div at bounding box center [709, 128] width 376 height 136
click at [419, 20] on span "Shop & Save" at bounding box center [409, 19] width 56 height 15
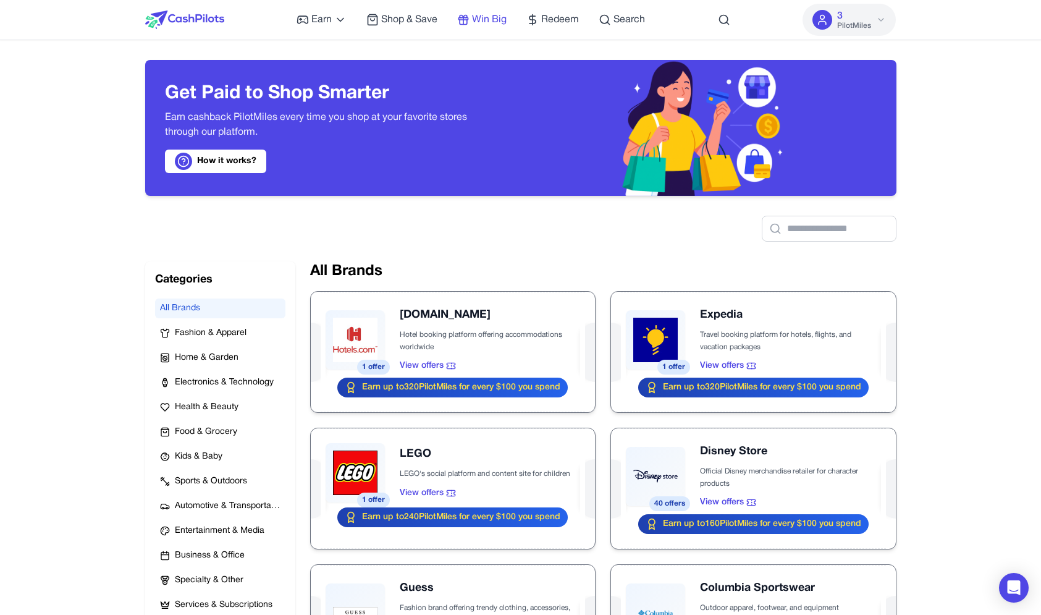
click at [474, 19] on span "Win Big" at bounding box center [489, 19] width 35 height 15
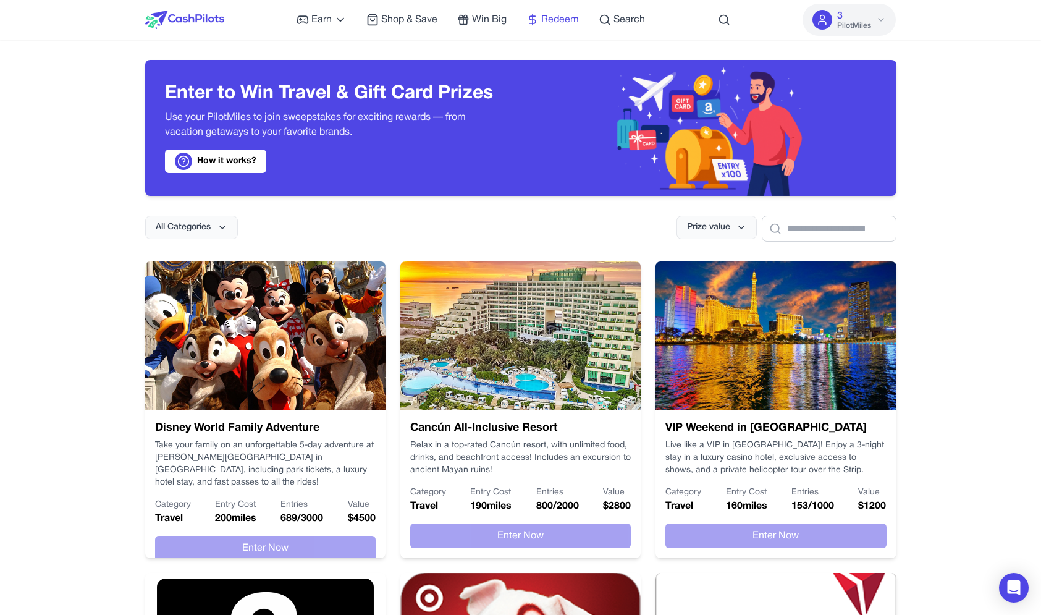
click at [552, 20] on span "Redeem" at bounding box center [560, 19] width 38 height 15
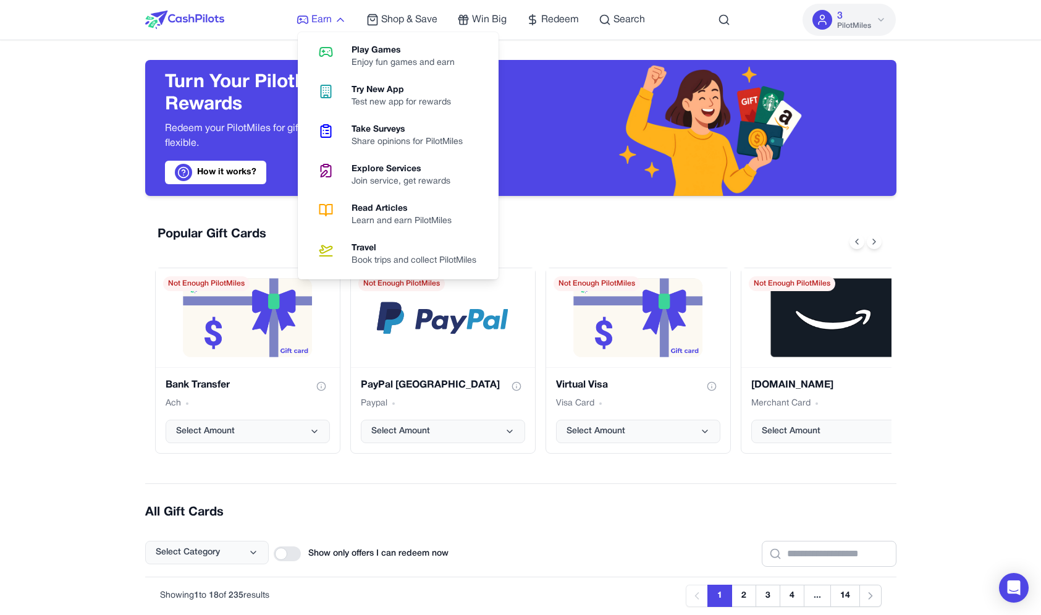
click at [309, 13] on link "Earn" at bounding box center [322, 19] width 50 height 15
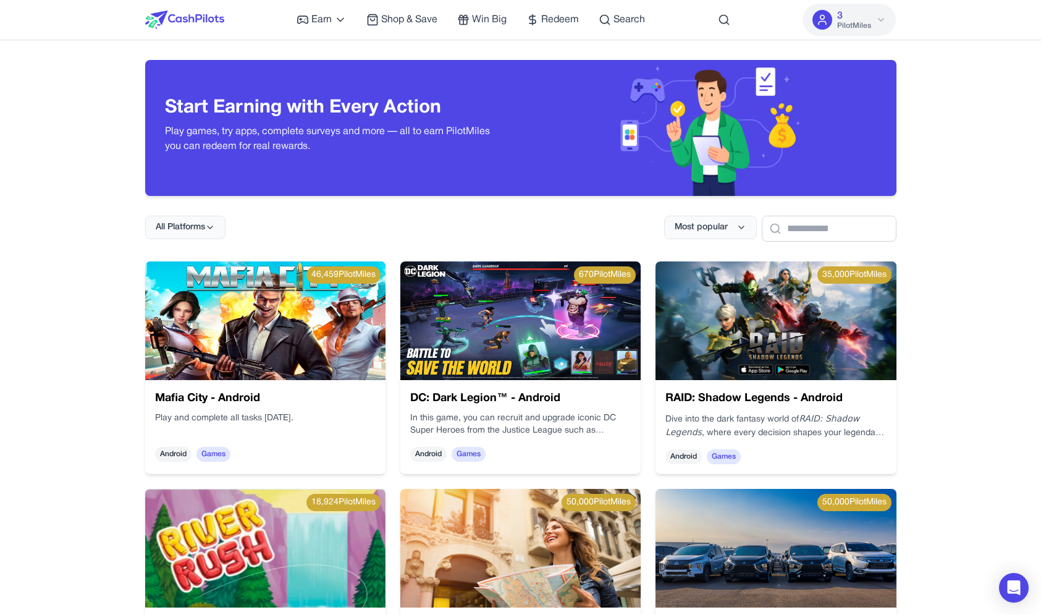
click at [176, 20] on img at bounding box center [184, 20] width 79 height 19
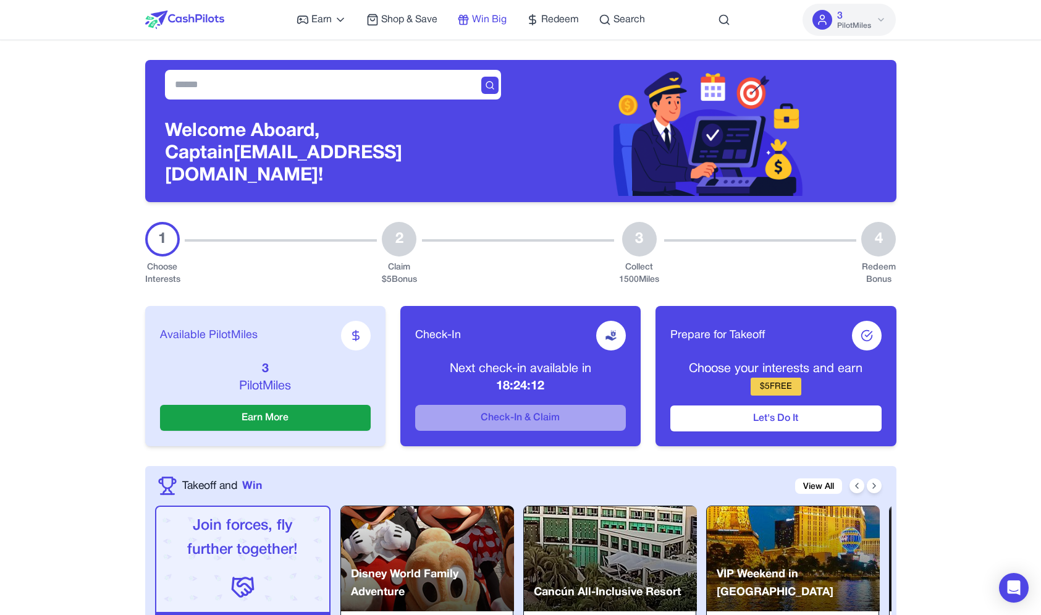
click at [485, 19] on span "Win Big" at bounding box center [489, 19] width 35 height 15
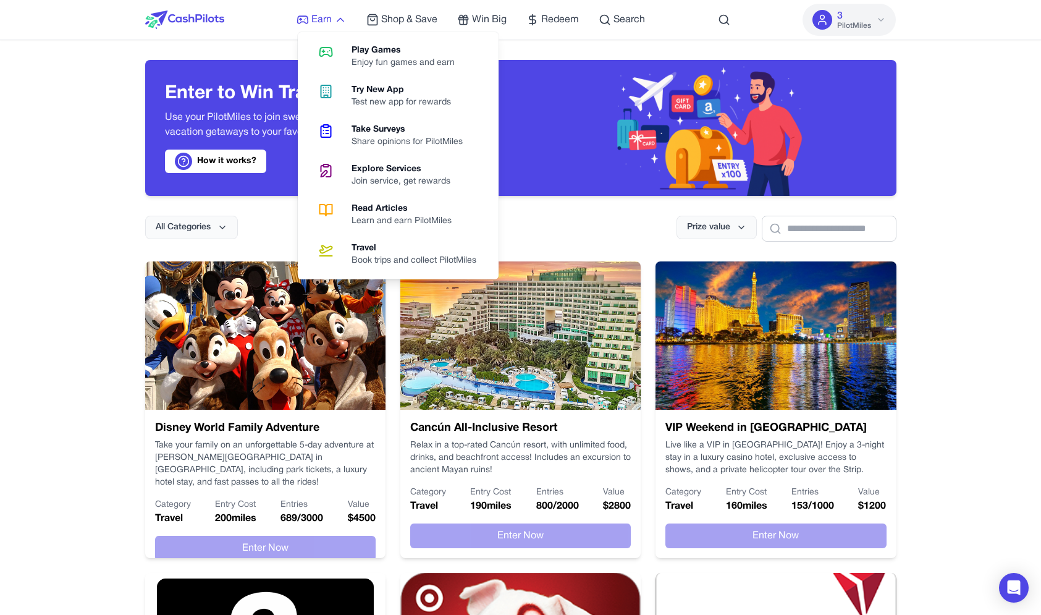
click at [334, 19] on link "Earn" at bounding box center [322, 19] width 50 height 15
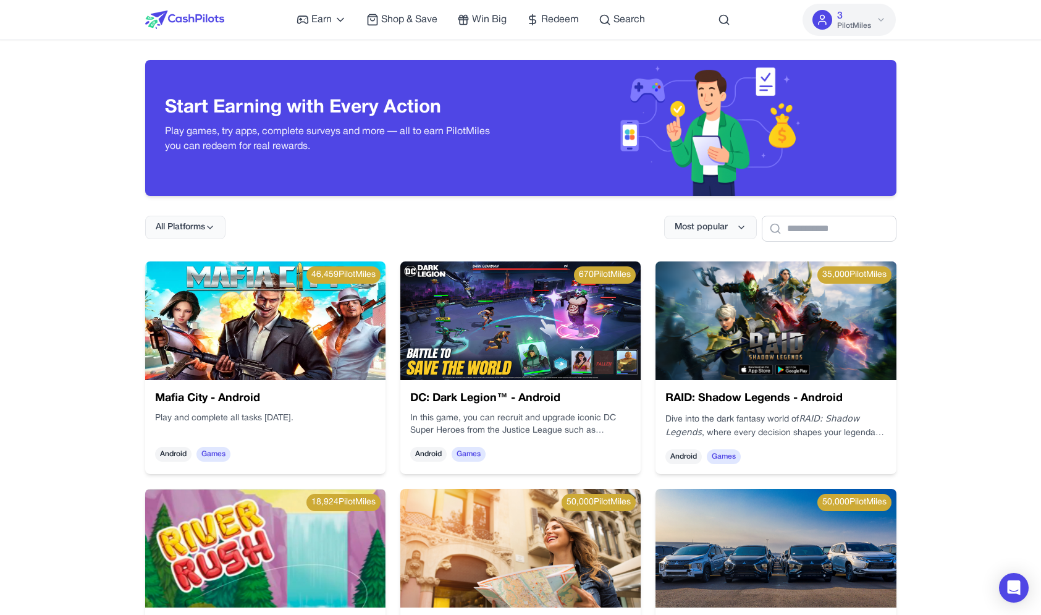
click at [497, 237] on div "All Platforms Most popular" at bounding box center [520, 219] width 751 height 46
click at [179, 6] on div at bounding box center [184, 20] width 79 height 40
click at [179, 10] on div at bounding box center [184, 20] width 79 height 40
click at [177, 19] on img at bounding box center [184, 20] width 79 height 19
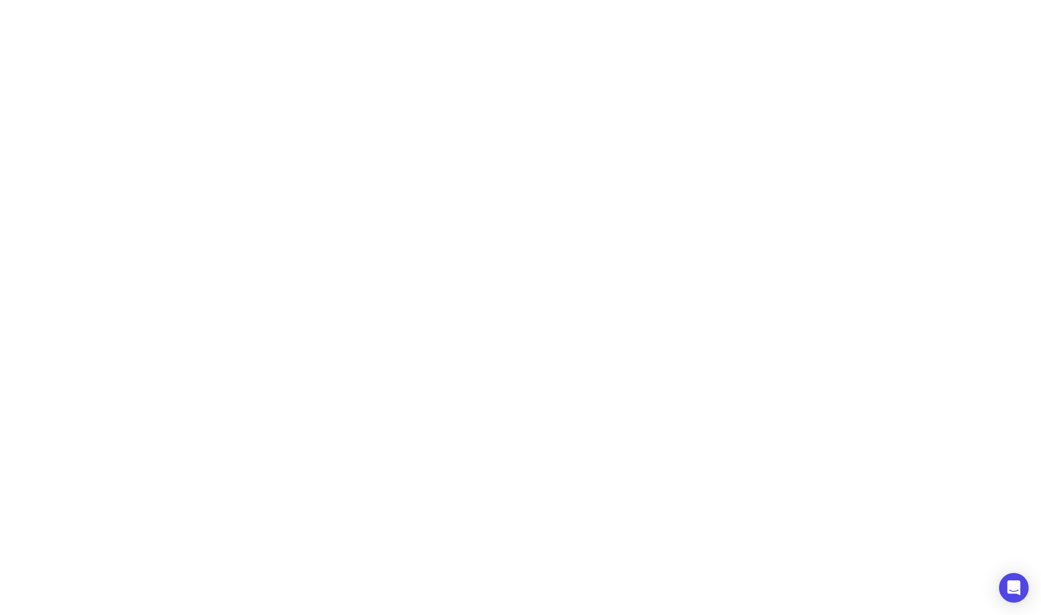
click at [383, 25] on body at bounding box center [520, 31] width 1041 height 62
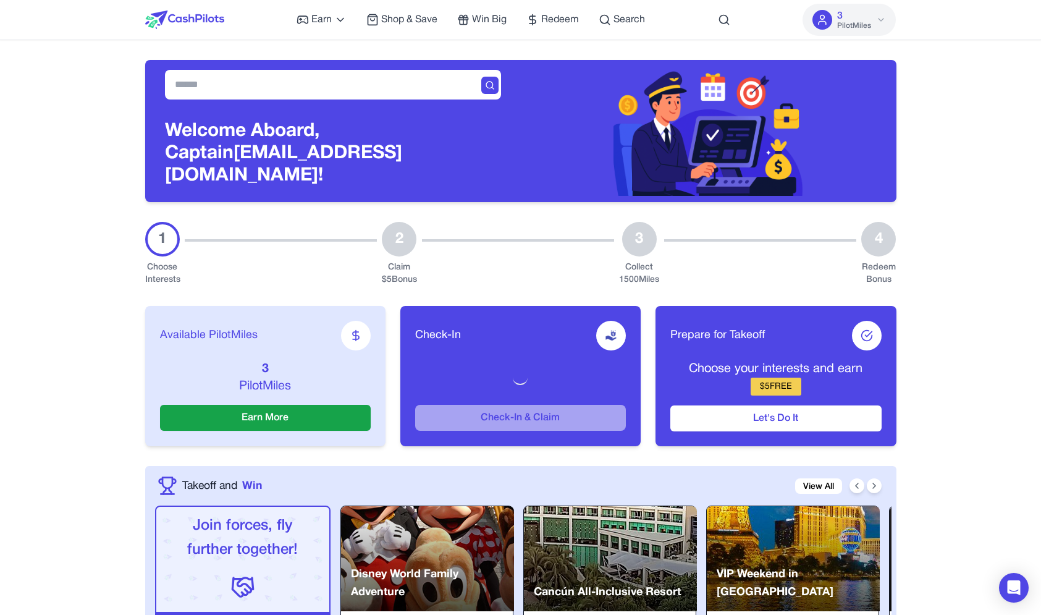
click at [383, 25] on span "Shop & Save" at bounding box center [409, 19] width 56 height 15
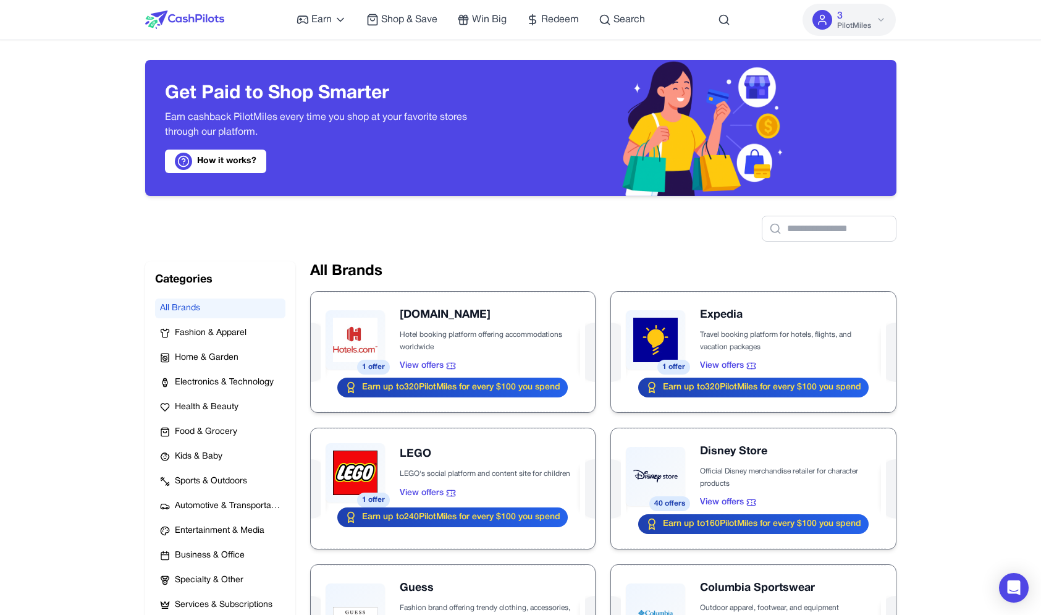
click at [315, 10] on div "Earn Play Games Enjoy fun games and earn Try New App Test new app for rewards T…" at bounding box center [471, 20] width 348 height 40
click at [288, 13] on div "Earn Play Games Enjoy fun games and earn Try New App Test new app for rewards T…" at bounding box center [520, 20] width 751 height 40
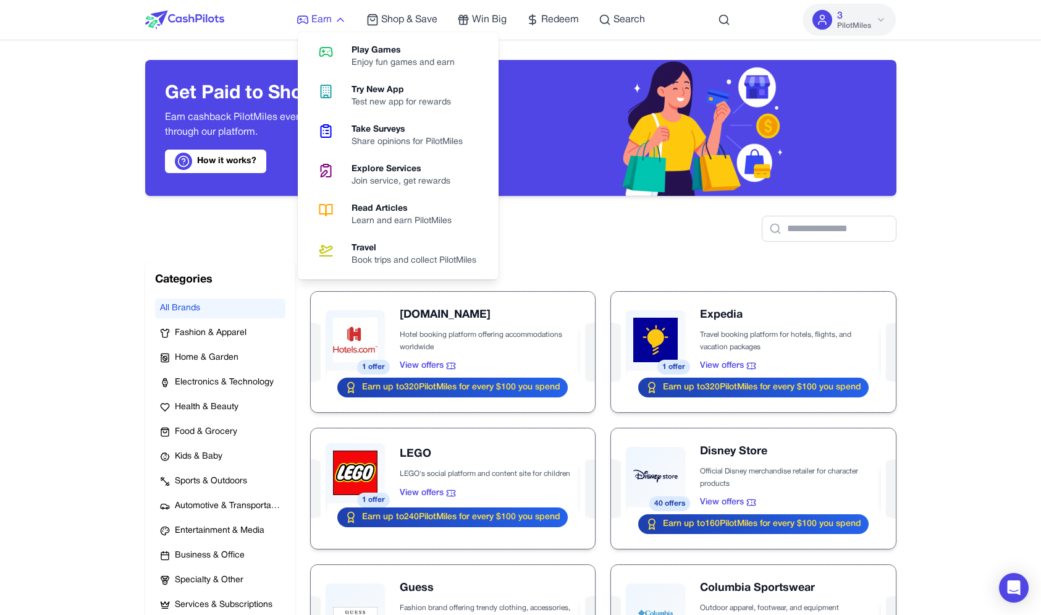
click at [322, 20] on span "Earn" at bounding box center [321, 19] width 20 height 15
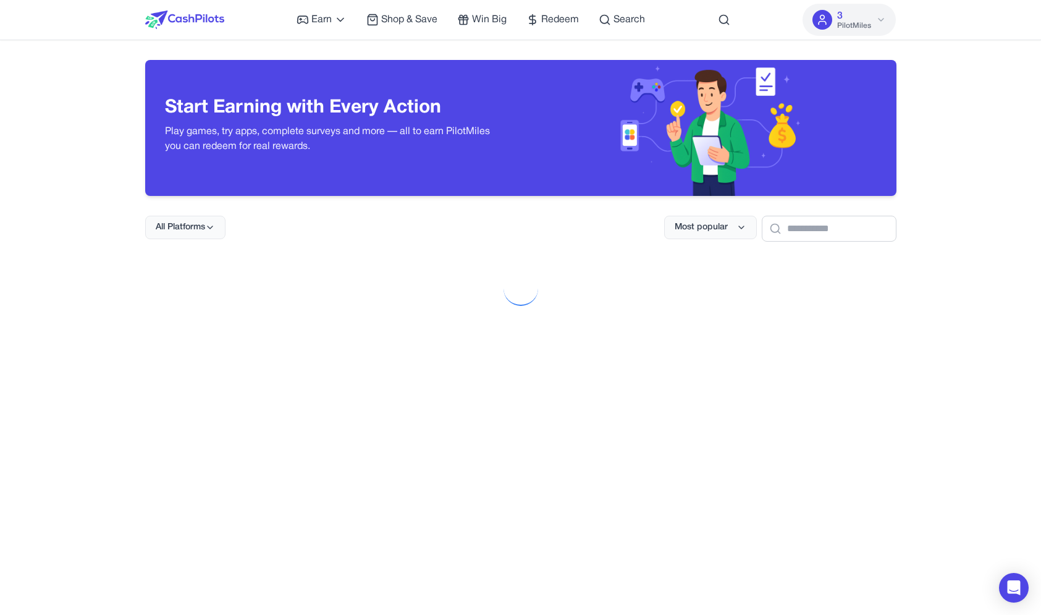
click at [221, 22] on img at bounding box center [184, 20] width 79 height 19
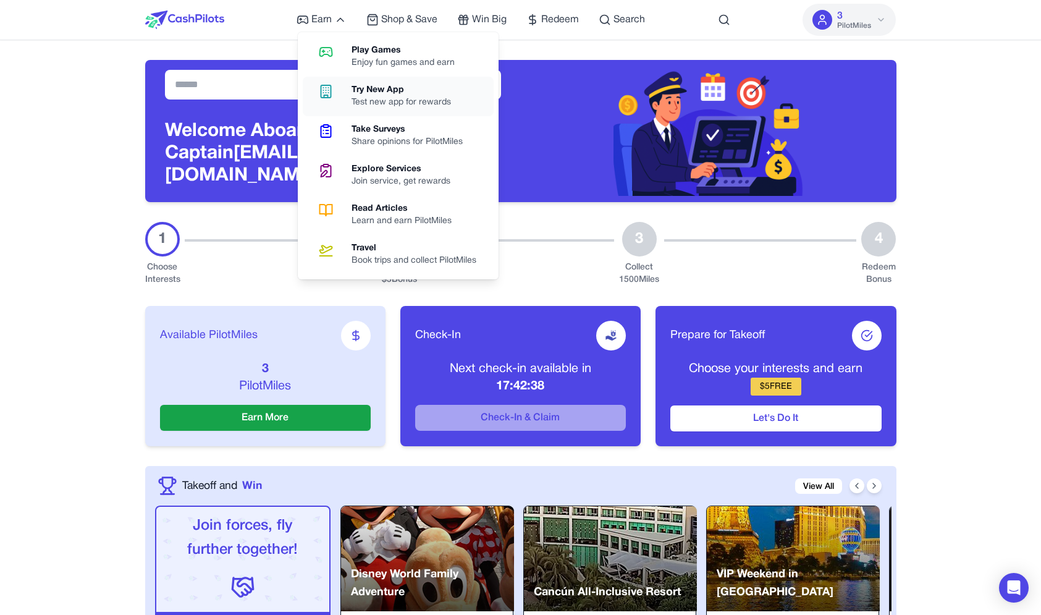
click at [340, 83] on link "Try New App Test new app for rewards" at bounding box center [398, 97] width 191 height 40
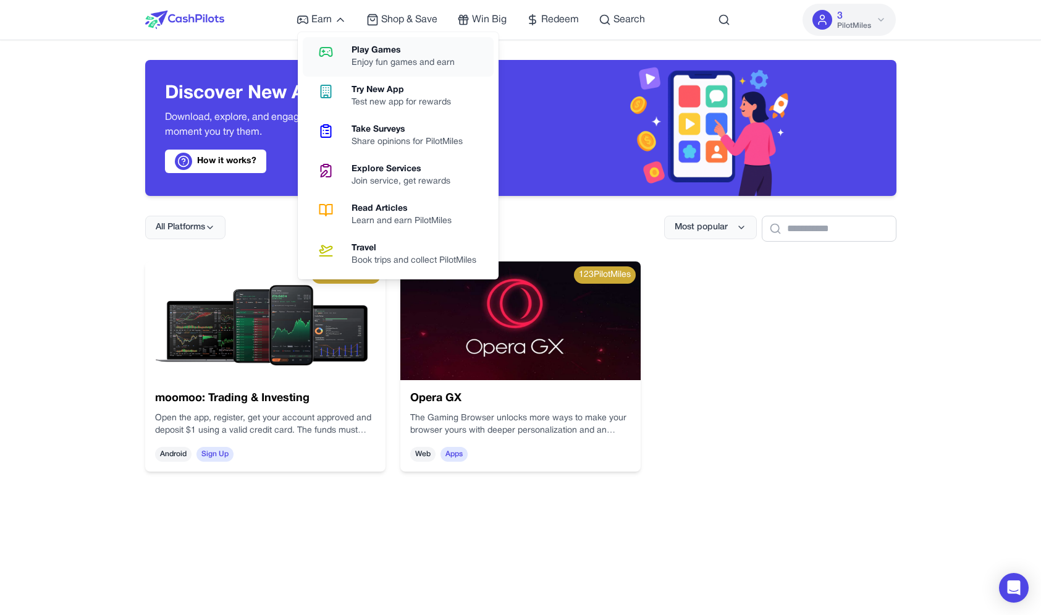
click at [342, 62] on link "Play Games Enjoy fun games and earn" at bounding box center [398, 57] width 191 height 40
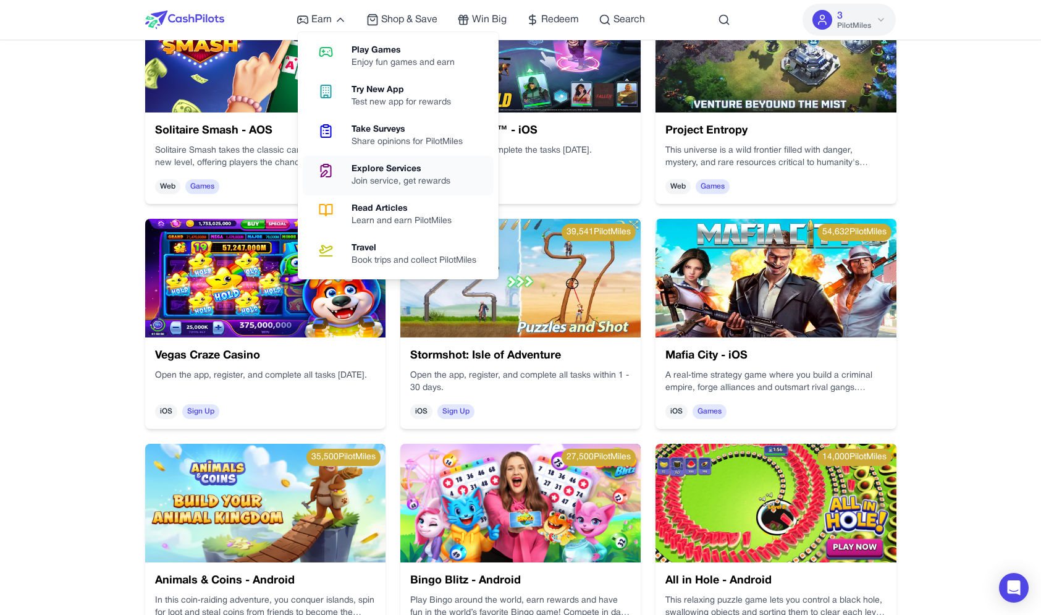
scroll to position [733, 0]
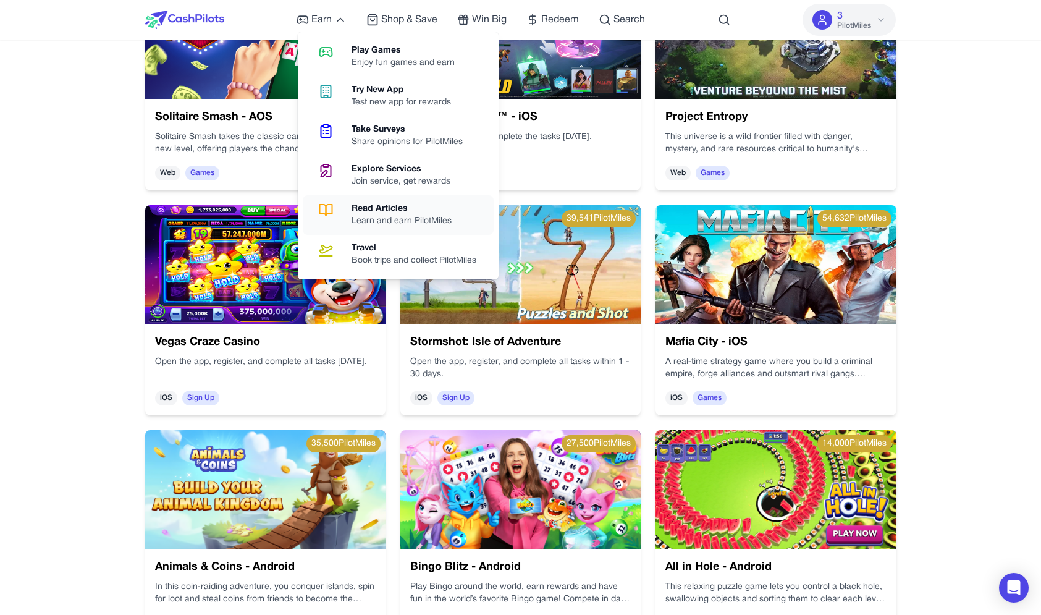
click at [336, 198] on link "Read Articles Learn and earn PilotMiles" at bounding box center [398, 215] width 191 height 40
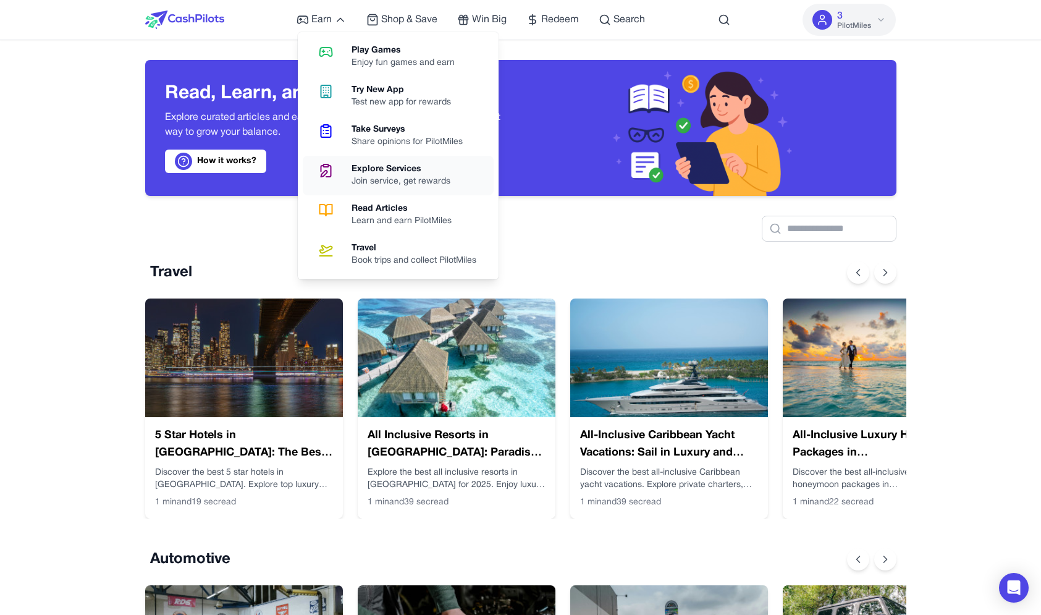
scroll to position [0, 10]
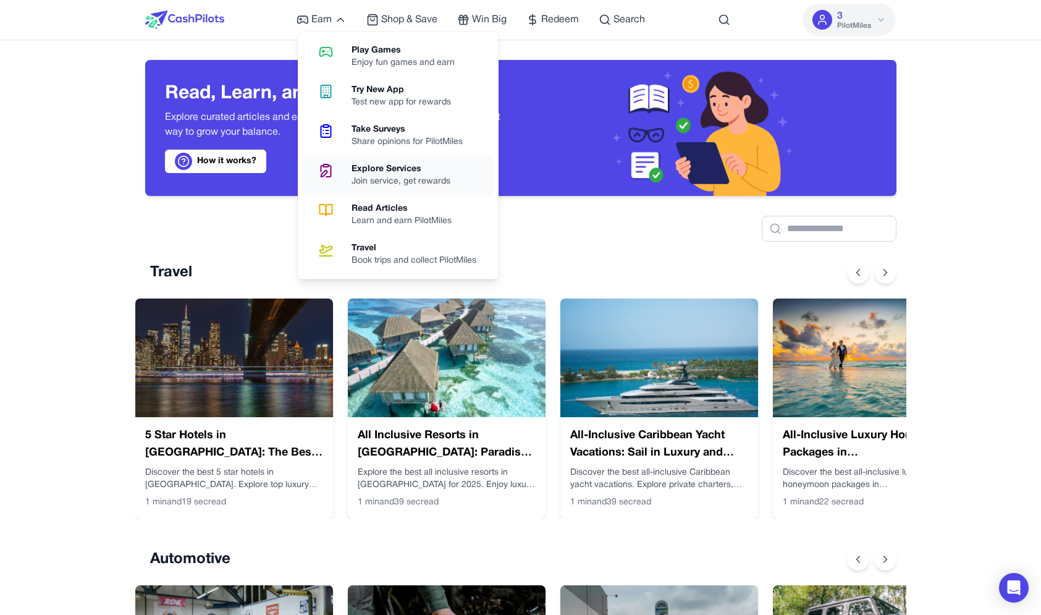
click at [350, 173] on link "Explore Services Join service, get rewards" at bounding box center [398, 176] width 191 height 40
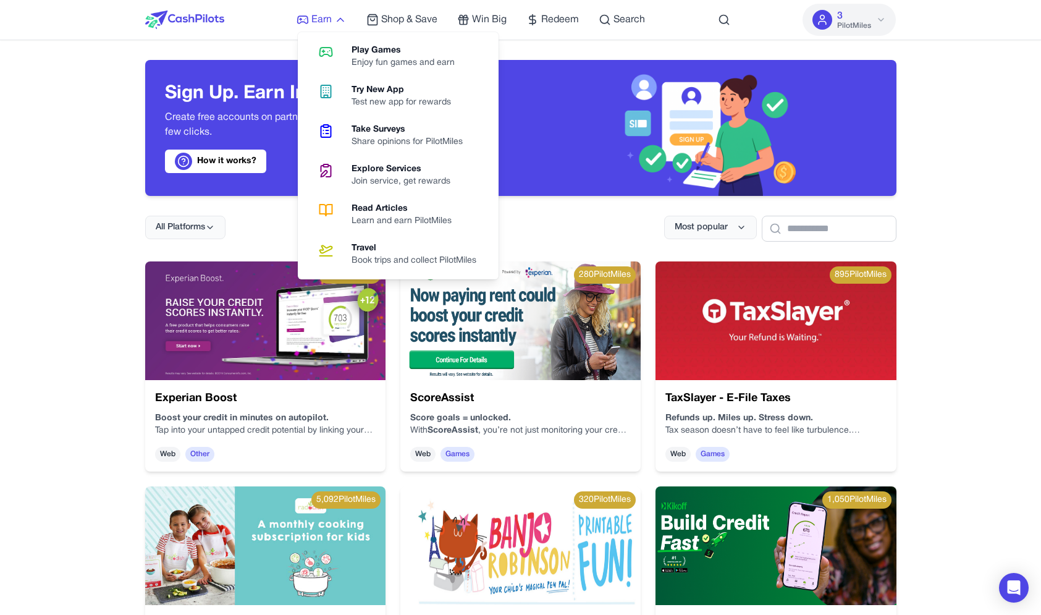
click at [335, 16] on link "Earn" at bounding box center [322, 19] width 50 height 15
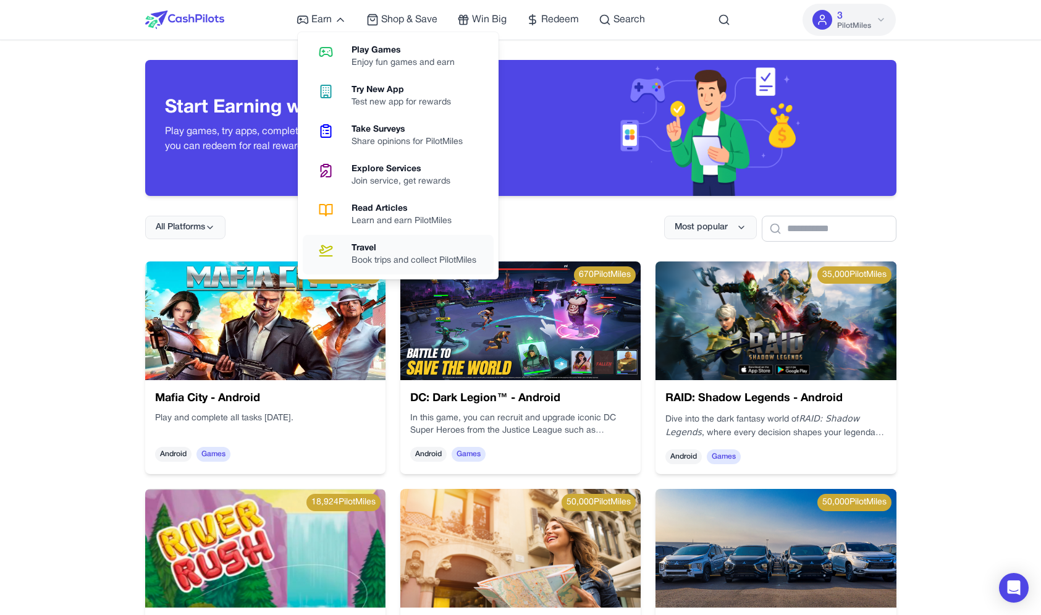
click at [362, 270] on link "Travel Book trips and collect PilotMiles" at bounding box center [398, 255] width 191 height 40
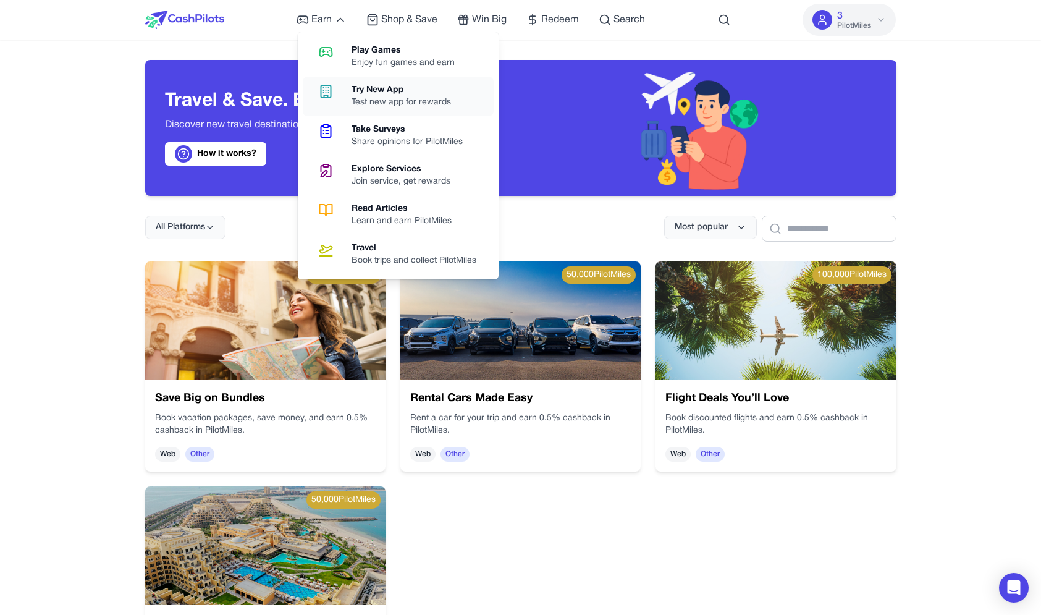
click at [361, 101] on div "Test new app for rewards" at bounding box center [405, 102] width 109 height 12
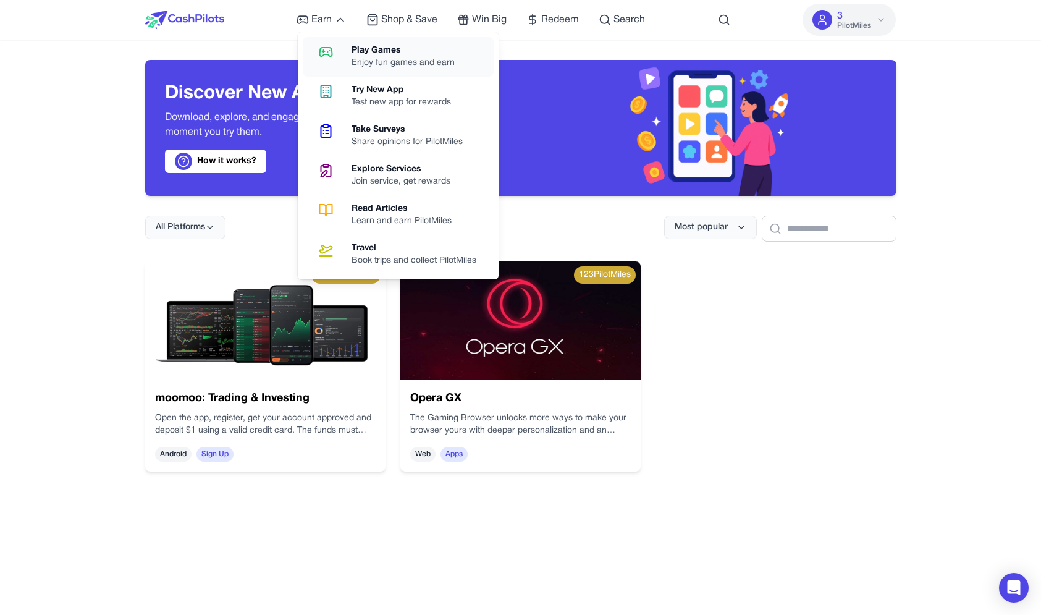
click at [334, 65] on link "Play Games Enjoy fun games and earn" at bounding box center [398, 57] width 191 height 40
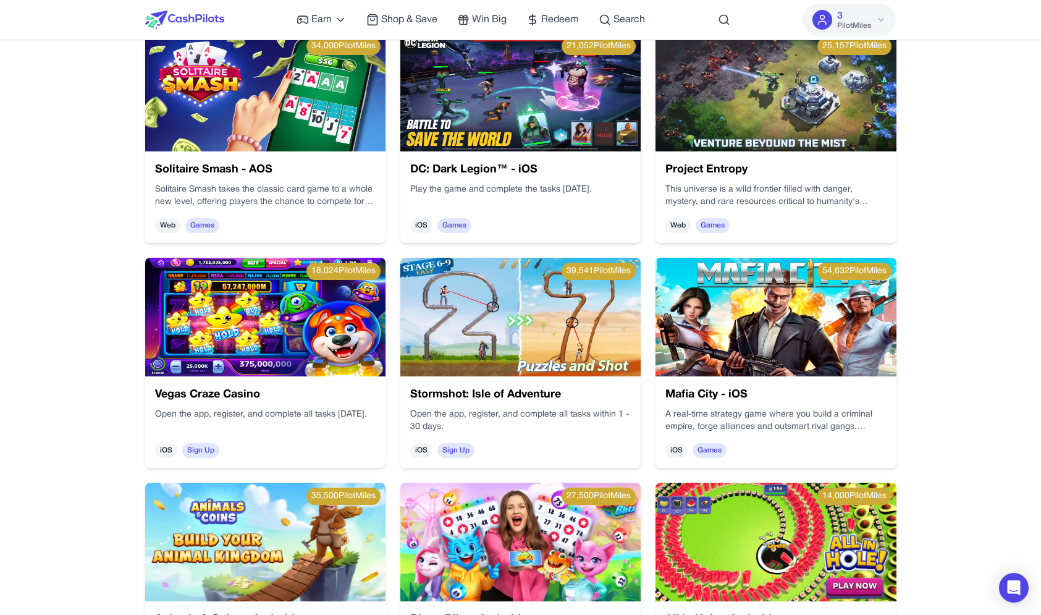
scroll to position [696, 0]
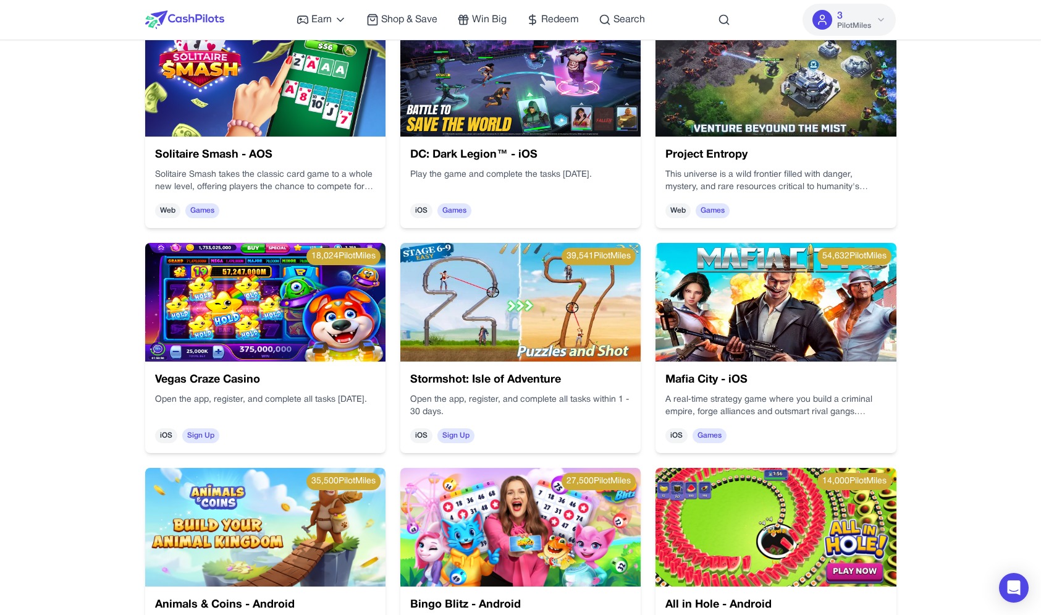
click at [603, 319] on img at bounding box center [520, 302] width 240 height 119
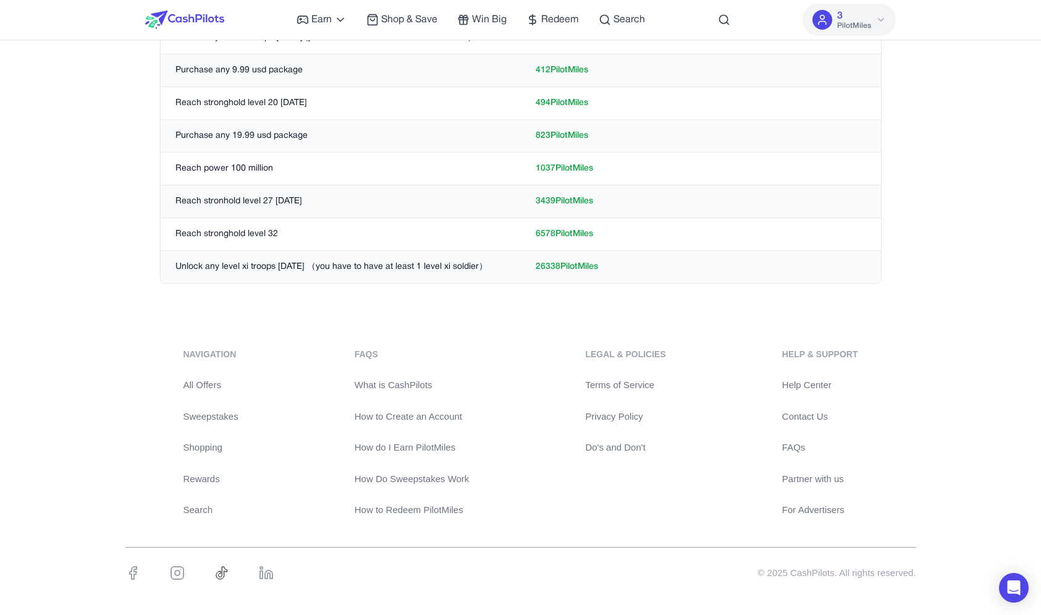
scroll to position [503, 0]
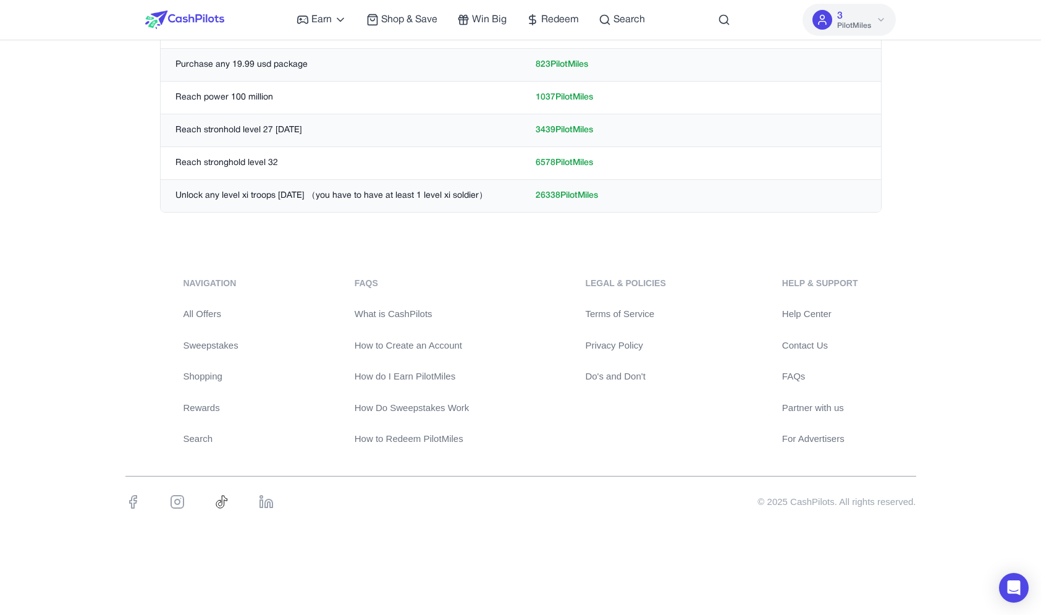
click at [395, 372] on link "How do I Earn PilotMiles" at bounding box center [412, 376] width 115 height 14
click at [217, 343] on link "Sweepstakes" at bounding box center [210, 346] width 55 height 14
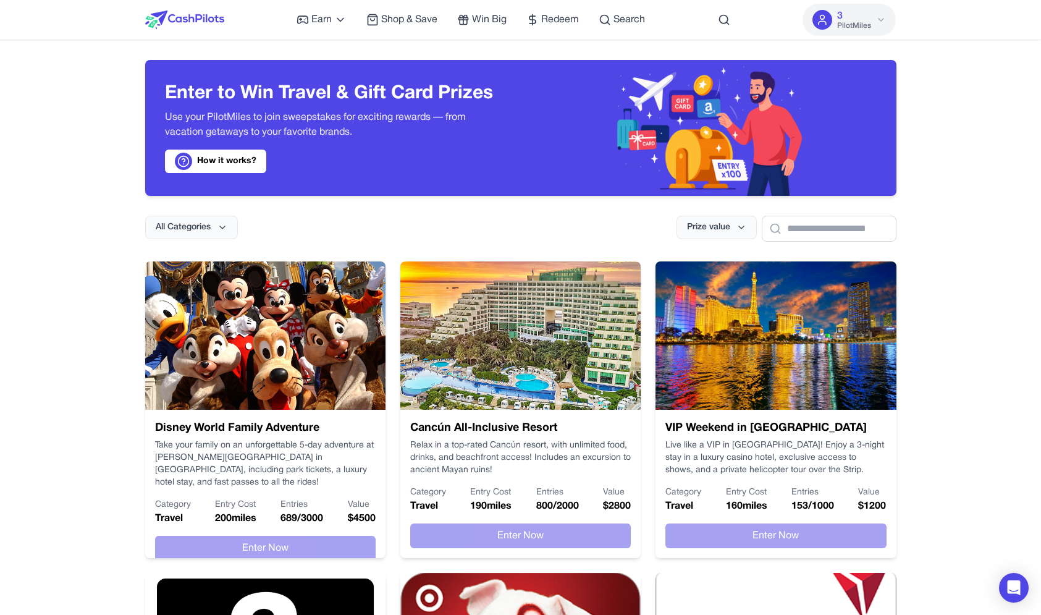
scroll to position [928, 0]
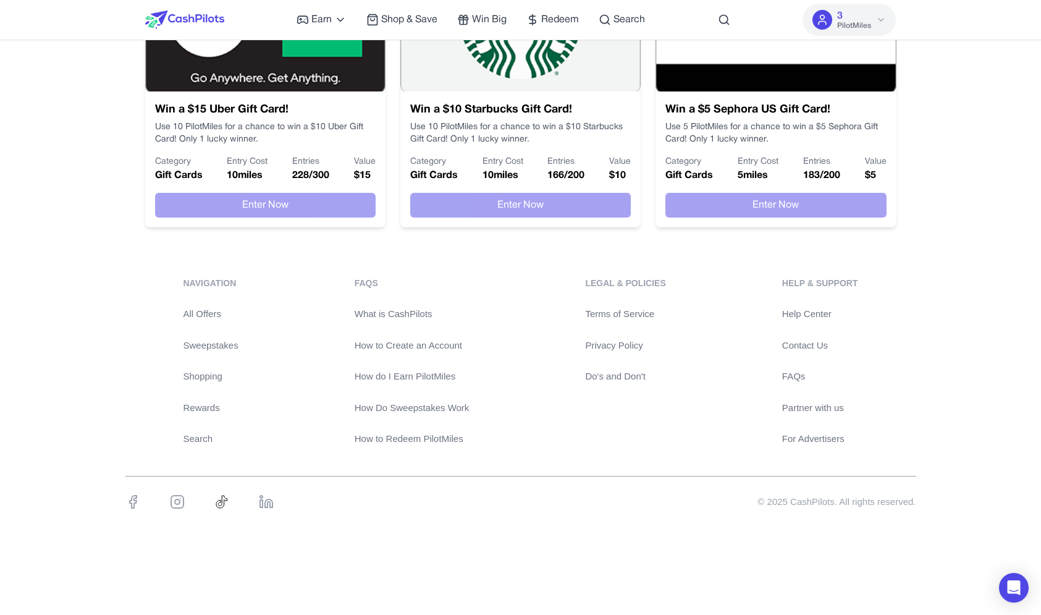
click at [214, 309] on link "All Offers" at bounding box center [210, 314] width 55 height 14
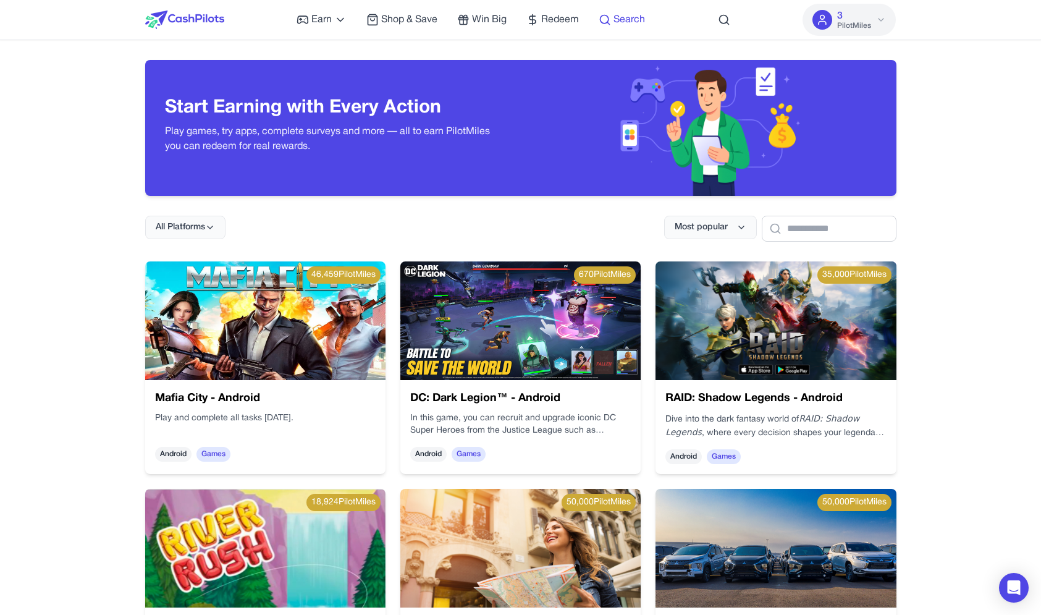
click at [623, 19] on span "Search" at bounding box center [629, 19] width 32 height 15
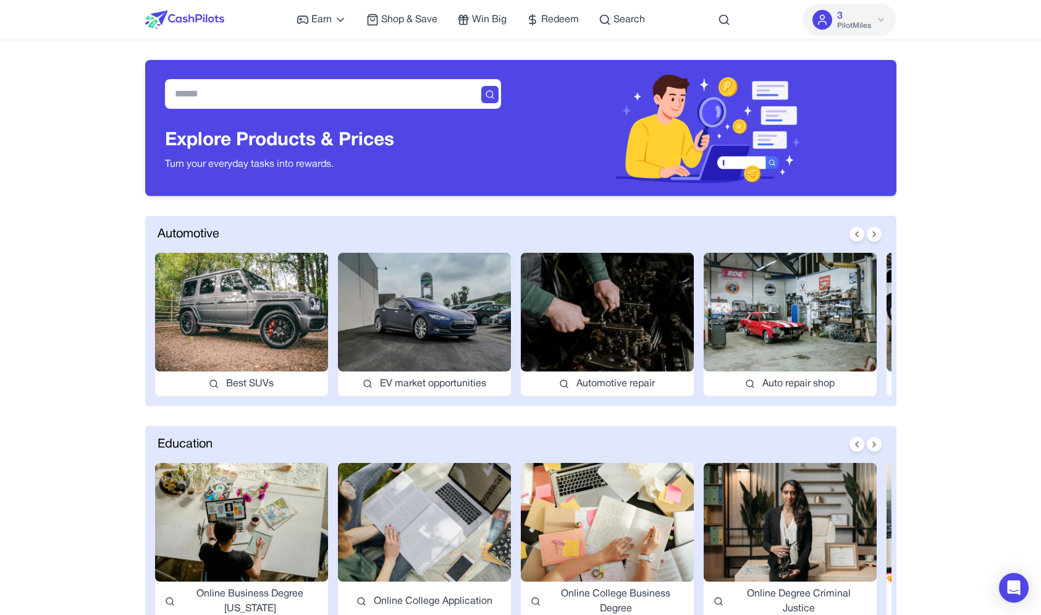
click at [567, 4] on div "Earn Play Games Enjoy fun games and earn Try New App Test new app for rewards T…" at bounding box center [471, 20] width 348 height 40
click at [558, 17] on span "Redeem" at bounding box center [560, 19] width 38 height 15
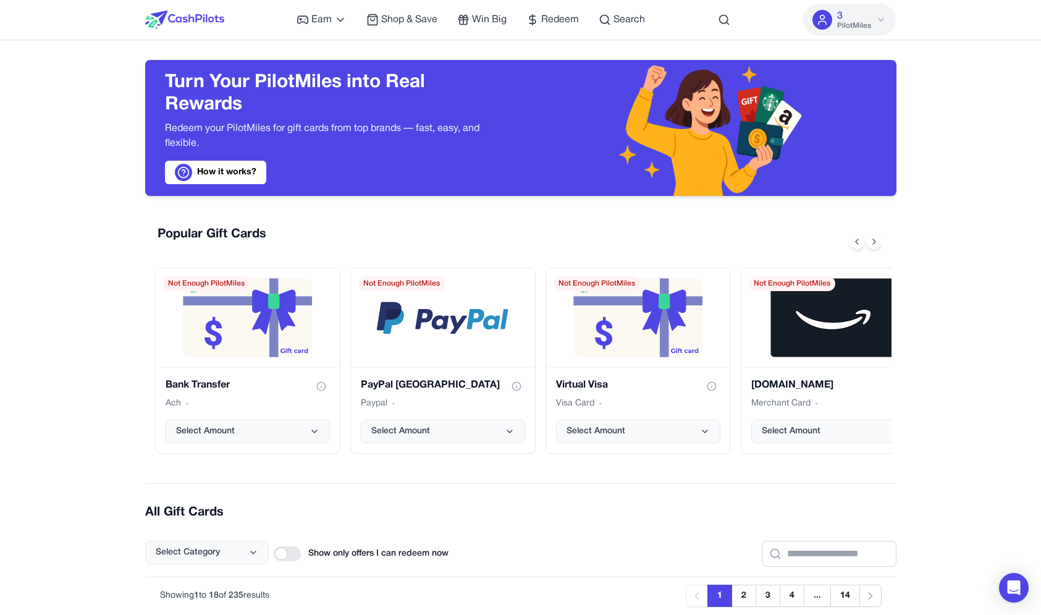
drag, startPoint x: 889, startPoint y: 38, endPoint x: 683, endPoint y: 20, distance: 206.5
click at [681, 20] on div "Earn Play Games Enjoy fun games and earn Try New App Test new app for rewards T…" at bounding box center [520, 20] width 751 height 40
click at [683, 20] on div "Earn Play Games Enjoy fun games and earn Try New App Test new app for rewards T…" at bounding box center [520, 20] width 751 height 40
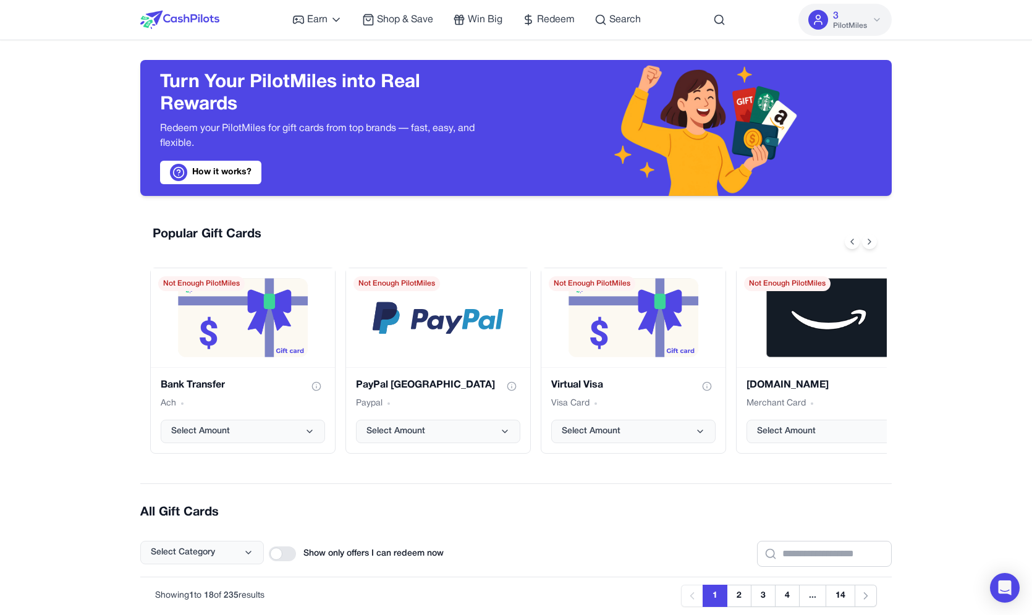
click at [198, 27] on img at bounding box center [179, 20] width 79 height 19
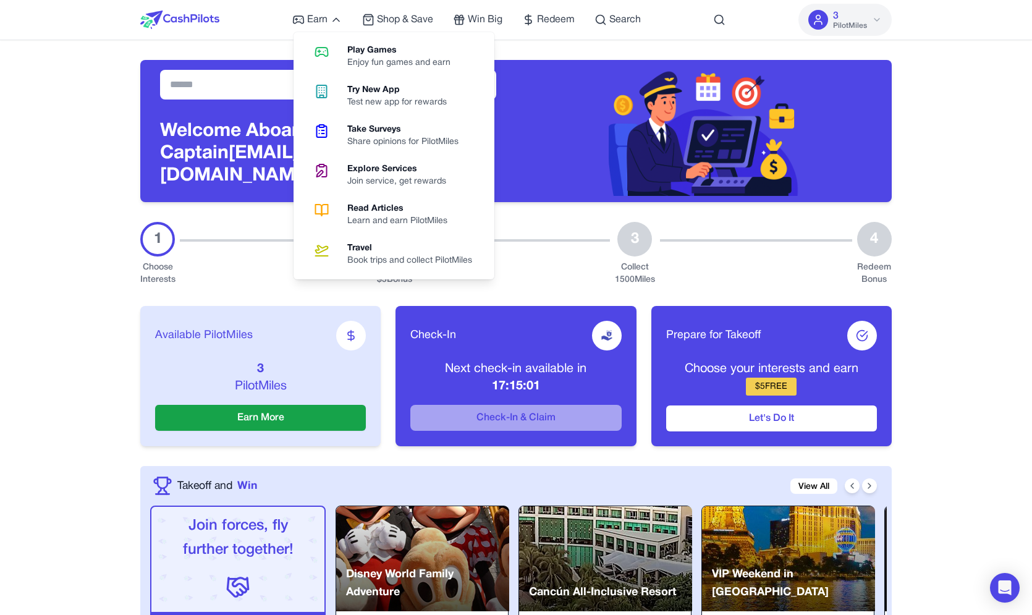
click at [518, 130] on div at bounding box center [704, 128] width 376 height 136
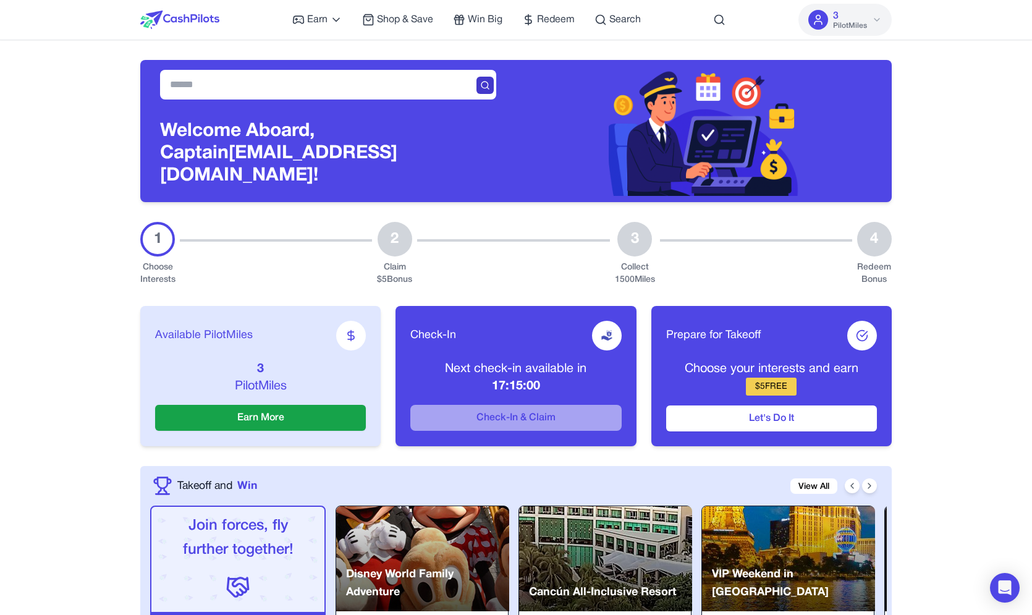
click at [489, 90] on icon at bounding box center [485, 85] width 10 height 10
click at [486, 90] on icon at bounding box center [485, 85] width 10 height 10
click at [448, 539] on div at bounding box center [422, 558] width 173 height 105
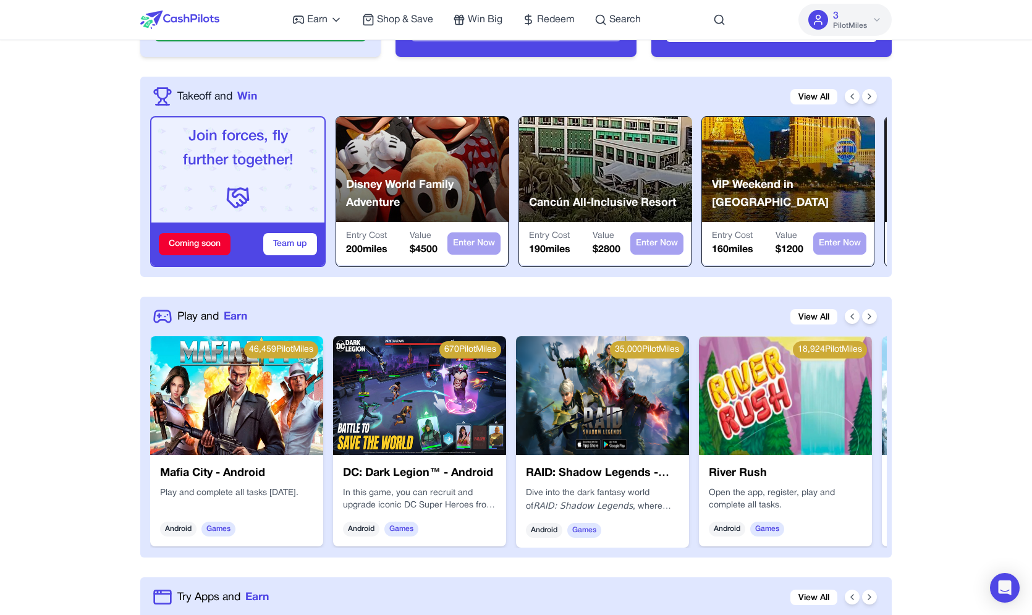
click at [450, 421] on img at bounding box center [419, 395] width 173 height 119
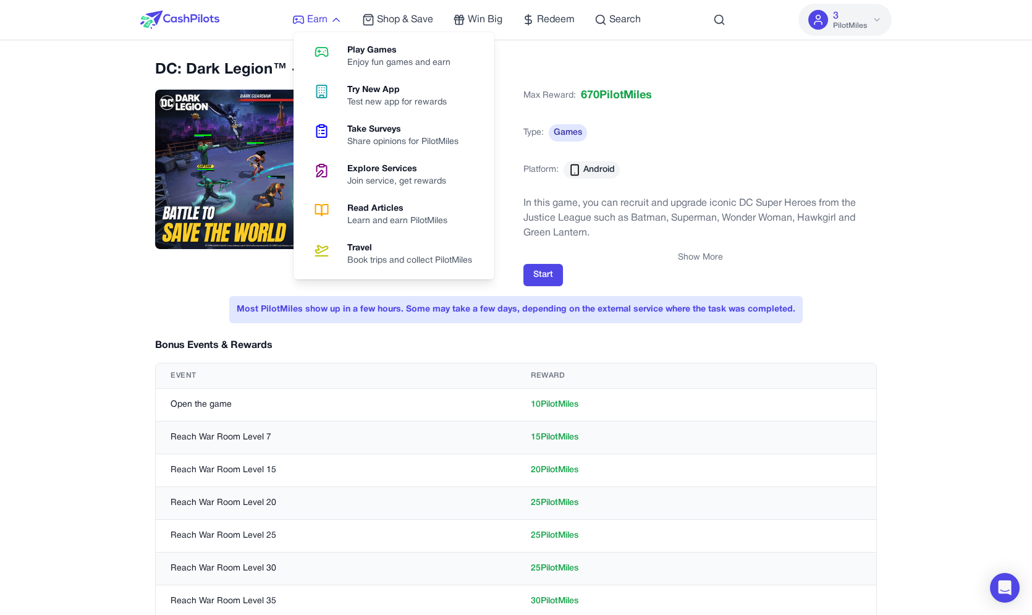
click at [332, 23] on icon at bounding box center [336, 20] width 12 height 12
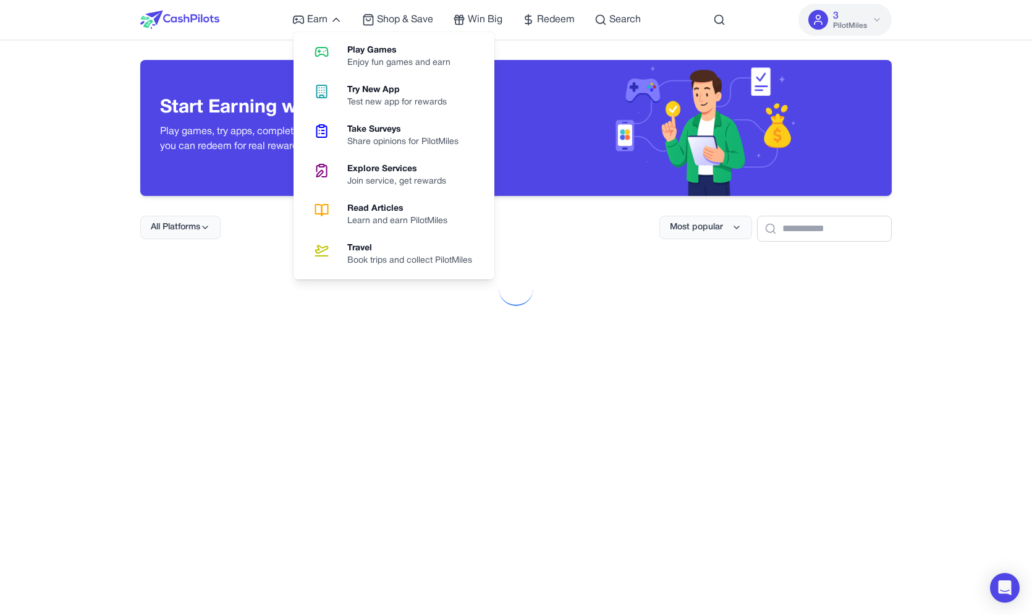
click at [663, 125] on img at bounding box center [703, 128] width 190 height 136
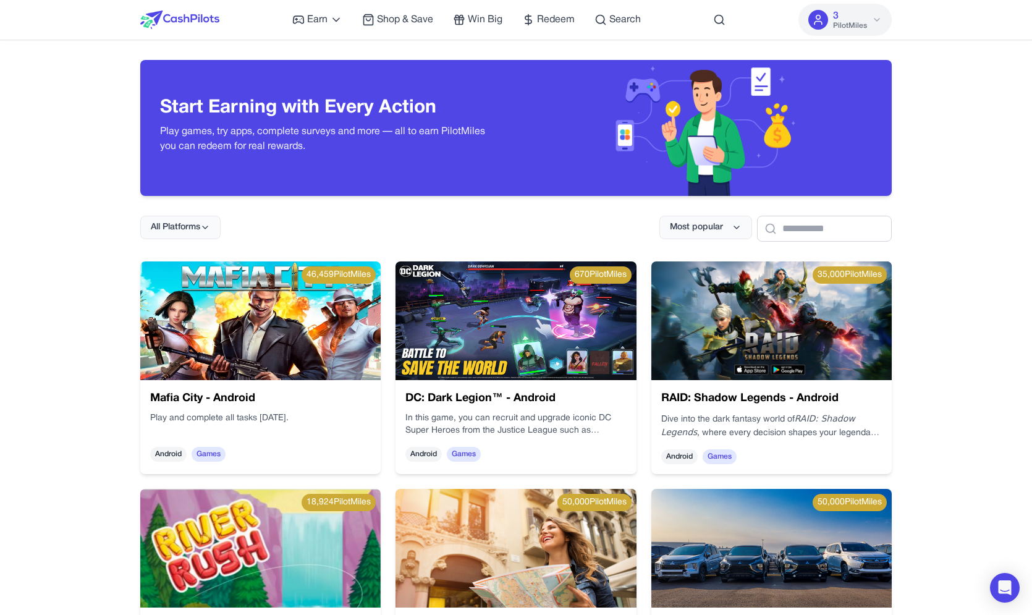
click at [184, 22] on img at bounding box center [179, 20] width 79 height 19
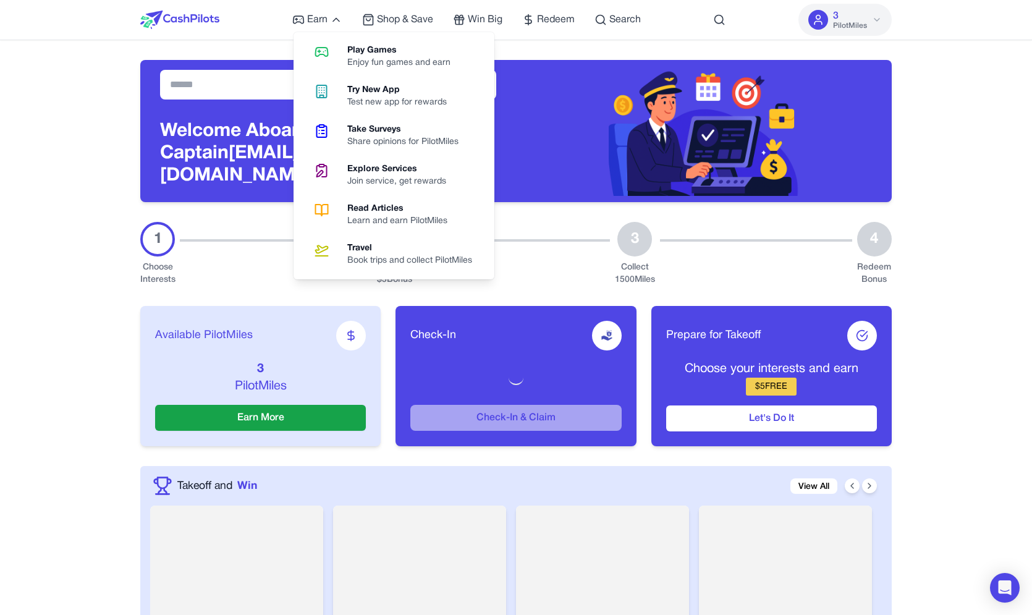
click at [515, 103] on div "Welcome Aboard, Captain [PERSON_NAME][EMAIL_ADDRESS][DOMAIN_NAME]!" at bounding box center [328, 131] width 376 height 142
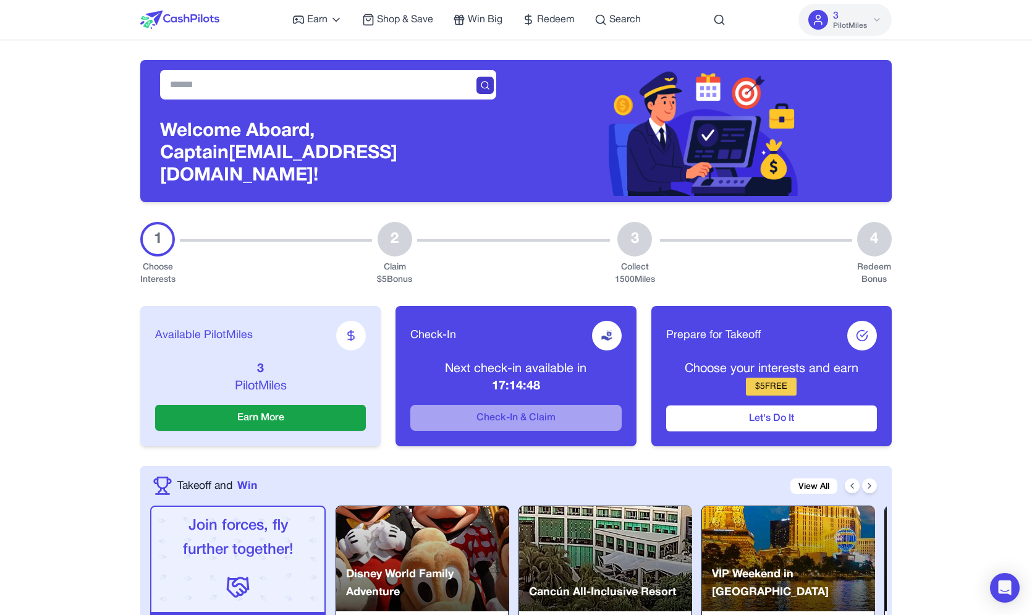
click at [484, 90] on icon at bounding box center [485, 85] width 10 height 10
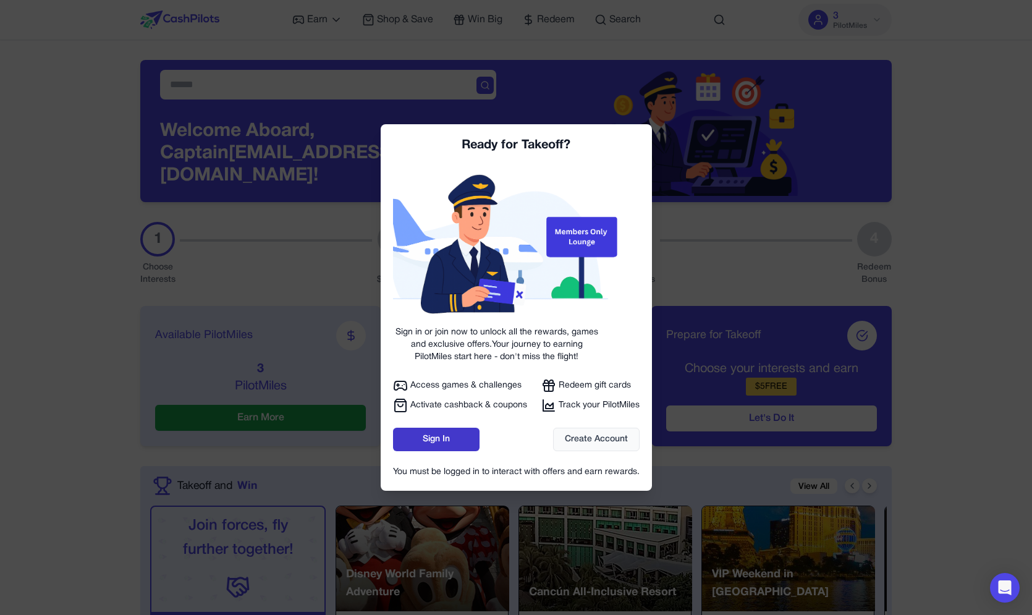
click at [455, 434] on link "Sign In" at bounding box center [436, 438] width 86 height 23
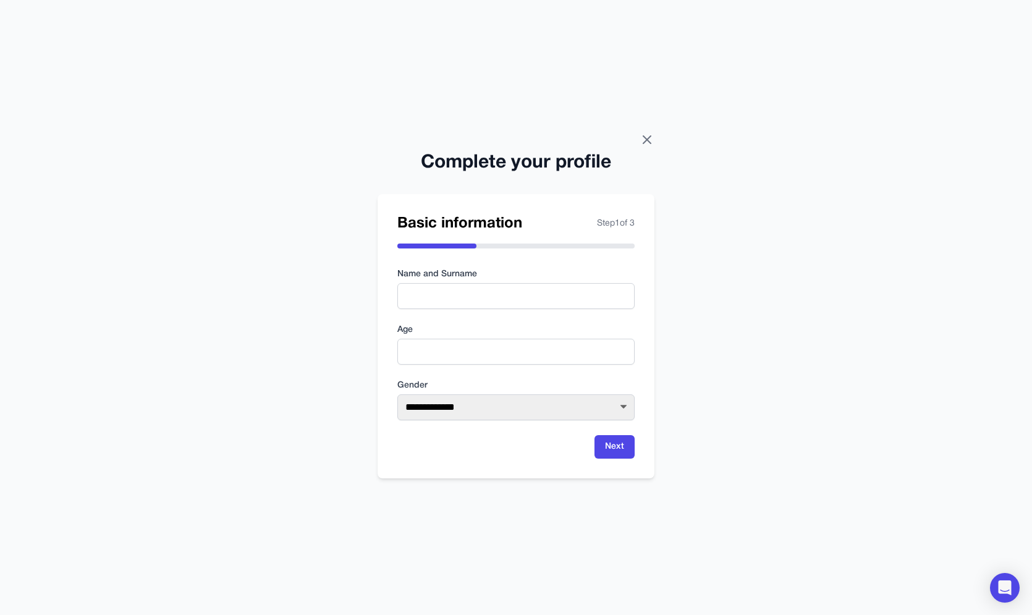
click at [642, 139] on icon at bounding box center [646, 139] width 15 height 15
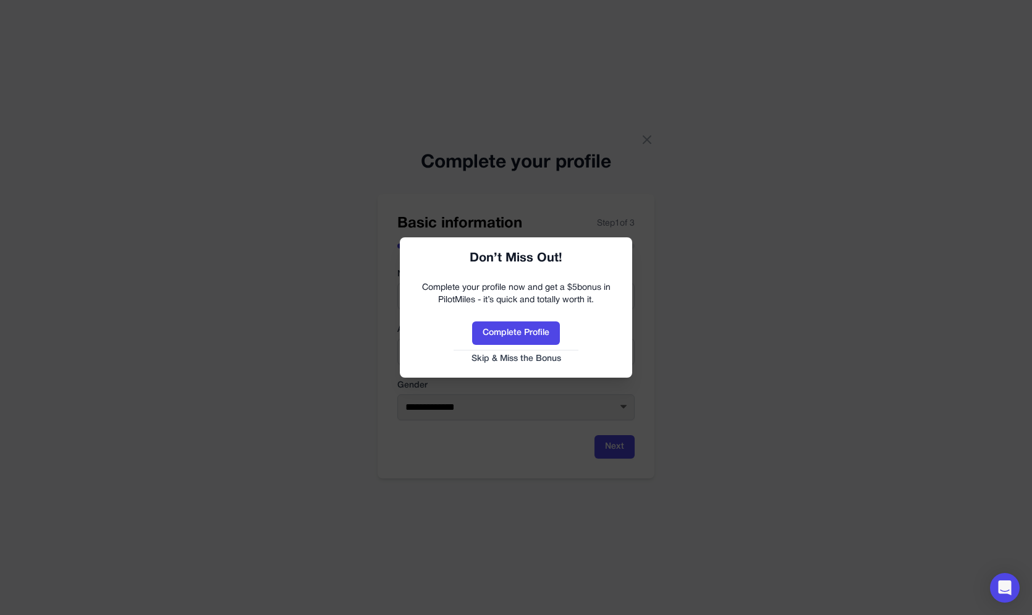
click at [531, 357] on button "Skip & Miss the Bonus" at bounding box center [516, 359] width 208 height 12
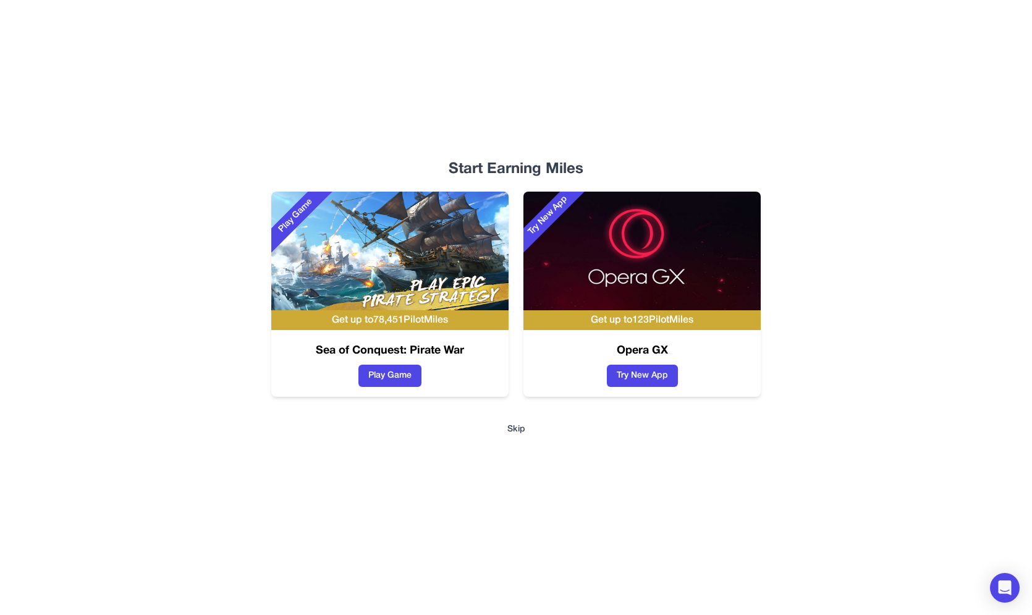
click at [517, 429] on button "Skip" at bounding box center [516, 429] width 18 height 12
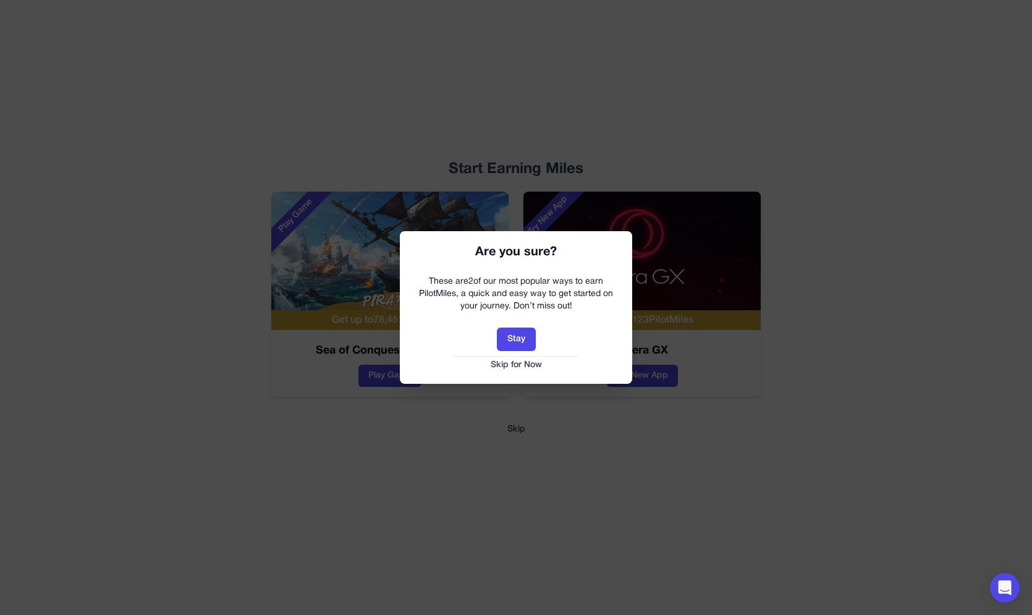
click at [536, 358] on div "Stay Skip for Now" at bounding box center [516, 348] width 208 height 43
click at [532, 362] on button "Skip for Now" at bounding box center [516, 365] width 208 height 12
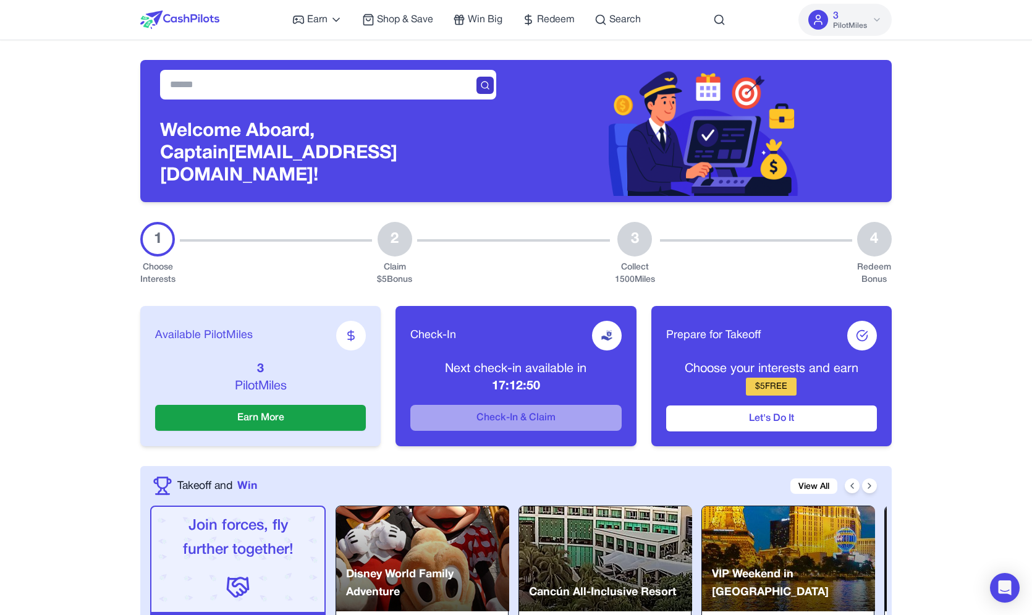
click at [484, 90] on icon at bounding box center [485, 85] width 10 height 10
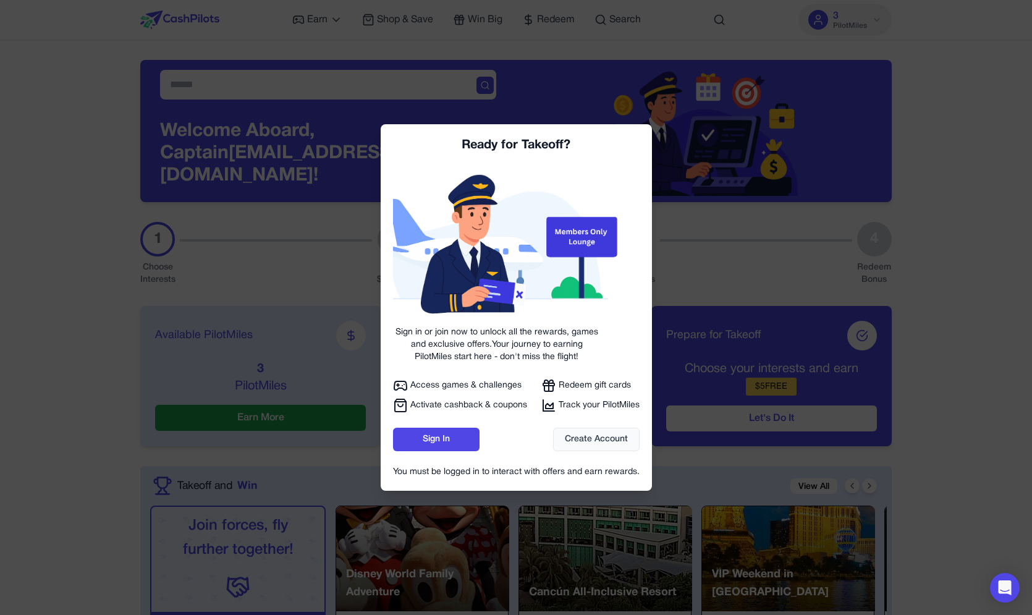
click at [601, 103] on div at bounding box center [516, 307] width 1032 height 615
